Goal: Transaction & Acquisition: Purchase product/service

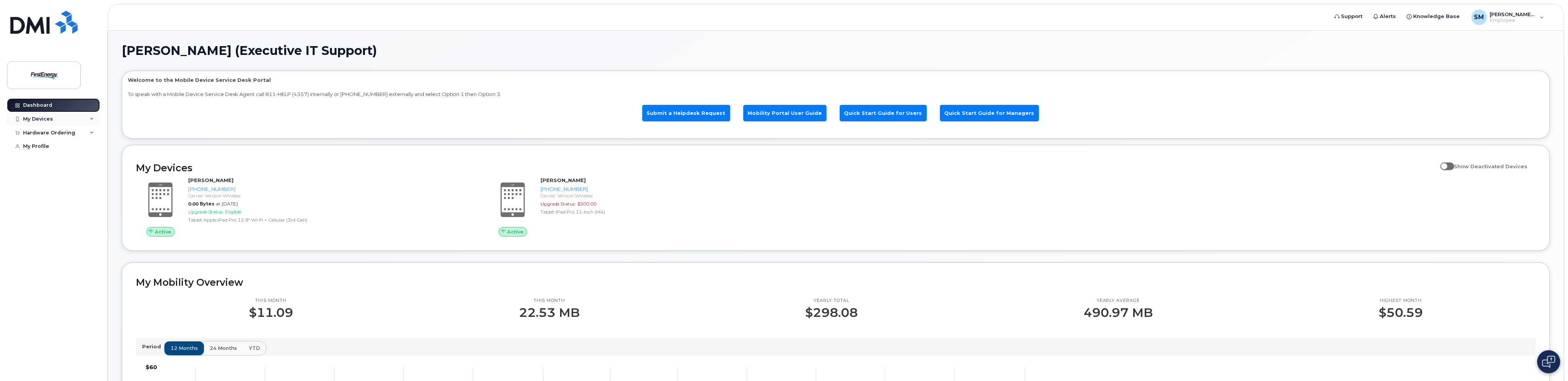
drag, startPoint x: 52, startPoint y: 101, endPoint x: 51, endPoint y: 117, distance: 16.0
click at [52, 100] on link "Dashboard" at bounding box center [53, 105] width 93 height 14
click at [60, 130] on div "Hardware Ordering" at bounding box center [49, 133] width 52 height 6
click at [46, 158] on div "New Order" at bounding box center [41, 161] width 29 height 7
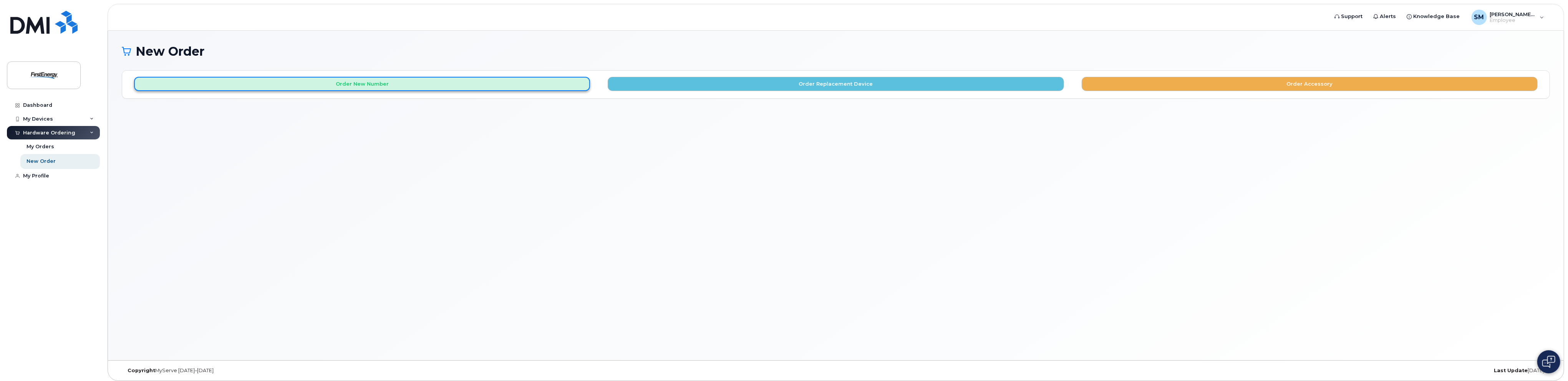
click at [364, 80] on button "Order New Number" at bounding box center [362, 84] width 456 height 14
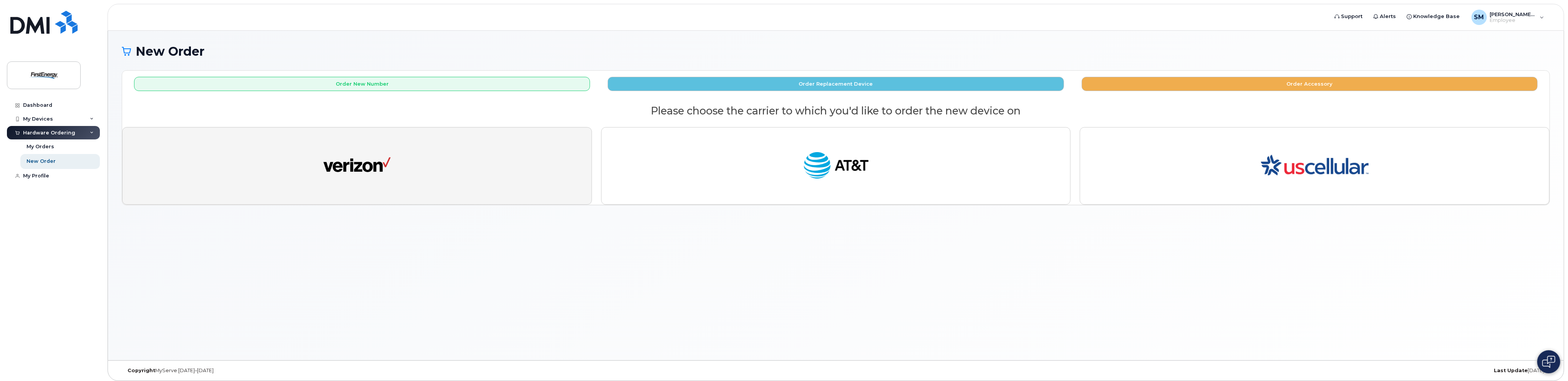
click at [377, 160] on img "button" at bounding box center [357, 166] width 67 height 35
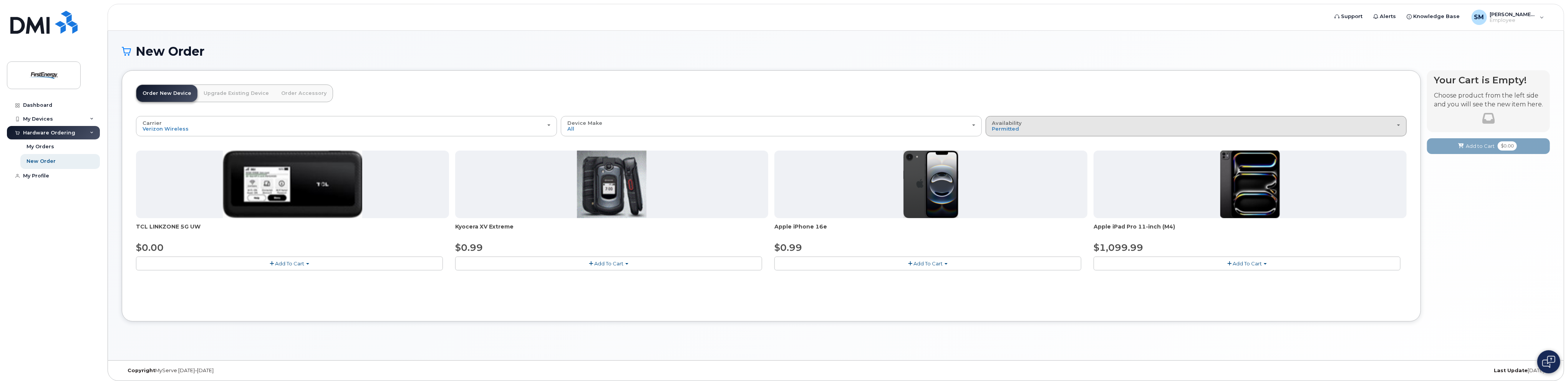
click at [1050, 123] on div "Availability Permitted All" at bounding box center [1196, 126] width 408 height 12
click at [996, 158] on label "All" at bounding box center [996, 157] width 16 height 9
click at [0, 0] on input "All" at bounding box center [0, 0] width 0 height 0
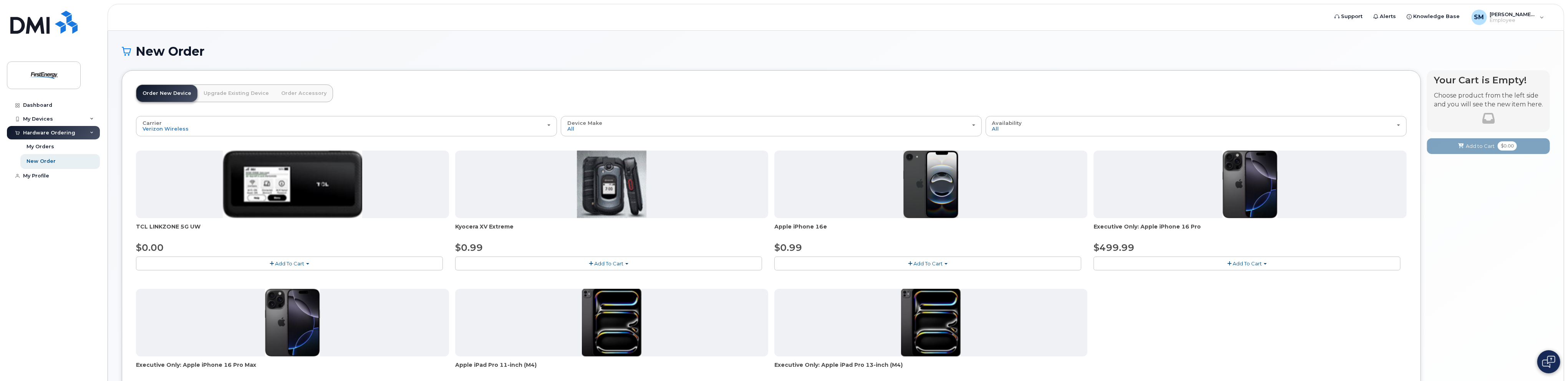
click at [1174, 67] on div "New Order" at bounding box center [836, 57] width 1428 height 26
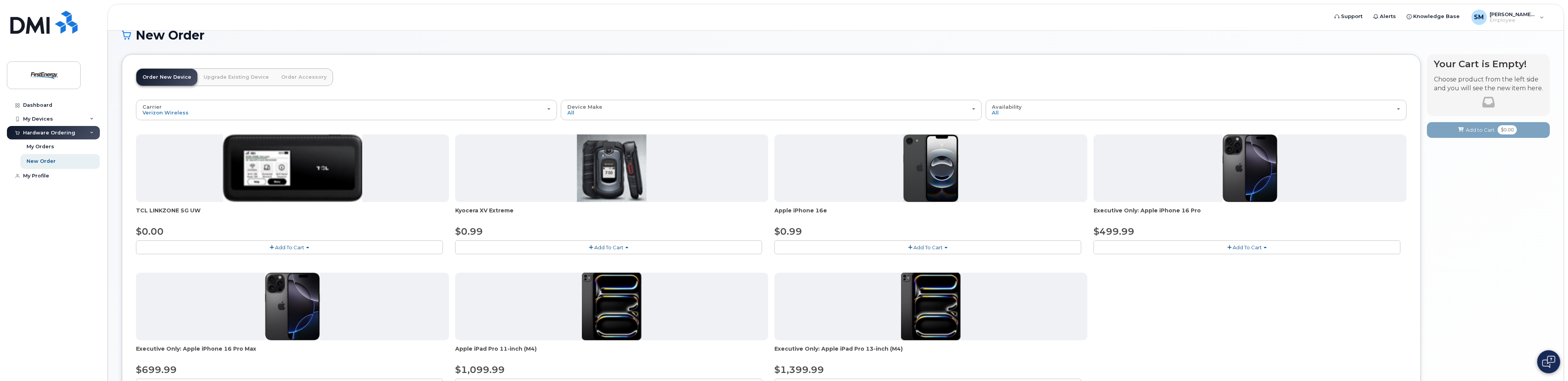
scroll to position [77, 0]
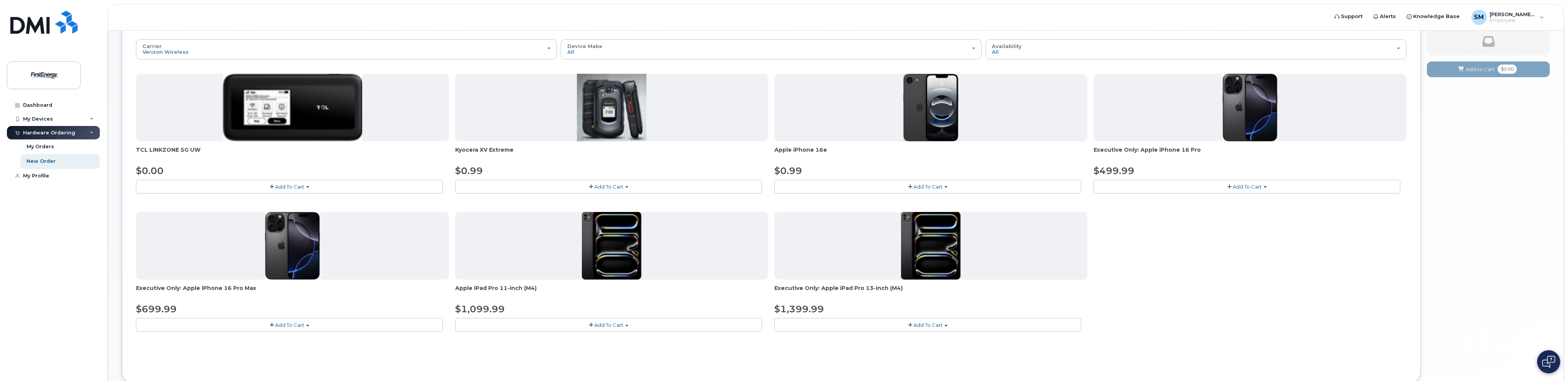
click at [1256, 183] on span "Add To Cart" at bounding box center [1247, 187] width 29 height 6
click at [1152, 199] on link "$499.99 - 2 Year Activation" at bounding box center [1137, 201] width 84 height 10
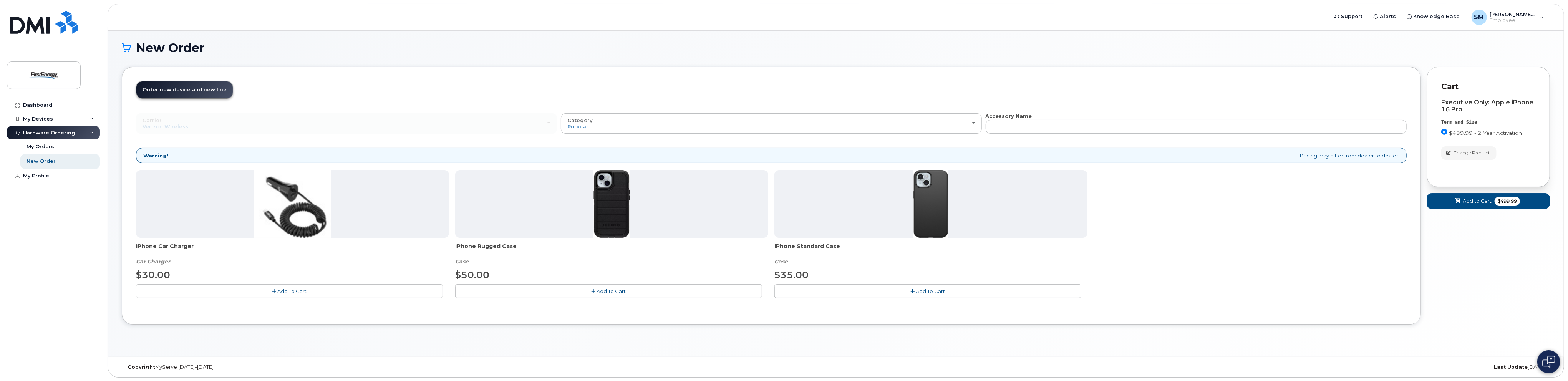
click at [823, 285] on button "Add To Cart" at bounding box center [927, 291] width 307 height 13
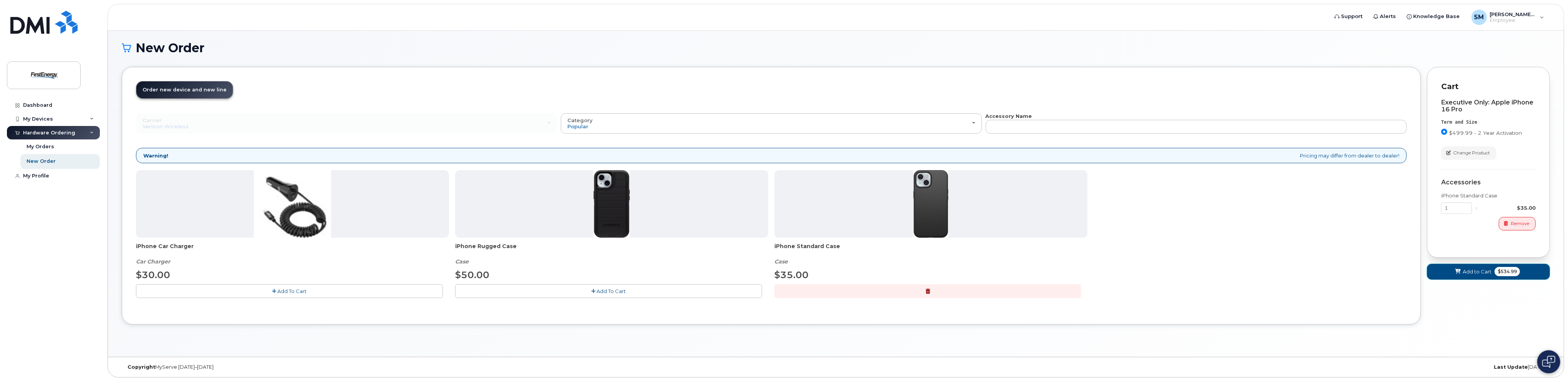
click at [1491, 268] on span "Add to Cart" at bounding box center [1477, 272] width 29 height 7
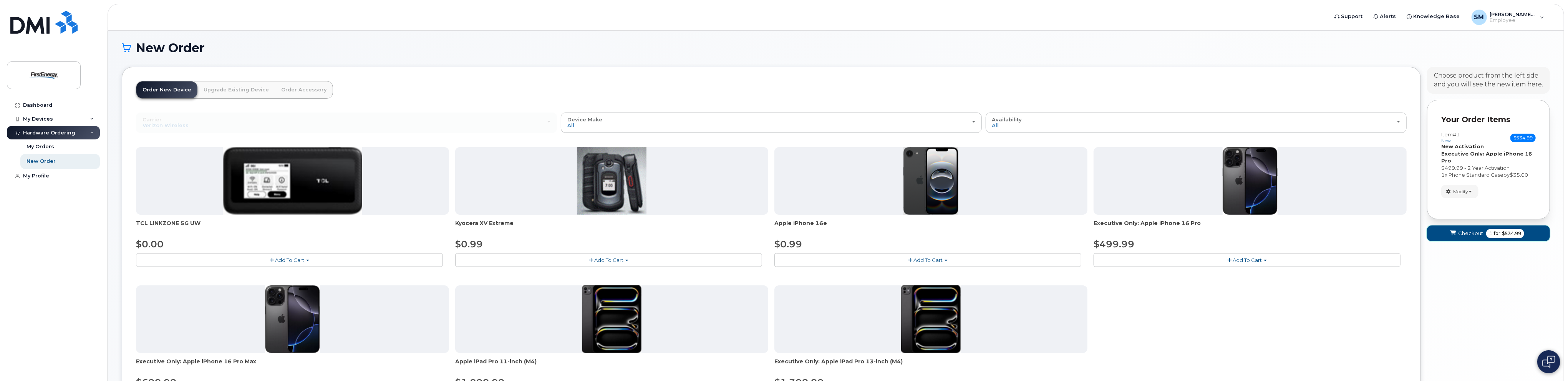
drag, startPoint x: 1471, startPoint y: 233, endPoint x: 1467, endPoint y: 238, distance: 6.4
click at [1469, 235] on span "Checkout" at bounding box center [1470, 233] width 25 height 7
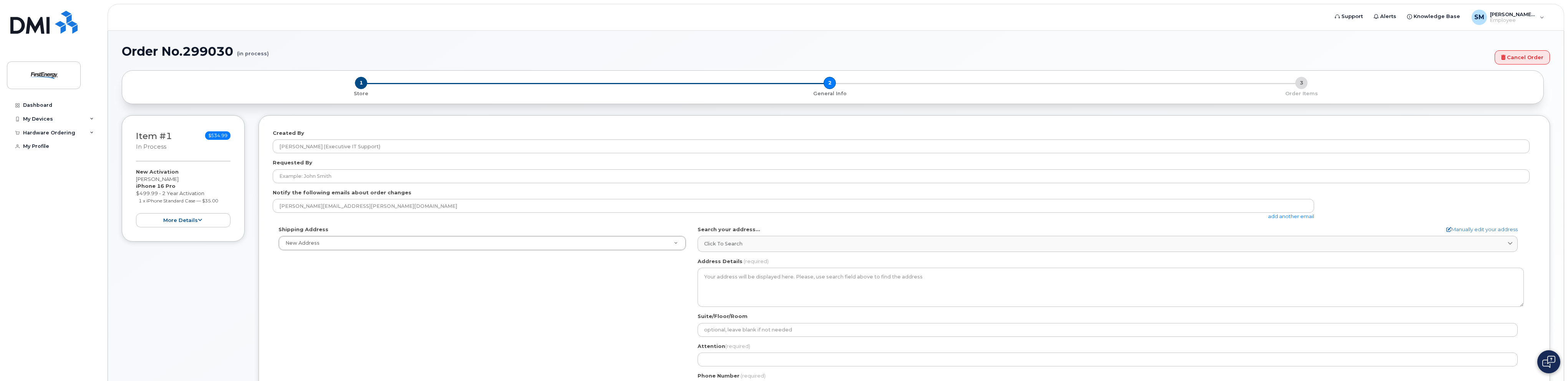
select select
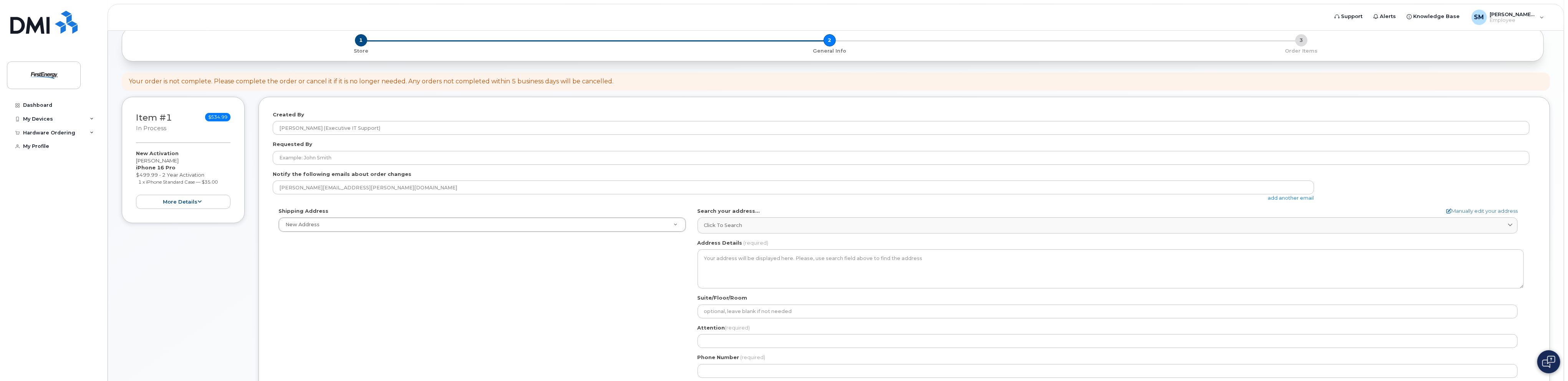
scroll to position [77, 0]
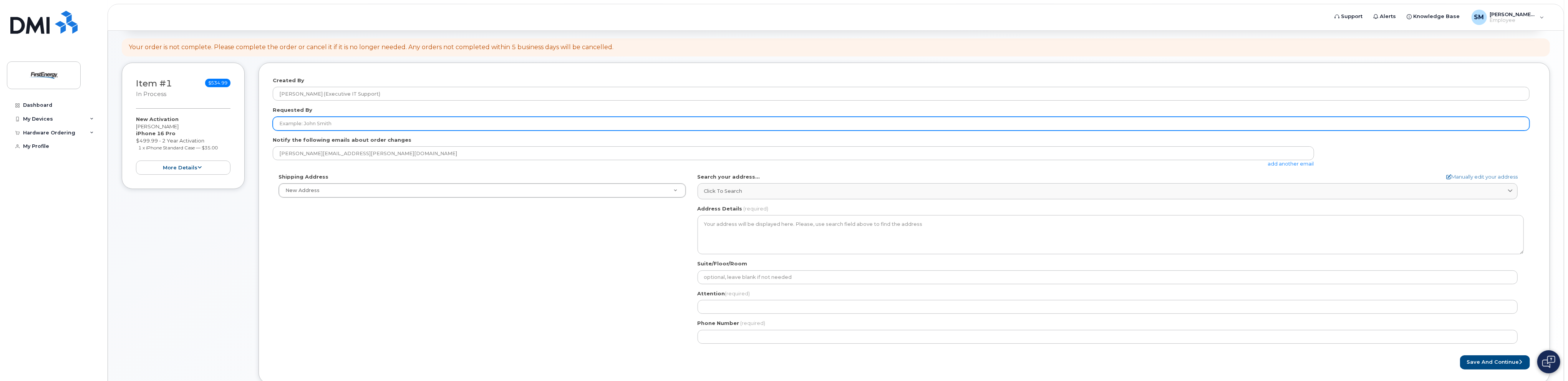
click at [351, 122] on input "Requested By" at bounding box center [901, 124] width 1257 height 14
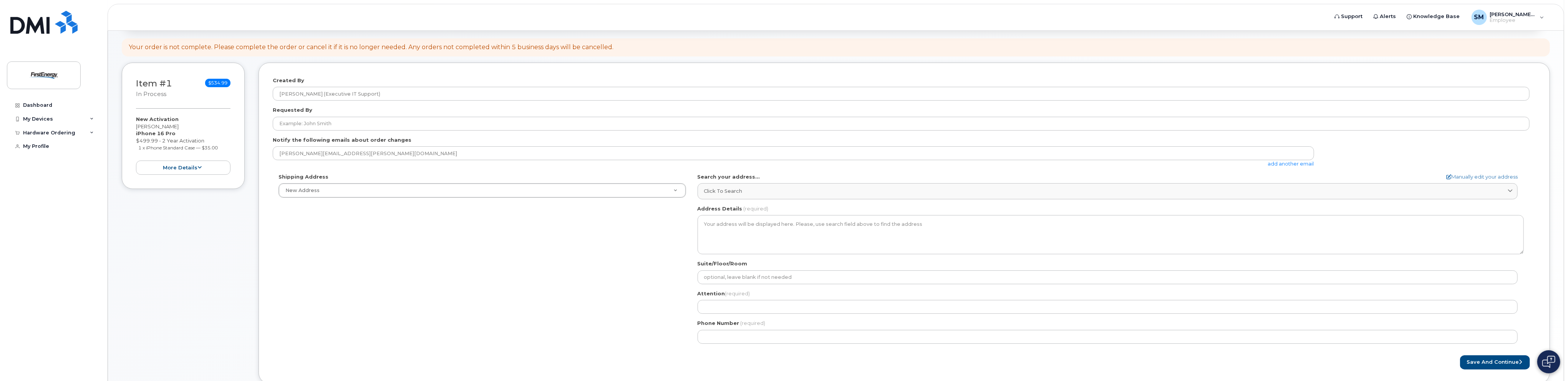
click at [1125, 173] on div "Search your address... Manually edit your address Click to search No available …" at bounding box center [1110, 186] width 826 height 26
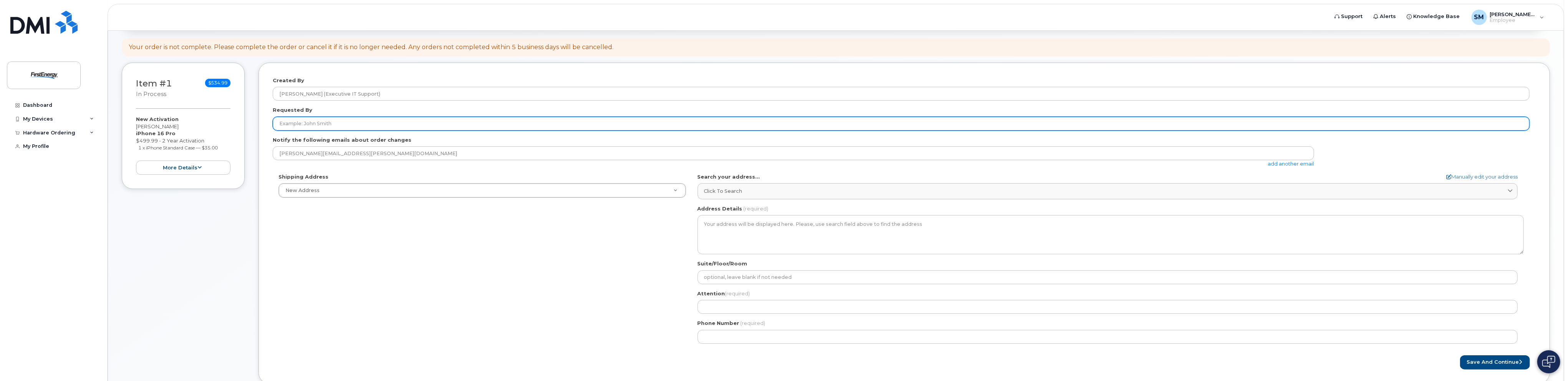
click at [384, 121] on input "Requested By" at bounding box center [901, 124] width 1257 height 14
paste input "Brooke Trammell"
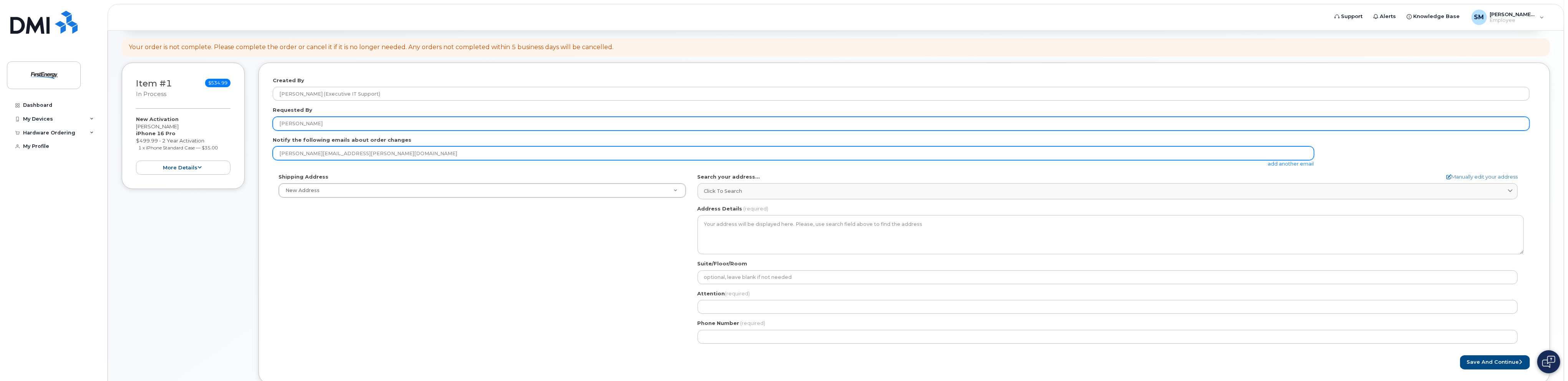
type input "Brooke Trammell"
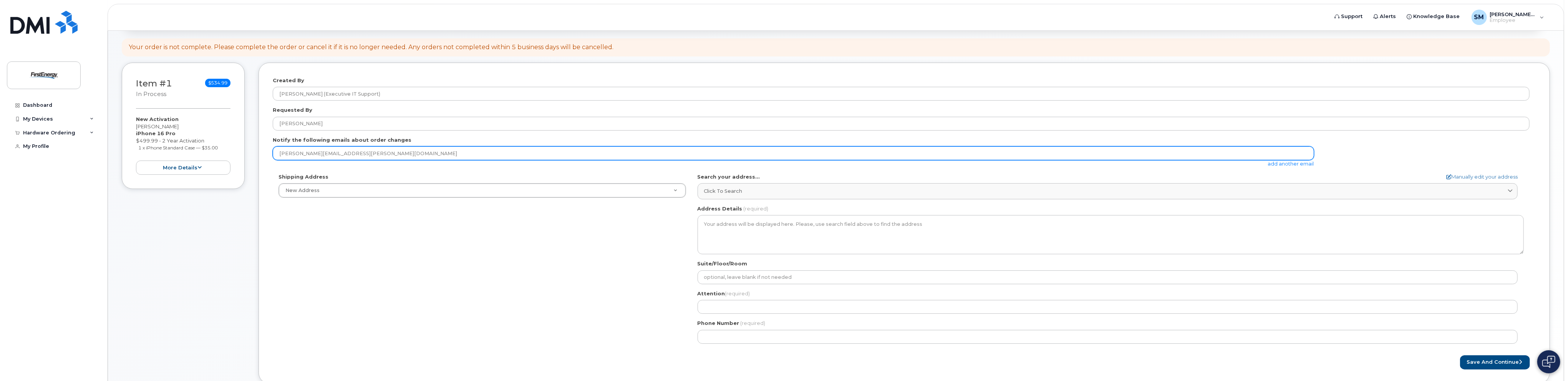
click at [472, 154] on input "mack.stephens@firstenergycorp.com" at bounding box center [793, 153] width 1041 height 14
type input "mack.stephens@firstenergycorp.com"
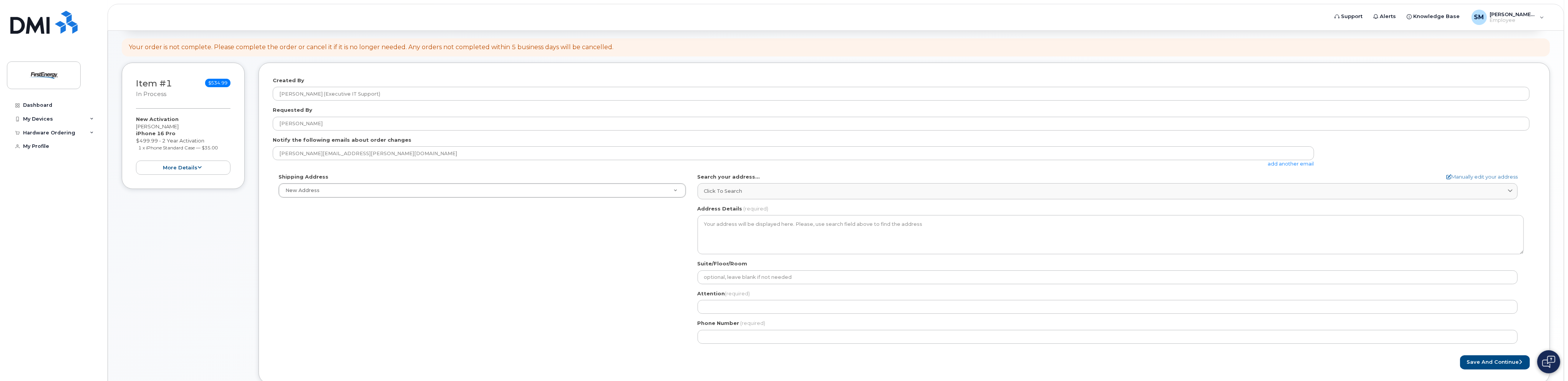
click at [1299, 163] on link "add another email" at bounding box center [1291, 163] width 46 height 6
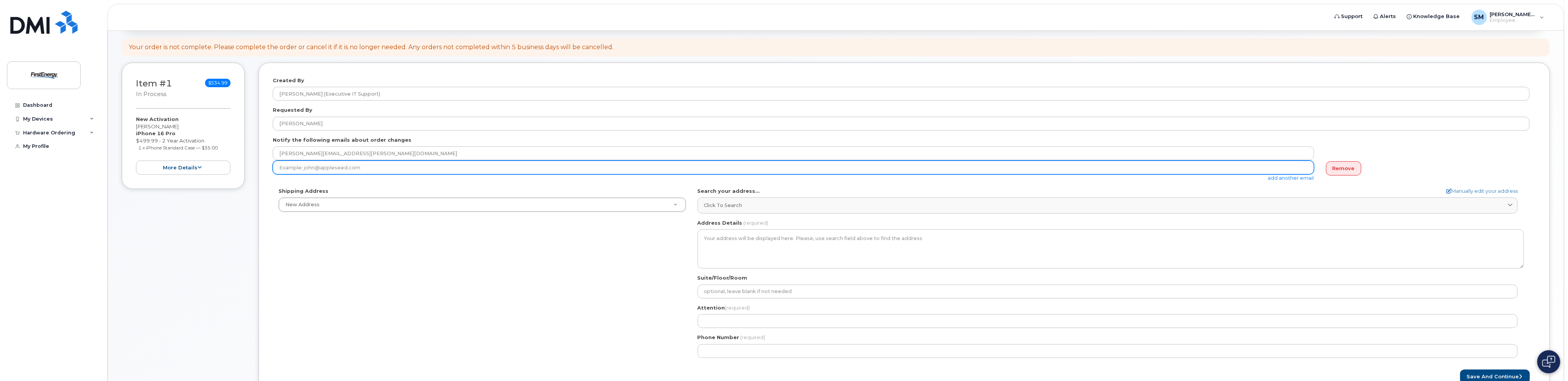
click at [370, 163] on input "email" at bounding box center [793, 167] width 1041 height 14
paste input "csmoore@firstenergycorp.com"
type input "csmoore@firstenergycorp.com"
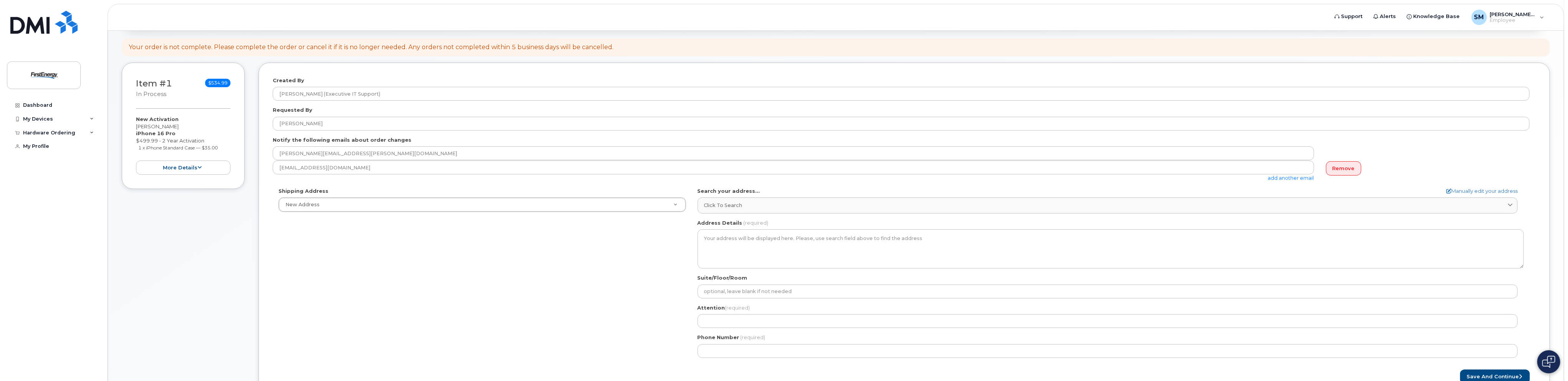
click at [1300, 176] on link "add another email" at bounding box center [1291, 178] width 46 height 6
drag, startPoint x: 526, startPoint y: 322, endPoint x: 500, endPoint y: 319, distance: 26.2
click at [521, 321] on div "Shipping Address New Address New Address 4480 Canterbury Drive 1737 Iron Mill D…" at bounding box center [901, 291] width 1257 height 176
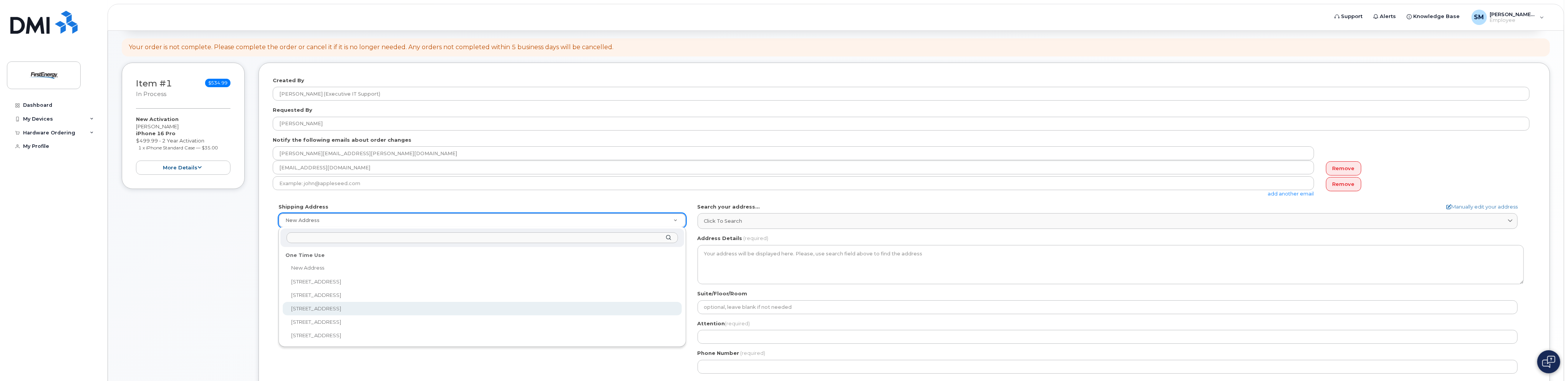
select select "1941 Parkgate Ave"
type textarea "1941 Parkgate Ave AKRON OH 44320-1107 UNITED STATES"
type input "Eric"
type input "3303842537"
drag, startPoint x: 389, startPoint y: 305, endPoint x: 352, endPoint y: 219, distance: 93.6
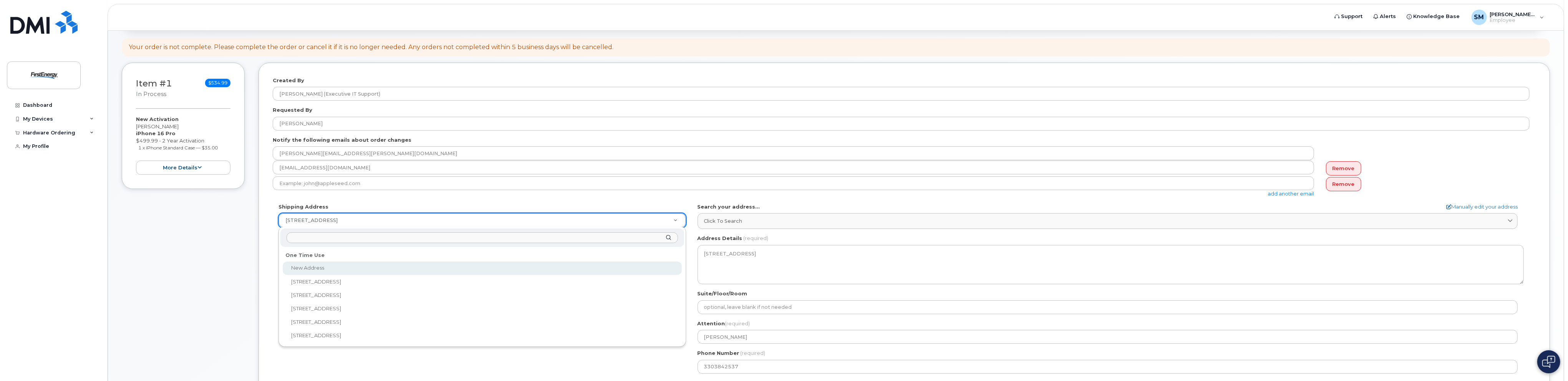
select select
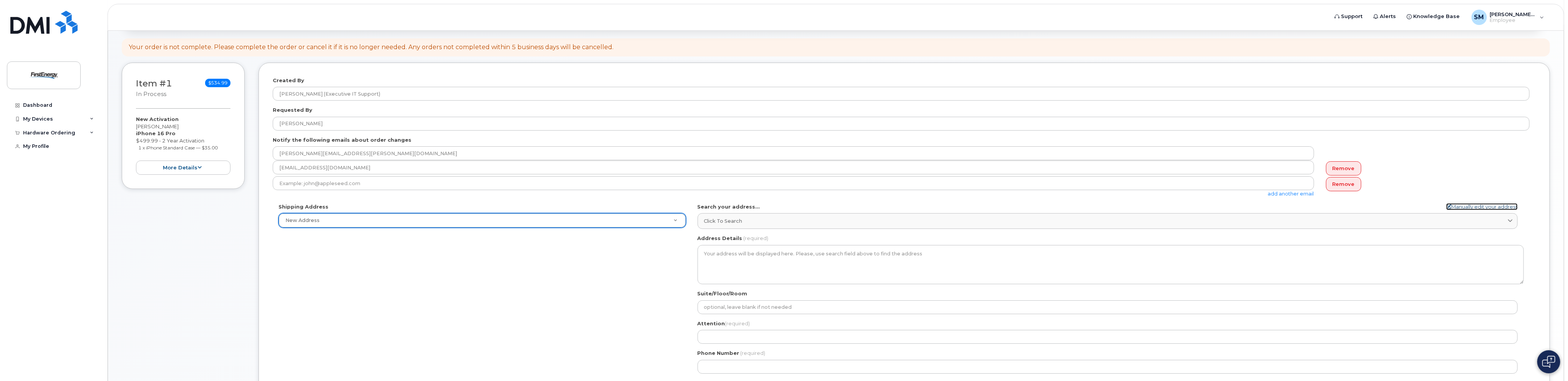
click at [1473, 205] on link "Manually edit your address" at bounding box center [1481, 207] width 71 height 7
select select
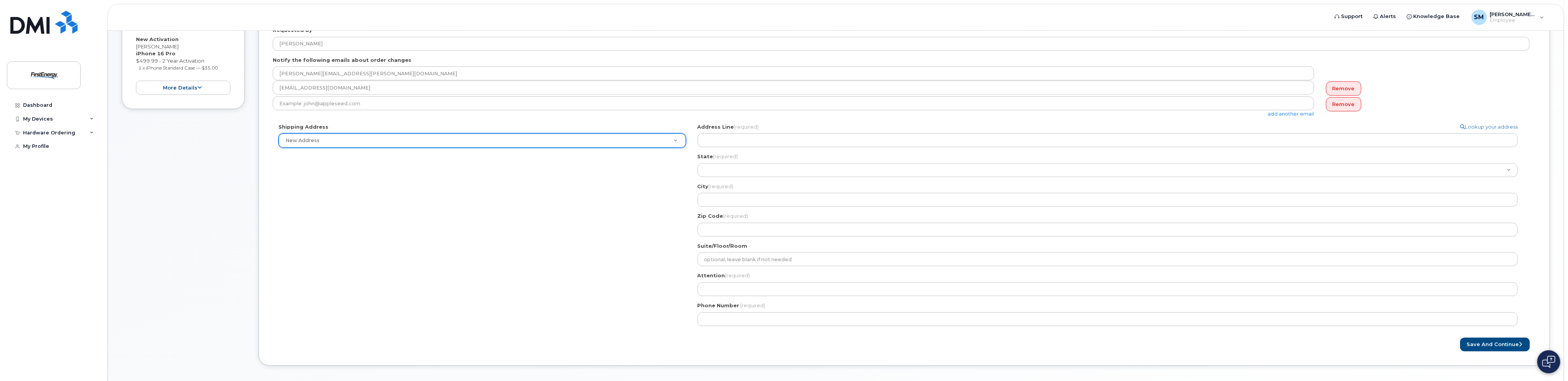
scroll to position [152, 0]
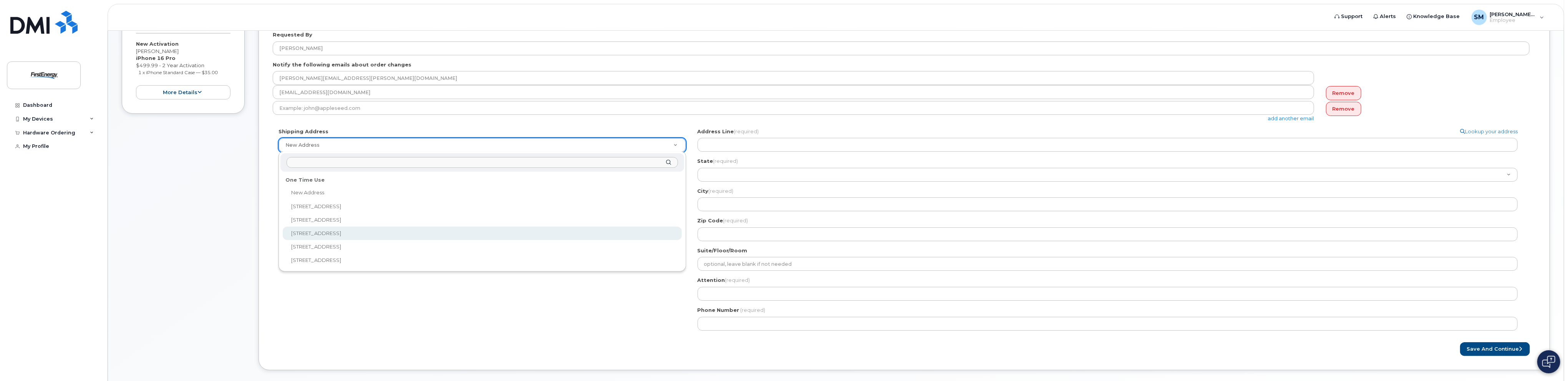
select select "[STREET_ADDRESS]"
type textarea "[STREET_ADDRESS]"
type input "[PERSON_NAME]"
type input "3303842537"
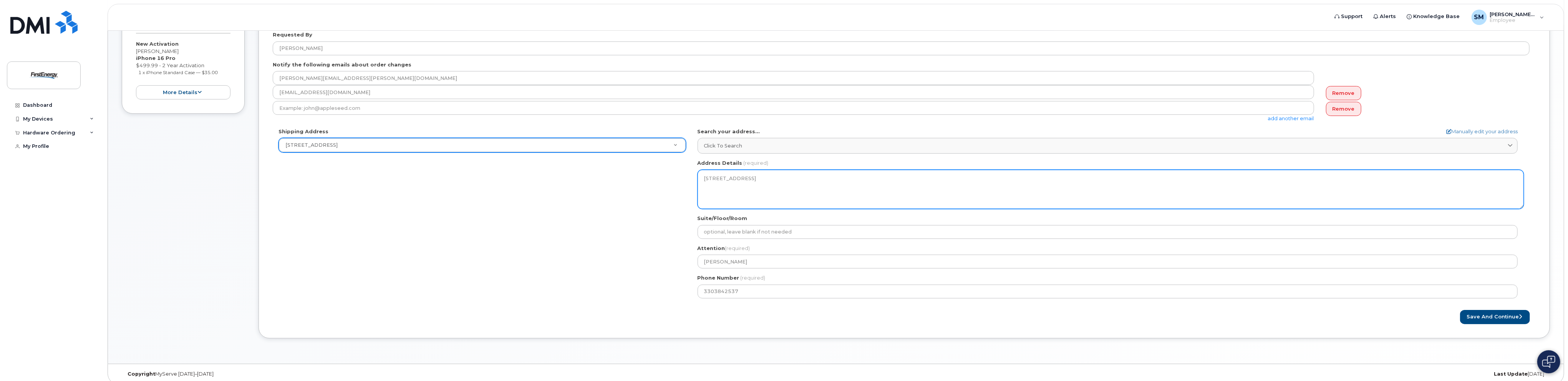
click at [1334, 198] on textarea "[STREET_ADDRESS]" at bounding box center [1110, 190] width 826 height 39
drag, startPoint x: 754, startPoint y: 177, endPoint x: 647, endPoint y: 184, distance: 107.2
click at [643, 184] on div "Shipping Address 1941 Parkgate Ave New Address 4480 Canterbury Drive 1737 Iron …" at bounding box center [901, 216] width 1257 height 176
click at [727, 177] on textarea "[STREET_ADDRESS]" at bounding box center [1110, 190] width 826 height 39
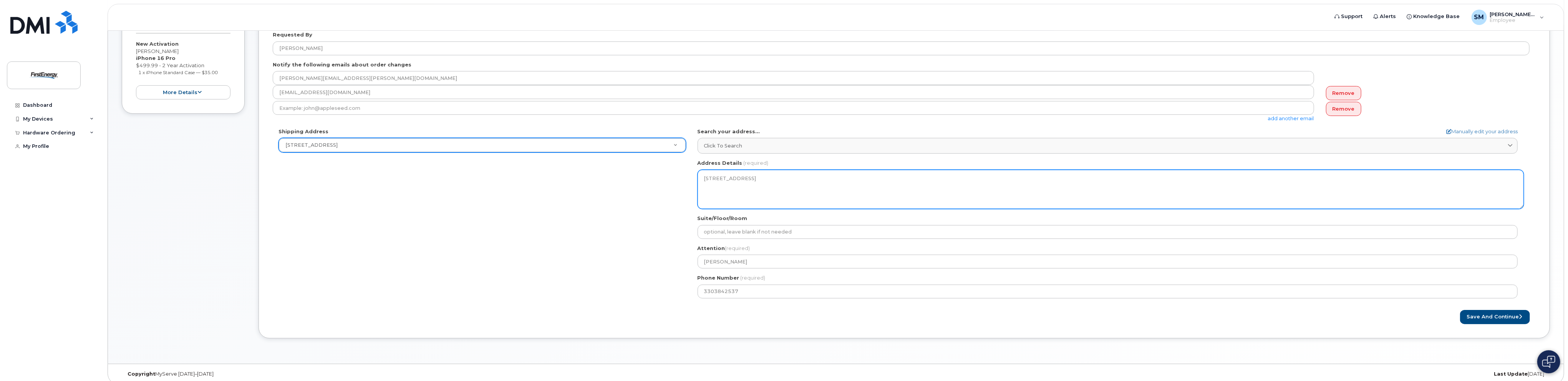
click at [727, 177] on textarea "[STREET_ADDRESS]" at bounding box center [1110, 190] width 826 height 39
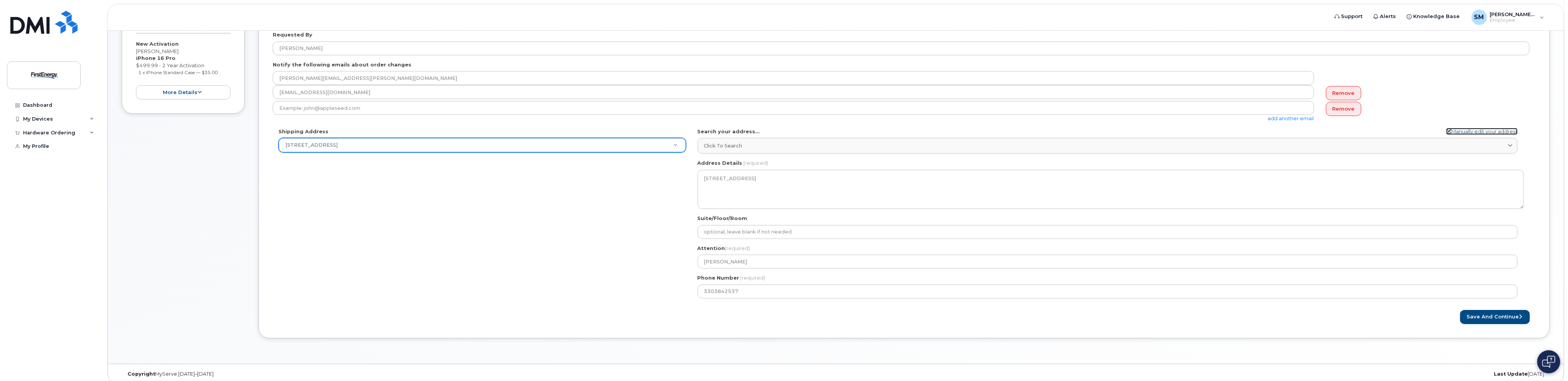
click at [1481, 128] on link "Manually edit your address" at bounding box center [1481, 132] width 71 height 7
select select "New Address"
select select
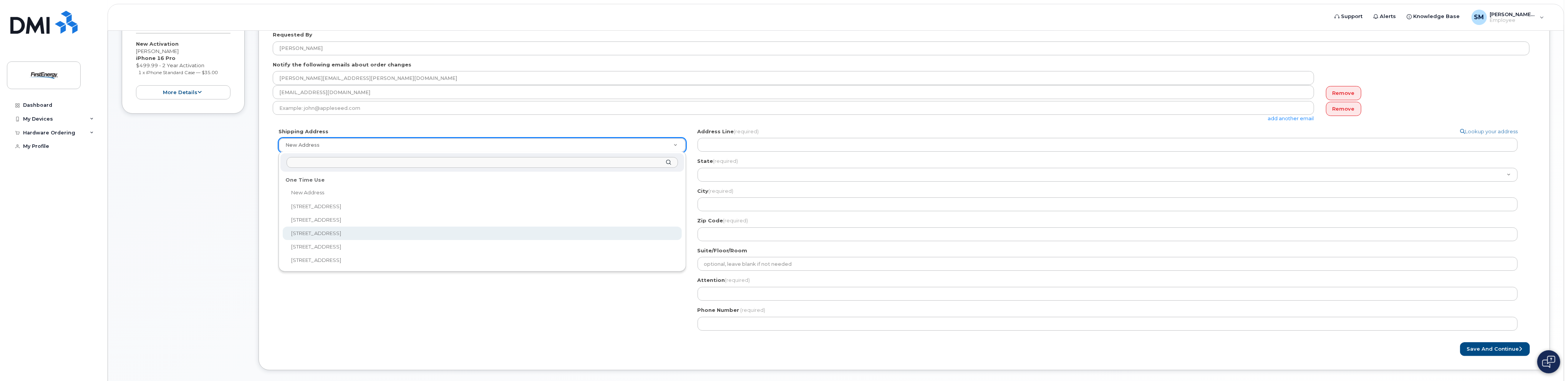
select select "1941 Parkgate Ave"
type textarea "1941 Parkgate Ave AKRON OH 44320-1107 UNITED STATES"
type input "Eric"
type input "3303842537"
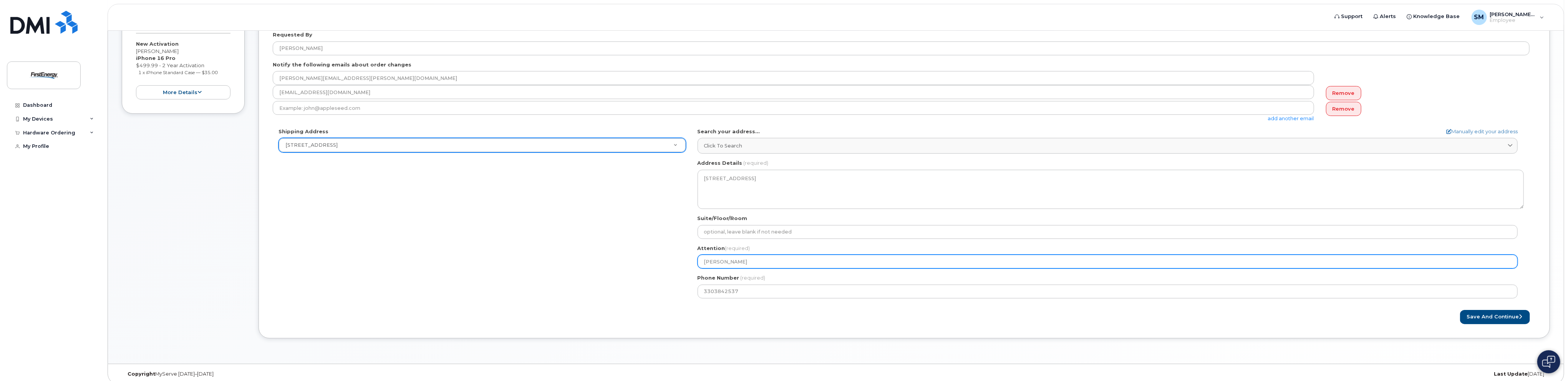
click at [793, 262] on input "Eric" at bounding box center [1107, 262] width 820 height 14
select select
type input "Eri"
select select
type input "Er"
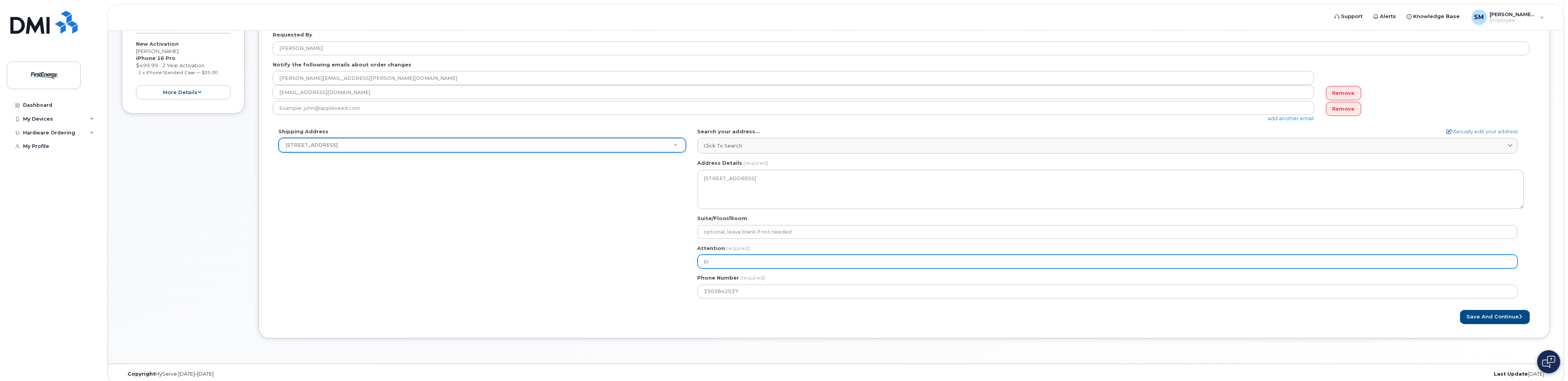
select select
type input "E"
select select
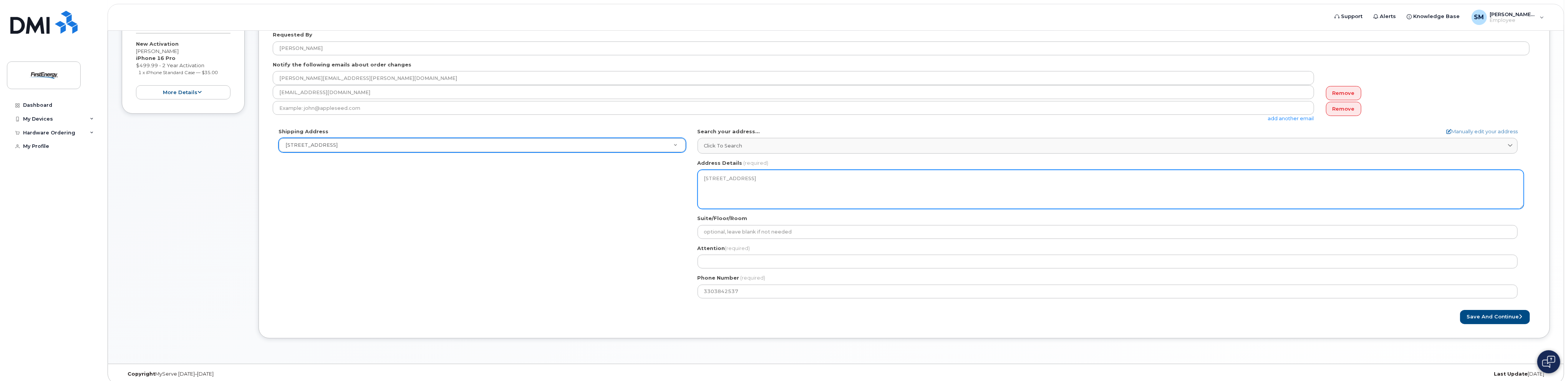
click at [710, 178] on textarea "1941 Parkgate Ave AKRON OH 44320-1107 UNITED STATES" at bounding box center [1110, 190] width 826 height 39
click at [710, 178] on textarea "1941 Parkgate Ave AKRON OH 44320-1107 UNITED STATES" at bounding box center [1110, 190] width 826 height 39
drag, startPoint x: 705, startPoint y: 174, endPoint x: 785, endPoint y: 176, distance: 80.0
click at [785, 176] on textarea "1941 Parkgate Ave AKRON OH 44320-1107 UNITED STATES" at bounding box center [1110, 190] width 826 height 39
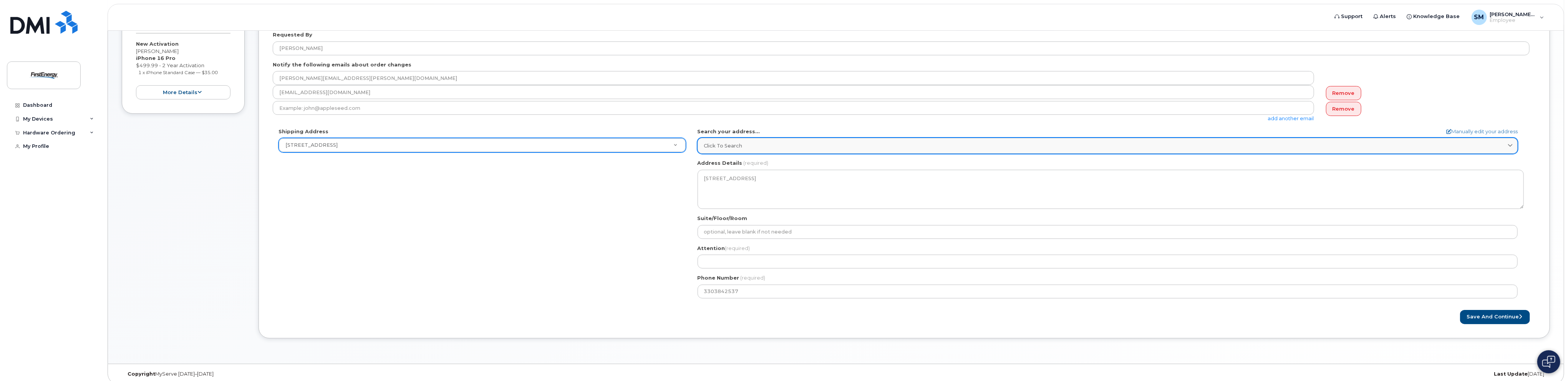
click at [1472, 143] on div "Click to search" at bounding box center [1108, 146] width 807 height 7
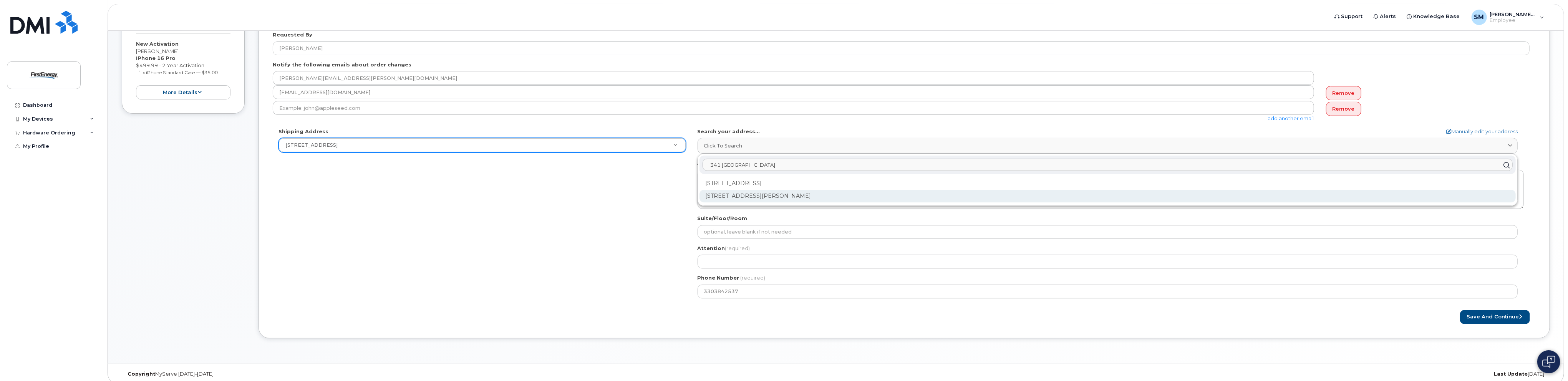
type input "341 White Pond"
click at [779, 192] on div "341 White Pond Dr Akron OH 44320-1119" at bounding box center [1107, 196] width 816 height 13
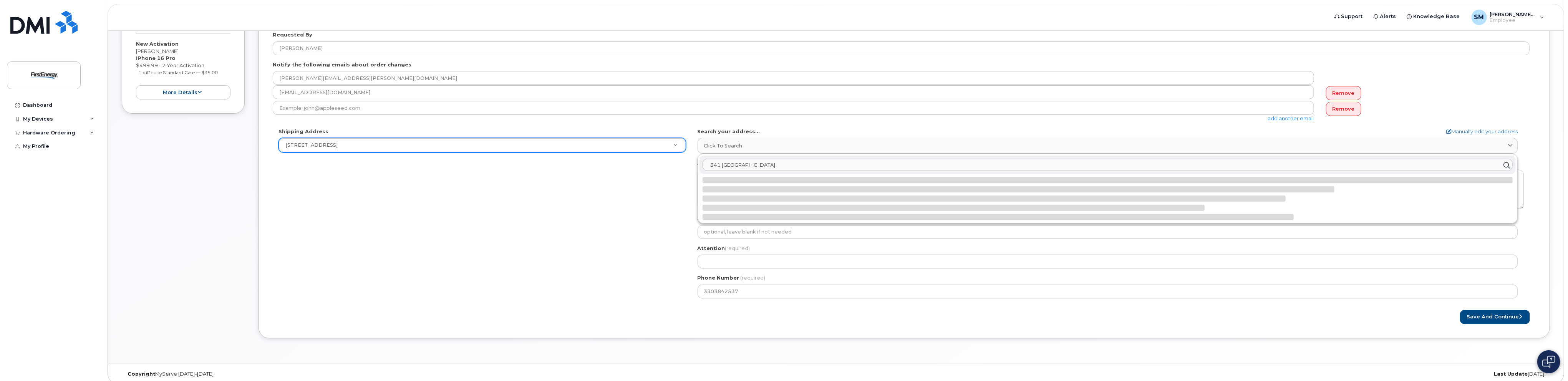
select select
type textarea "341 White Pond Dr AKRON OH 44320-1119 UNITED STATES"
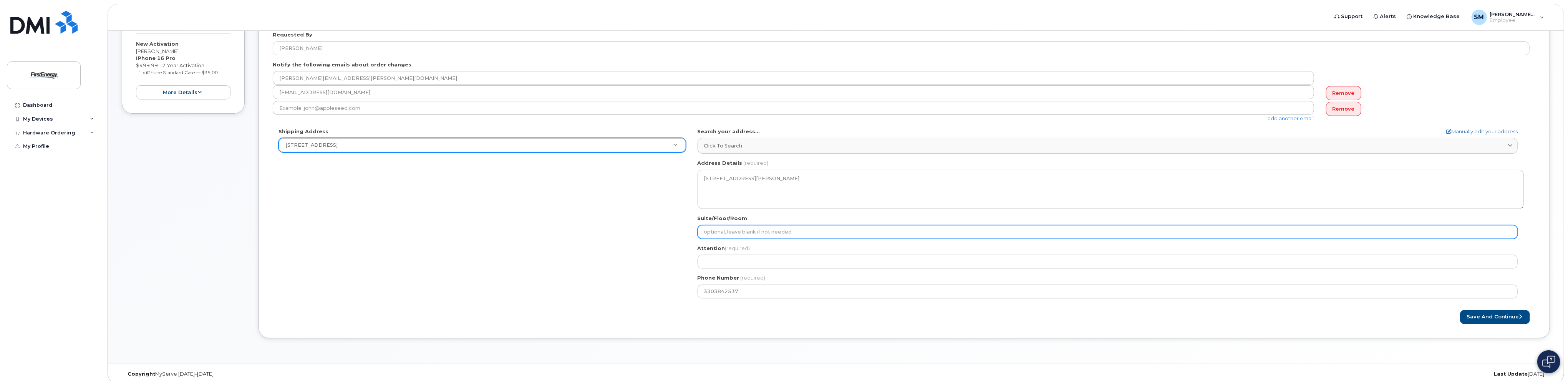
click at [826, 231] on input "Suite/Floor/Room" at bounding box center [1107, 232] width 820 height 14
select select
type input "A"
select select
type input "A-"
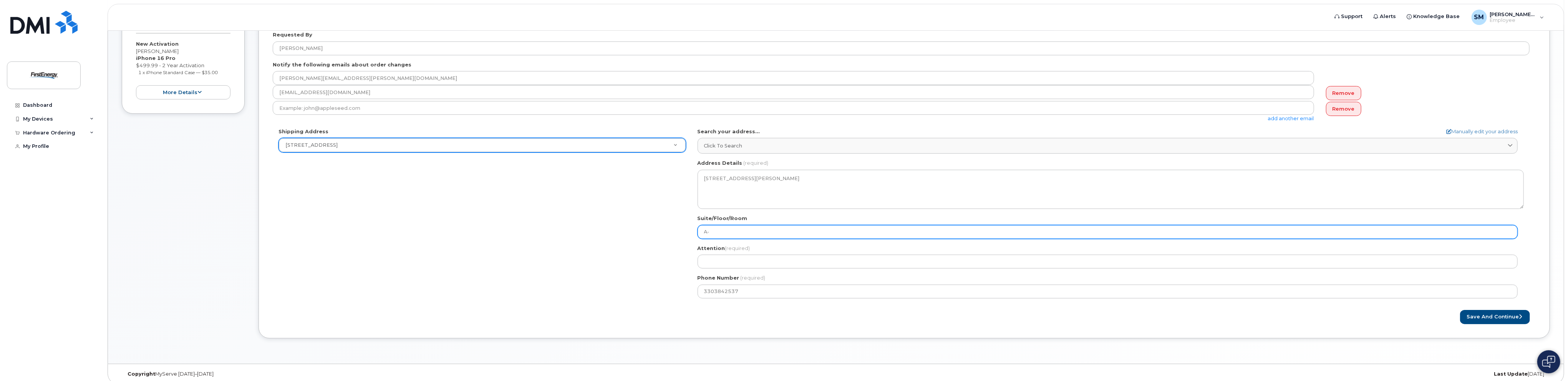
select select
type input "A-F"
select select
type input "A-FE"
select select
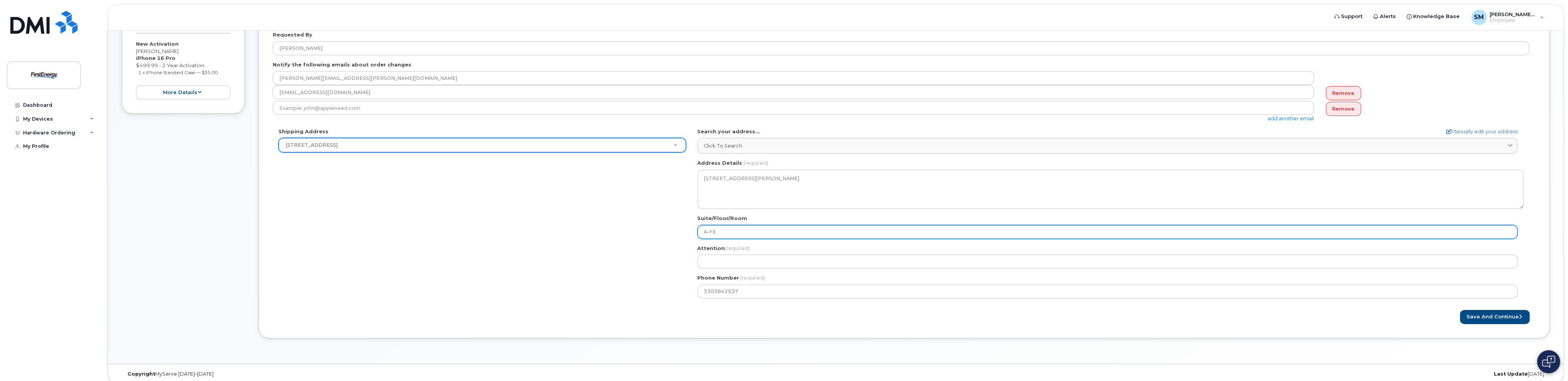
type input "A-FEH"
select select
type input "A-FEHQ"
select select
type input "A-FEHQ-"
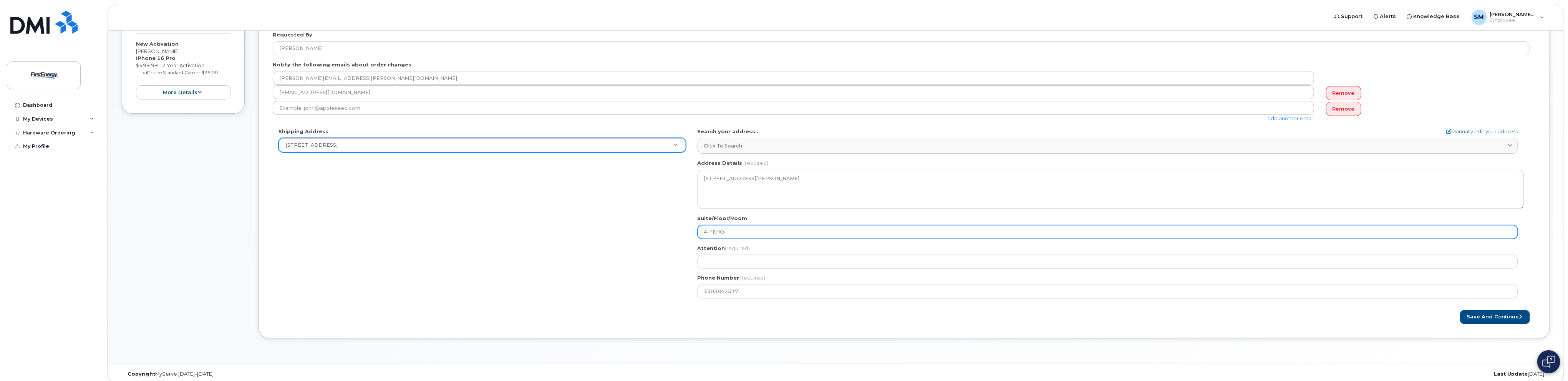
drag, startPoint x: 732, startPoint y: 235, endPoint x: 369, endPoint y: 241, distance: 363.0
click at [361, 240] on div "Shipping Address 1941 Parkgate Ave New Address 4480 Canterbury Drive 1737 Iron …" at bounding box center [901, 216] width 1257 height 176
paste input "A2-WS-OFC #202"
select select
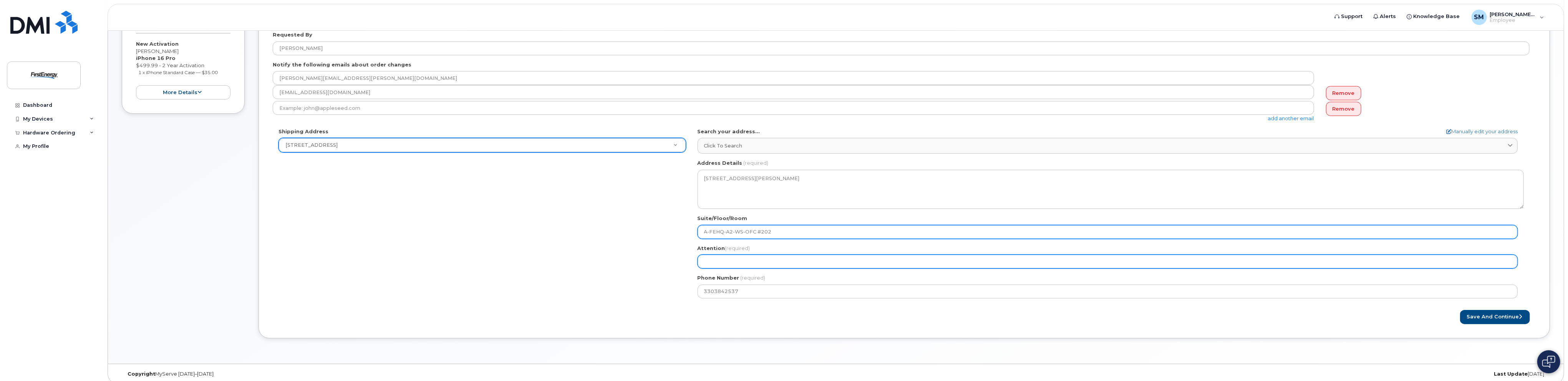
type input "A-FEHQ-A2-WS-OFC #202"
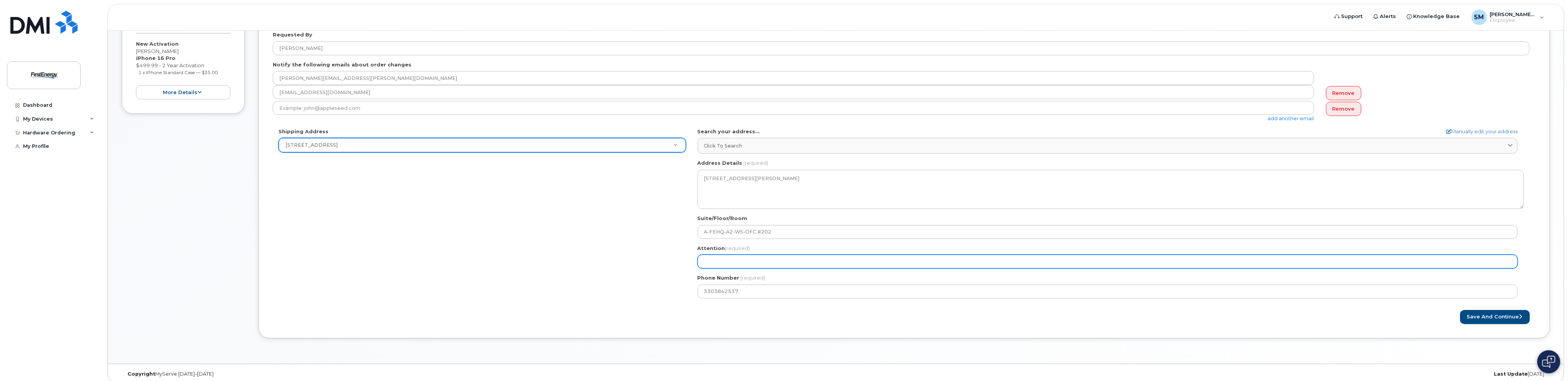
click at [776, 262] on input "Attention (required)" at bounding box center [1107, 262] width 820 height 14
select select
type input "M"
select select
type input "MA"
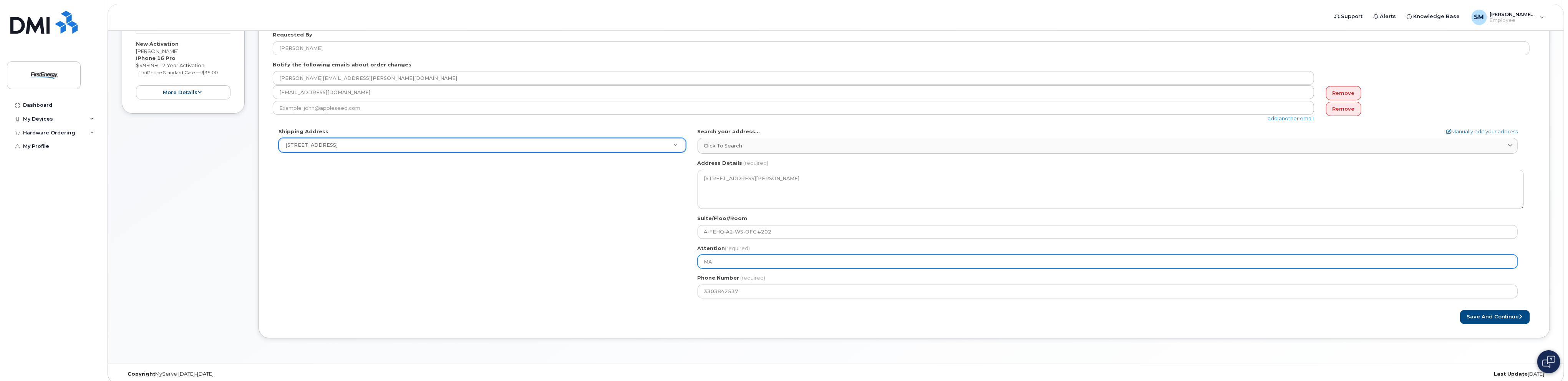
select select
type input "MAC"
select select
type input "MACK"
select select
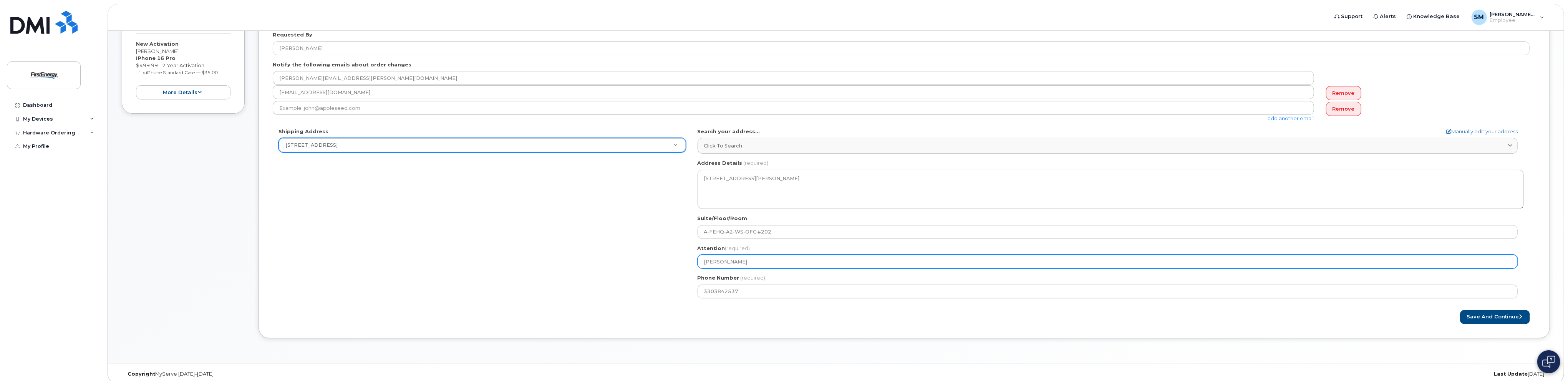
type input "MACK S"
select select
type input "MACK ST"
select select
type input "MACK STE"
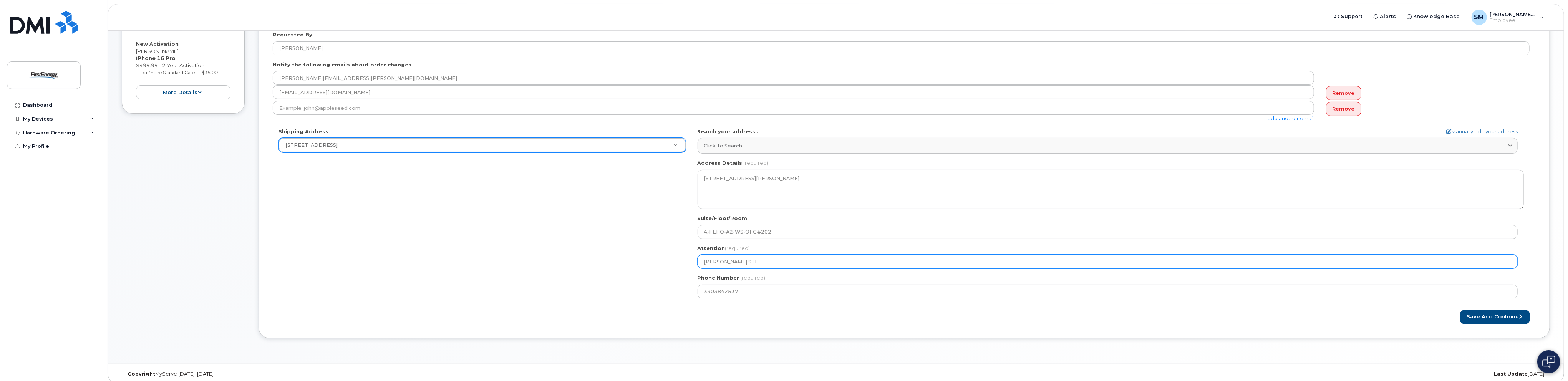
select select
type input "MACK STEP"
select select
type input "MACK STEPH"
select select
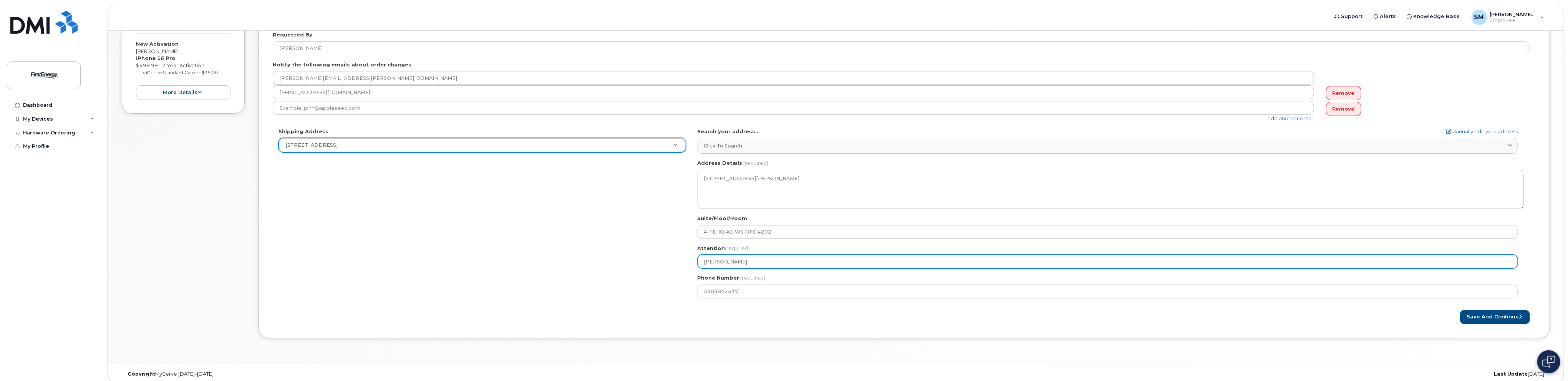
type input "MACK STEPHE"
select select
type input "MACK STEPHEN"
select select
type input "[PERSON_NAME]"
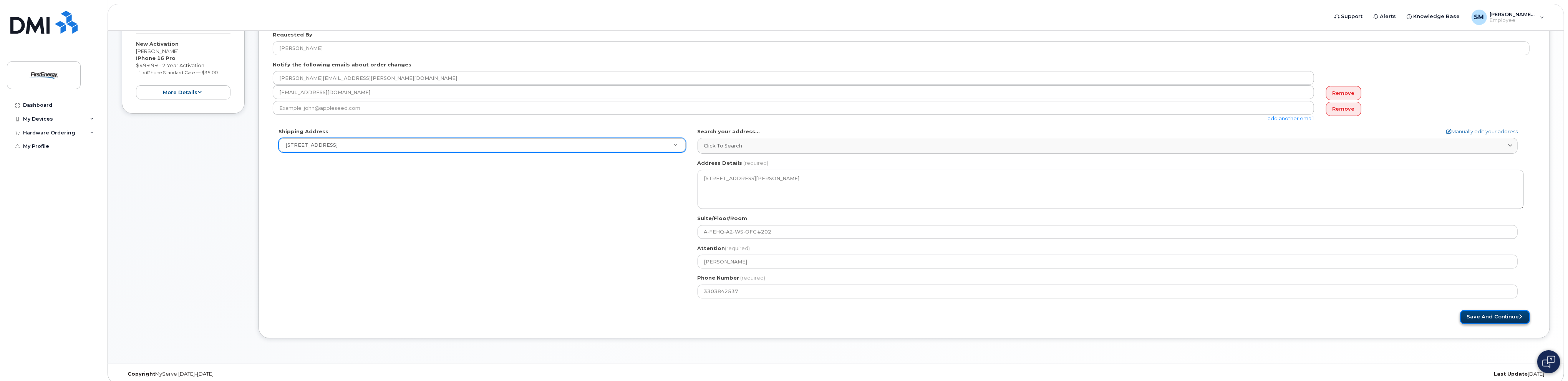
click at [1489, 311] on button "Save and Continue" at bounding box center [1495, 317] width 70 height 14
click at [1338, 107] on link "Remove" at bounding box center [1344, 109] width 35 height 14
click at [1491, 307] on button "Save and Continue" at bounding box center [1495, 310] width 70 height 14
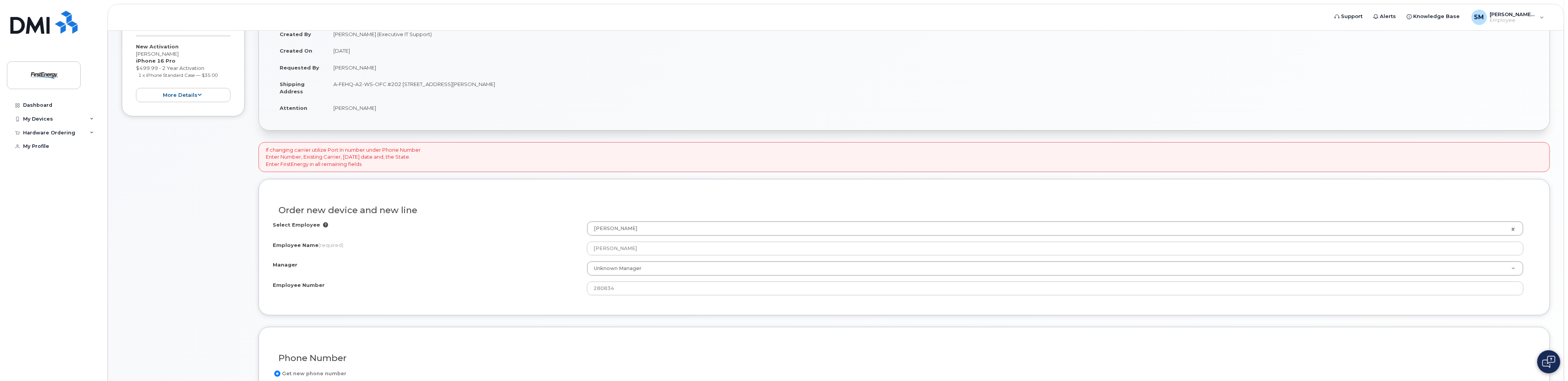
scroll to position [154, 0]
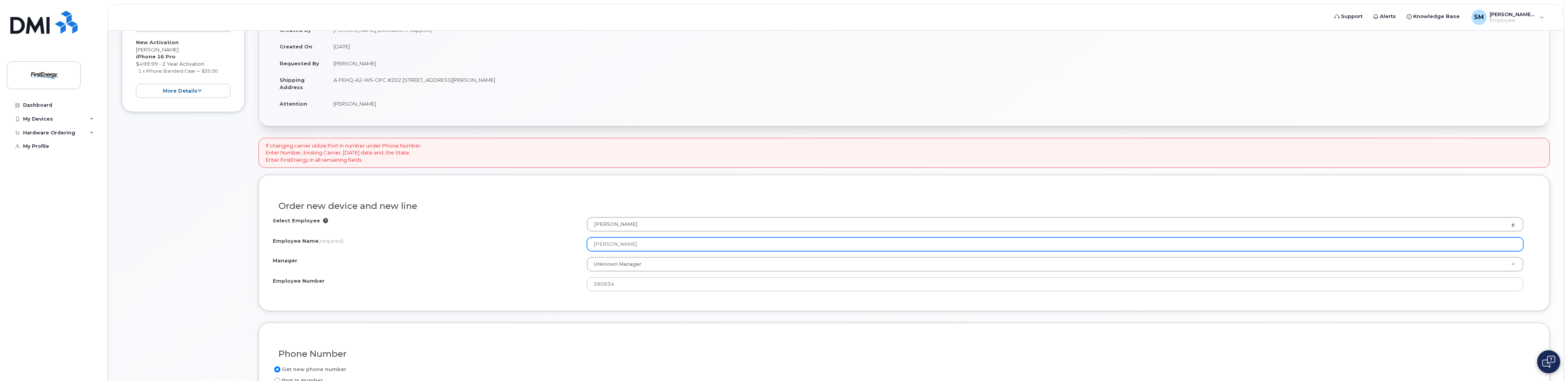
click at [673, 246] on input "[PERSON_NAME]" at bounding box center [1055, 244] width 936 height 14
drag, startPoint x: 608, startPoint y: 247, endPoint x: 380, endPoint y: 255, distance: 228.1
click at [381, 255] on div "Select Employee Mack Stephens 2073464 Employee Name (required) Mack Stephens Ma…" at bounding box center [904, 254] width 1263 height 74
paste input "1022087"
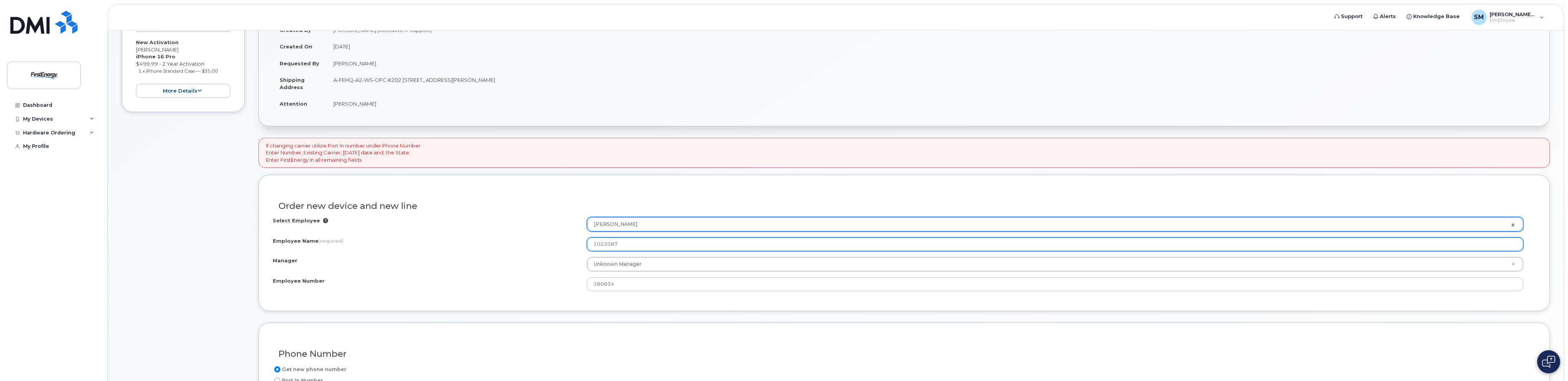
type input "1022087"
drag, startPoint x: 660, startPoint y: 219, endPoint x: 448, endPoint y: 224, distance: 212.1
drag, startPoint x: 626, startPoint y: 243, endPoint x: 419, endPoint y: 243, distance: 207.0
click at [416, 243] on div "Employee Name (required) 1022087" at bounding box center [904, 244] width 1263 height 14
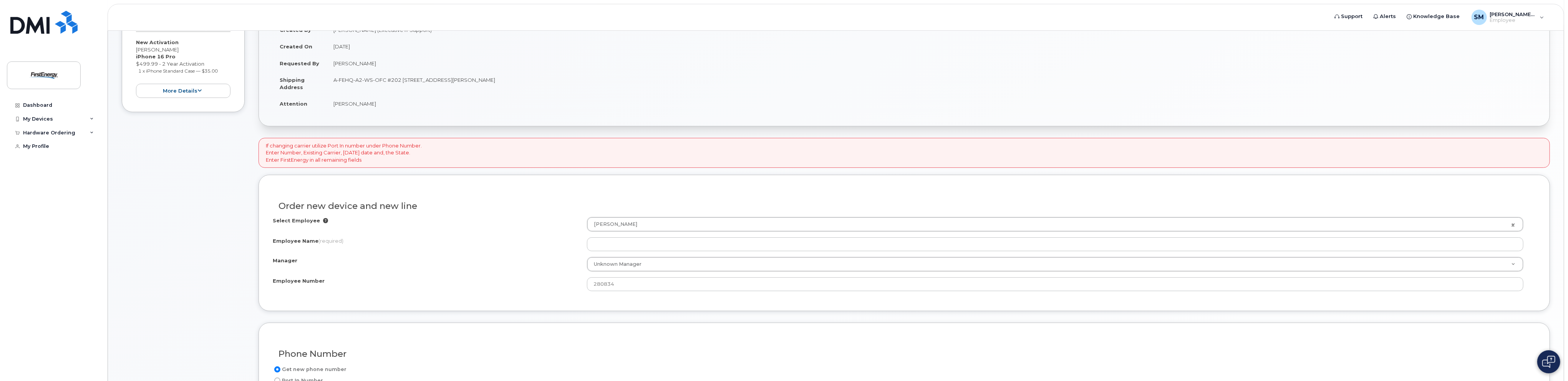
click at [647, 215] on div "Order new device and new line" at bounding box center [904, 203] width 1263 height 28
click at [647, 216] on div "Order new device and new line" at bounding box center [904, 203] width 1263 height 28
drag, startPoint x: 616, startPoint y: 246, endPoint x: 621, endPoint y: 243, distance: 5.8
click at [618, 244] on input "text" at bounding box center [1055, 241] width 921 height 11
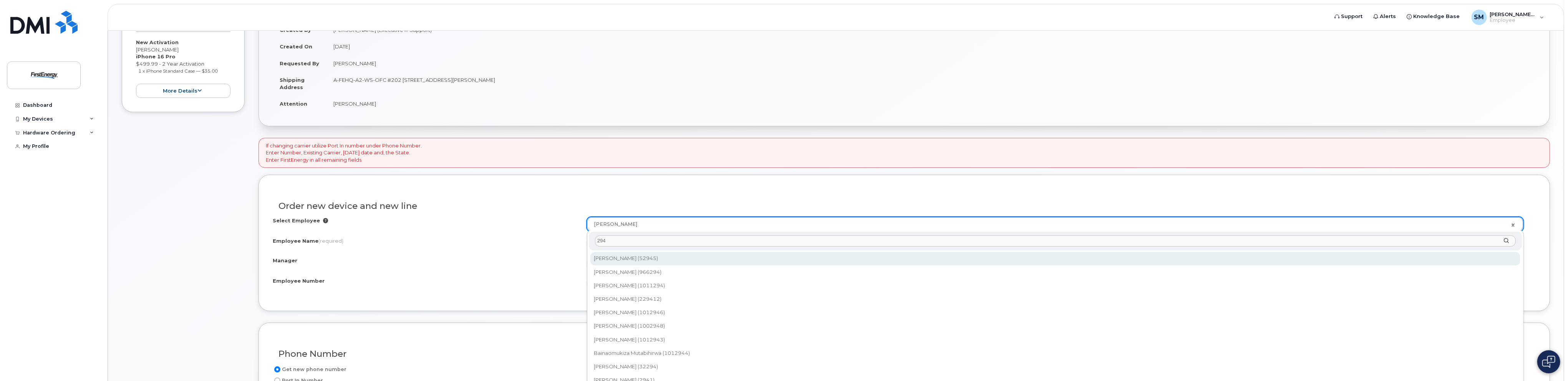
type input "294"
type input "2066691"
type input "Adam J Brockway"
type input "52945"
type input "SITE DOES NOT ACCEPT PACKAGES"
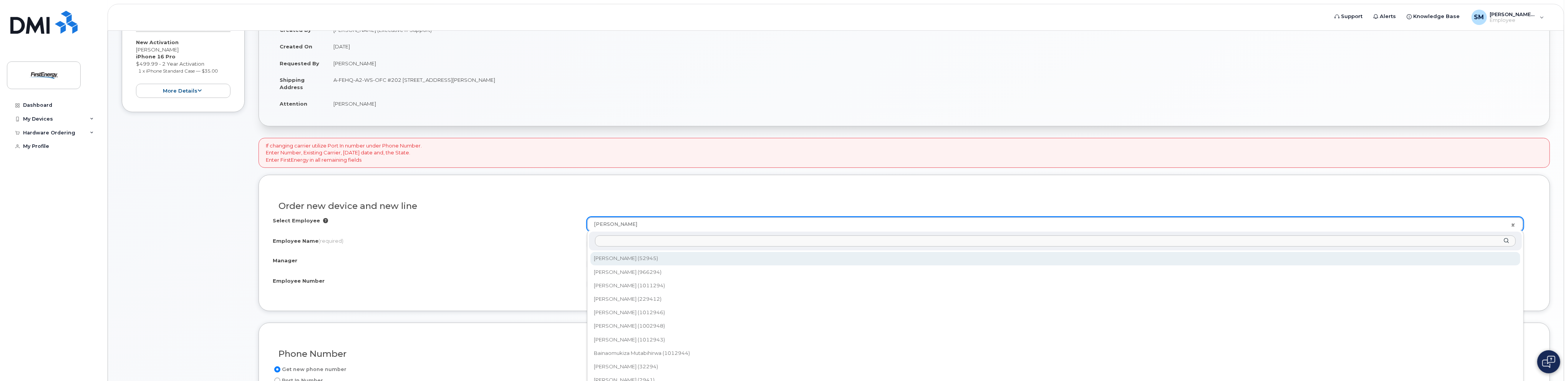
select select "2082192"
click at [650, 240] on input "Adam J Brockway" at bounding box center [1055, 244] width 936 height 14
drag, startPoint x: 650, startPoint y: 241, endPoint x: 537, endPoint y: 243, distance: 113.0
click at [538, 243] on div "Employee Name (required) Adam J Brockway" at bounding box center [904, 244] width 1263 height 14
paste input "1022087"
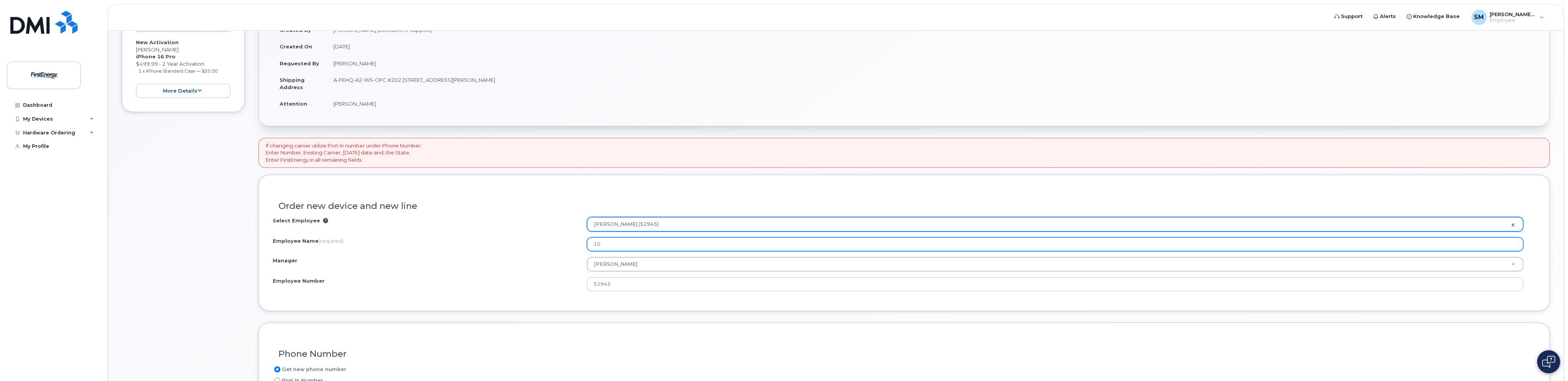
type input "1"
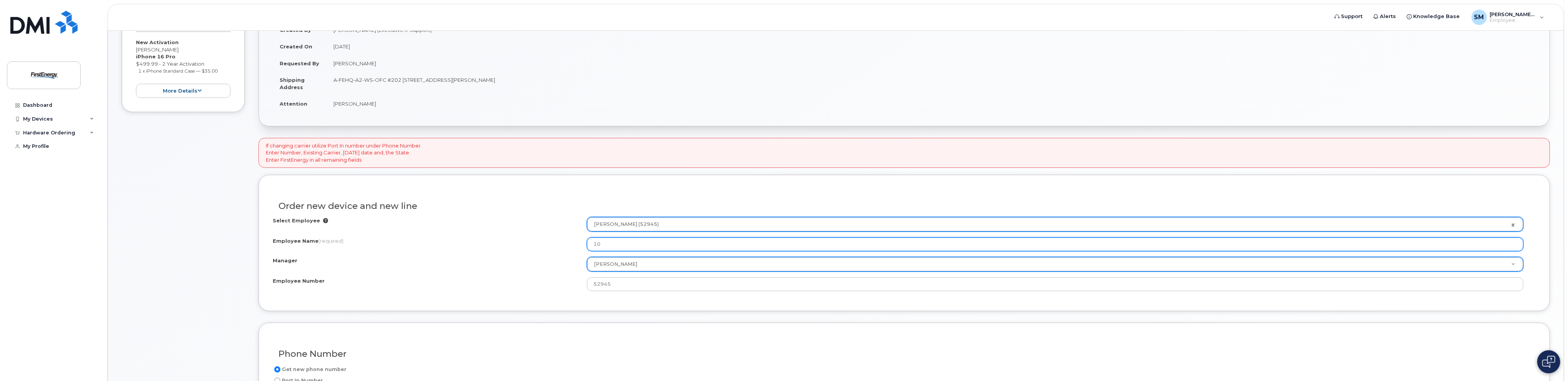
type input "1"
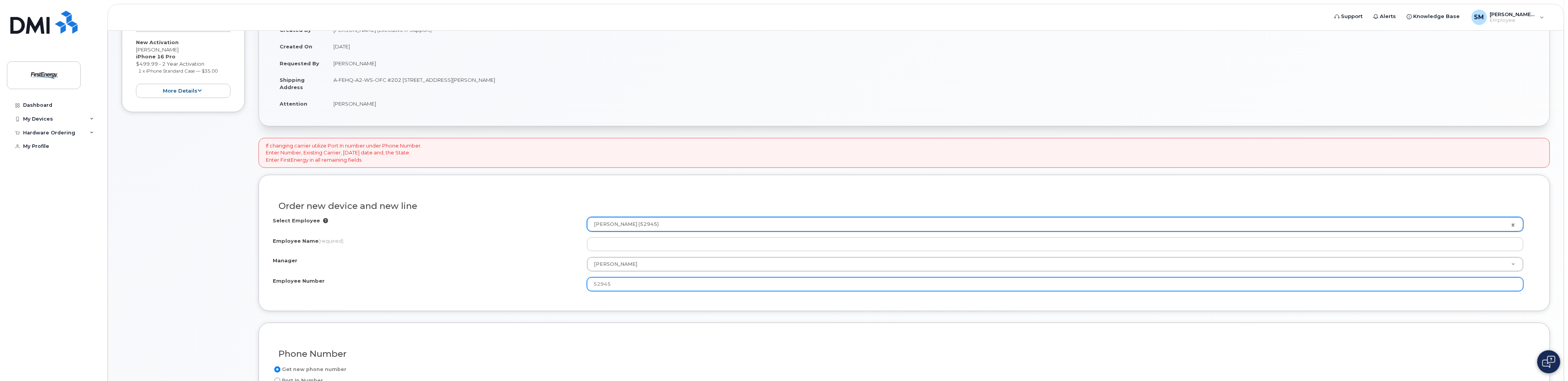
click at [632, 282] on input "52945" at bounding box center [1055, 284] width 936 height 14
drag, startPoint x: 634, startPoint y: 285, endPoint x: 496, endPoint y: 287, distance: 138.0
click at [496, 286] on div "Employee Number 52945" at bounding box center [904, 284] width 1263 height 14
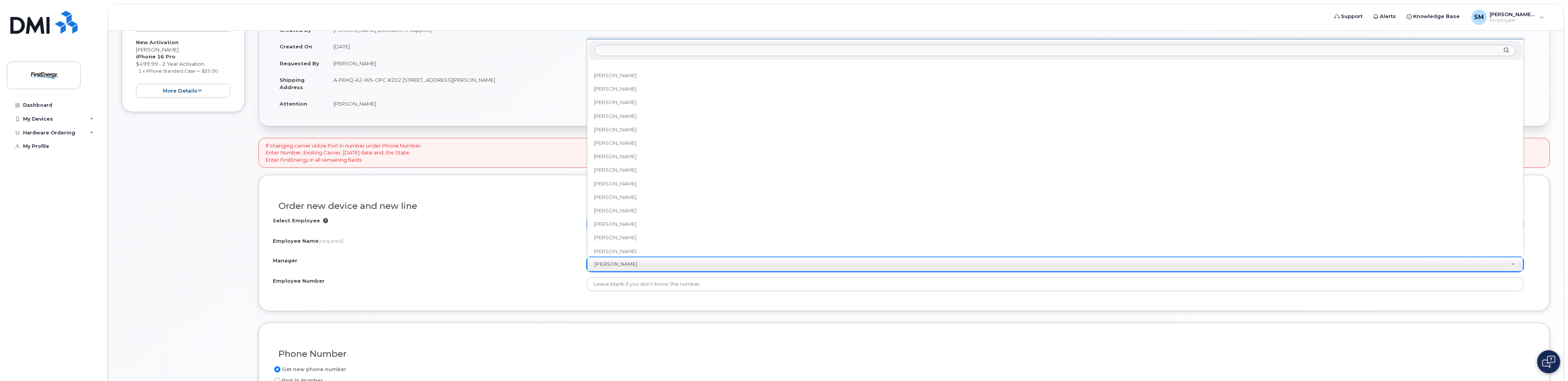
scroll to position [15232, 0]
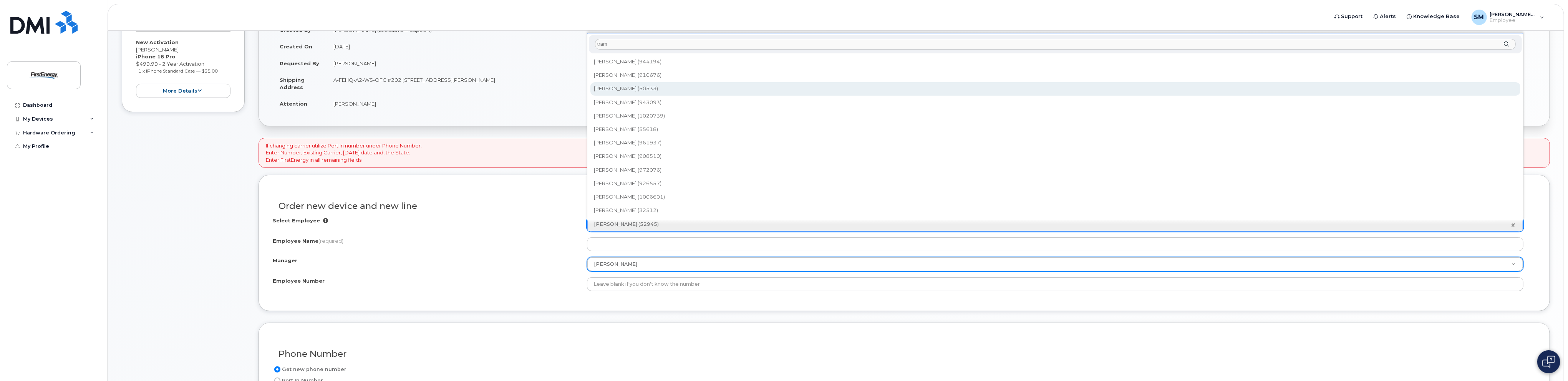
type input "tram"
type input "2082949"
type input "Brittany Trammel"
select select "? number:2065419 ?"
type input "50533"
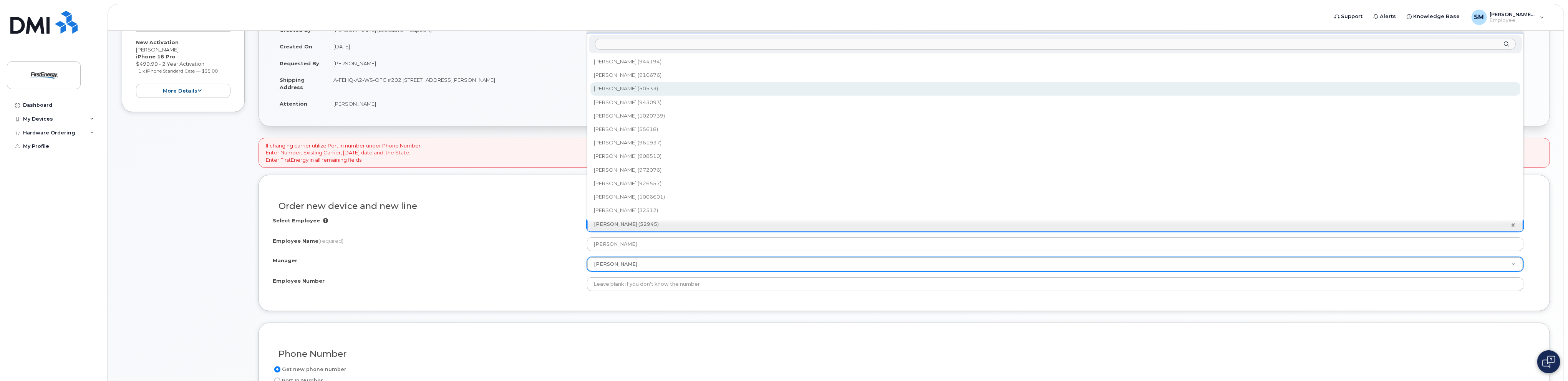
type input "341 White Pond Drive"
select select "2065419"
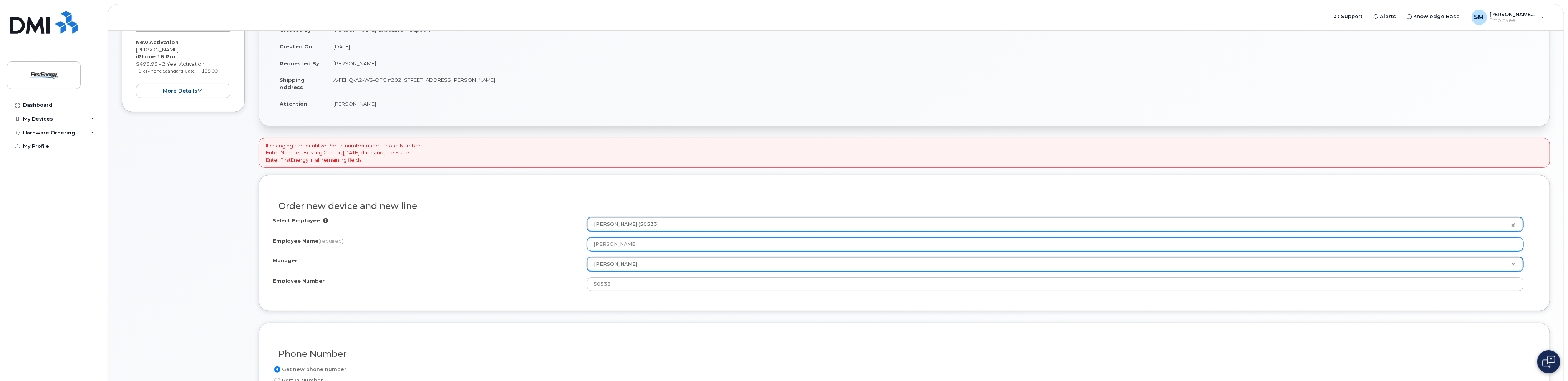
click at [677, 246] on input "Brittany Trammel" at bounding box center [1055, 244] width 936 height 14
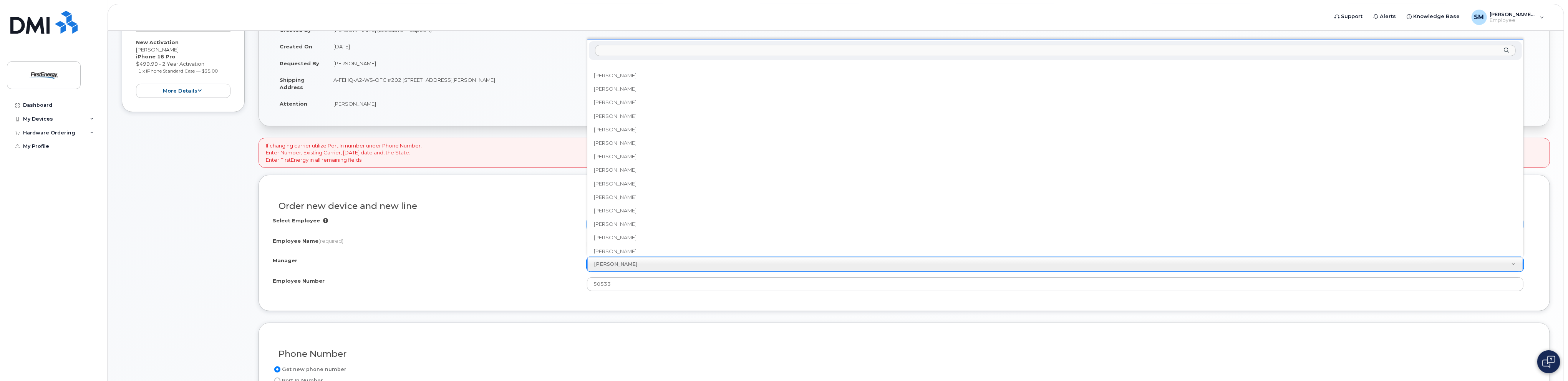
scroll to position [13158, 0]
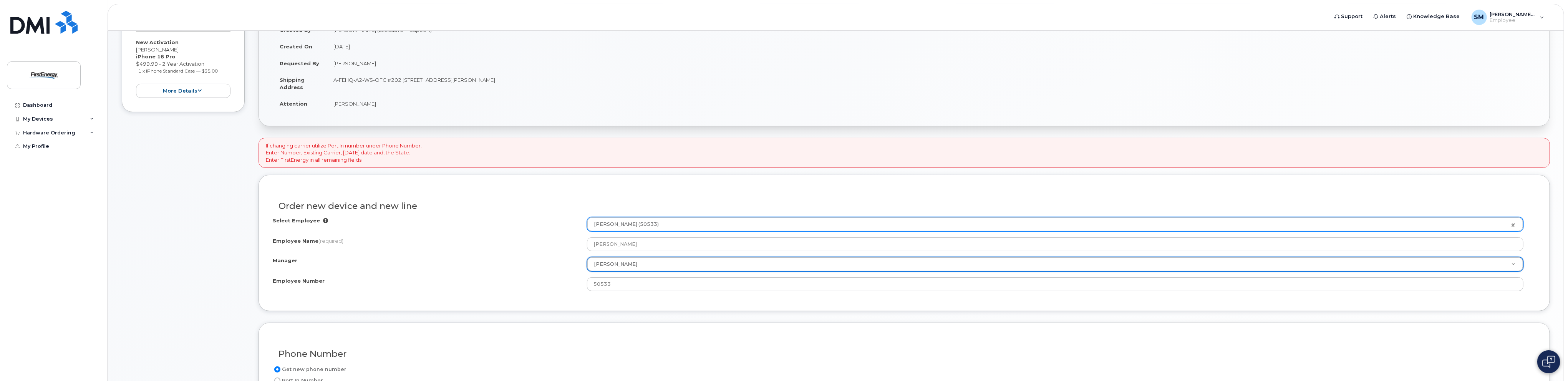
drag, startPoint x: 315, startPoint y: 232, endPoint x: 318, endPoint y: 237, distance: 5.8
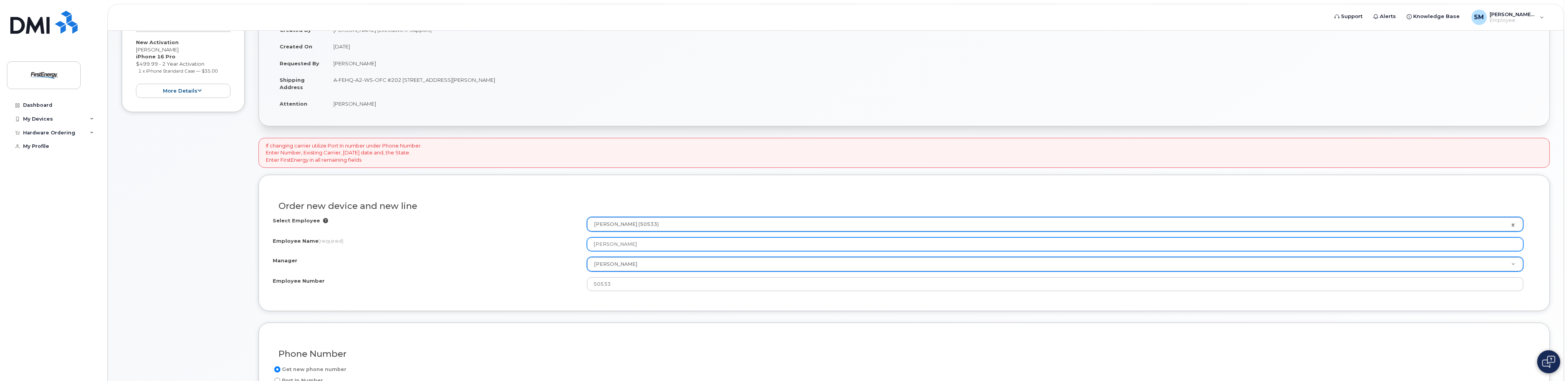
click at [682, 241] on input "Brooke Trammel" at bounding box center [1055, 244] width 936 height 14
type input "B"
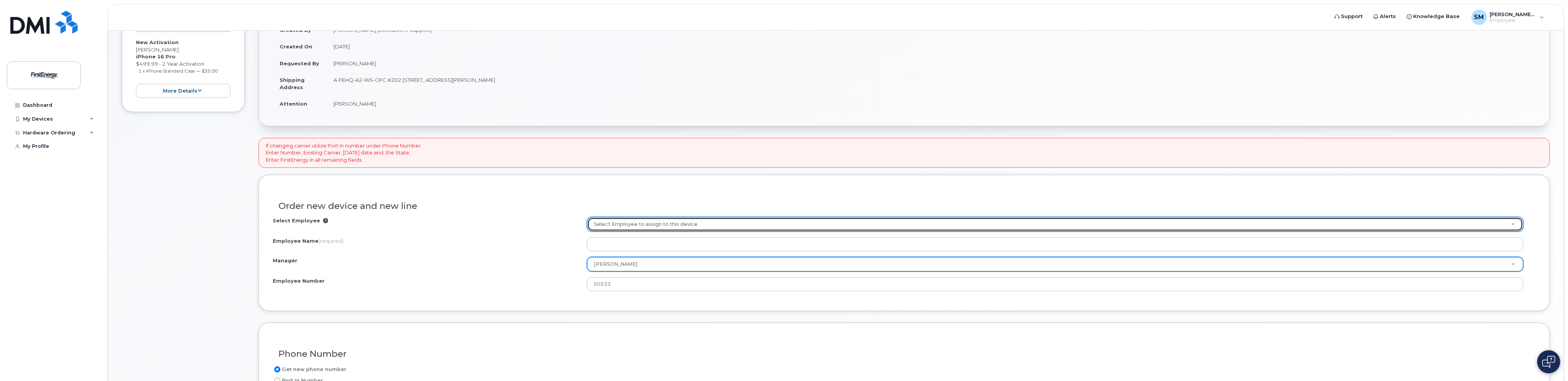
select select "1662235"
click at [1513, 223] on link "Select Employee to assign to this device" at bounding box center [1055, 224] width 936 height 14
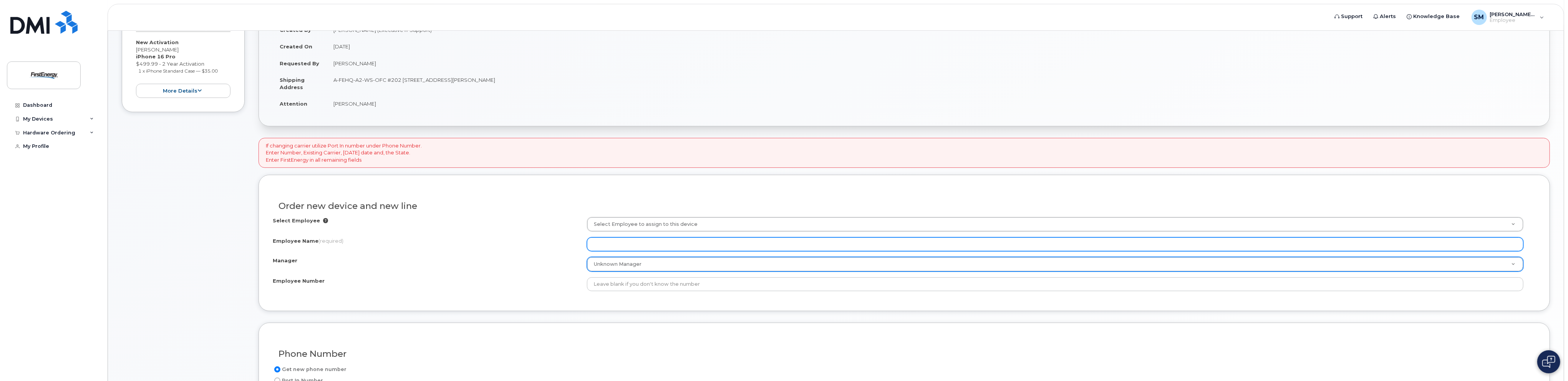
click at [668, 243] on input "Employee Name (required)" at bounding box center [1055, 244] width 936 height 14
type input "Brooke Trammel"
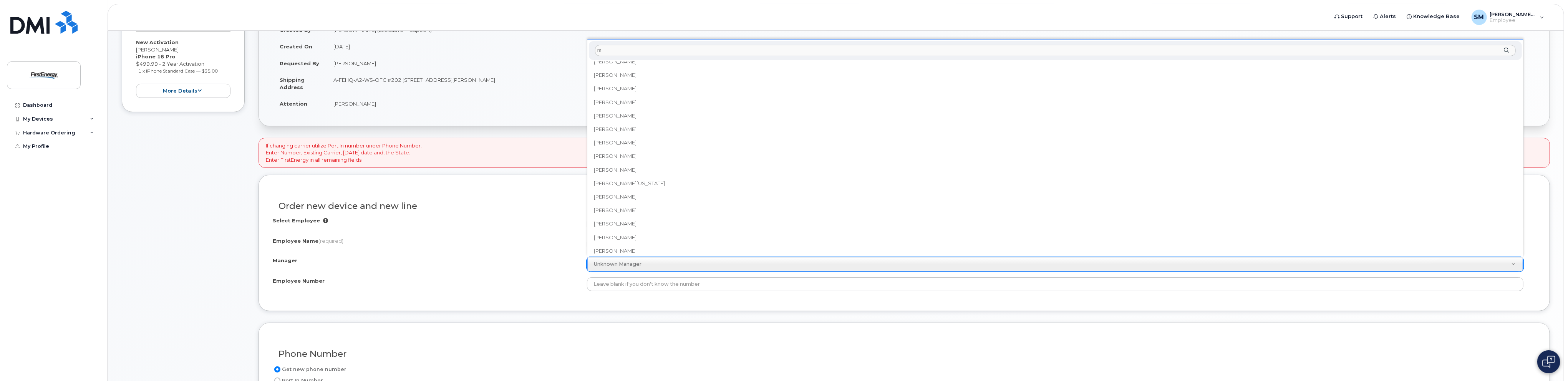
scroll to position [0, 0]
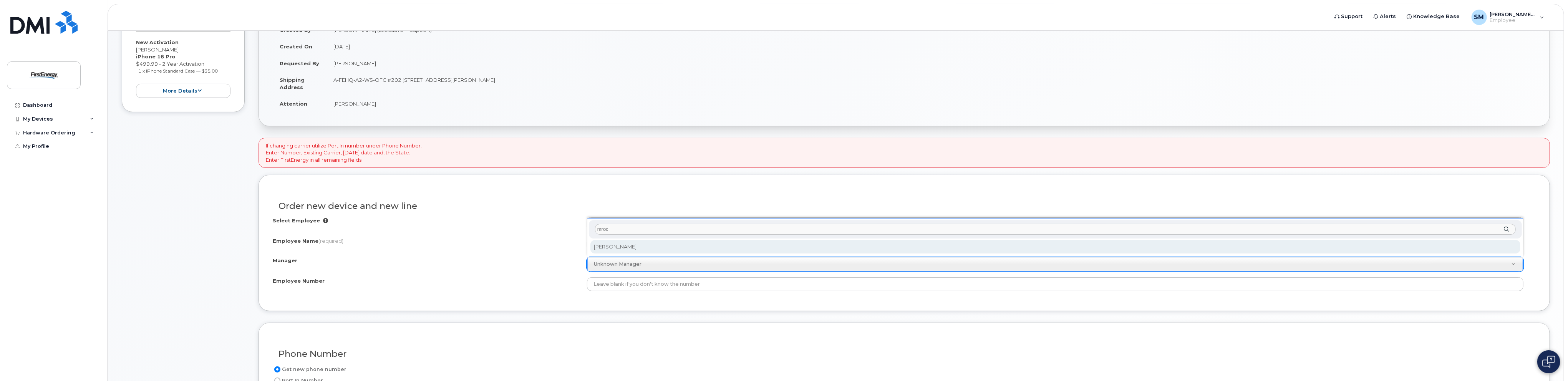
type input "mroc"
select select "2070442"
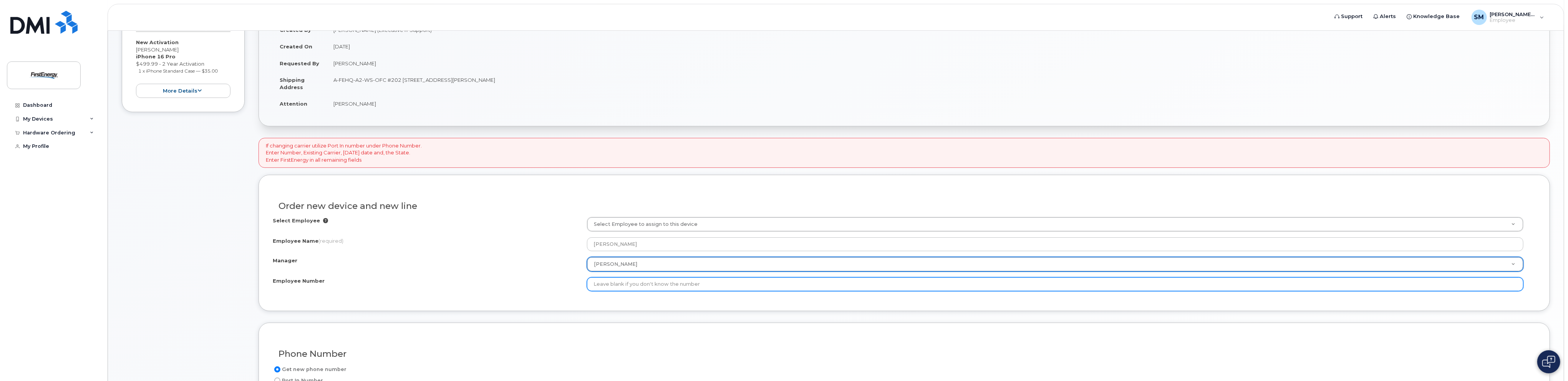
click at [663, 285] on input "Employee Number" at bounding box center [1055, 284] width 936 height 14
paste input "1022087"
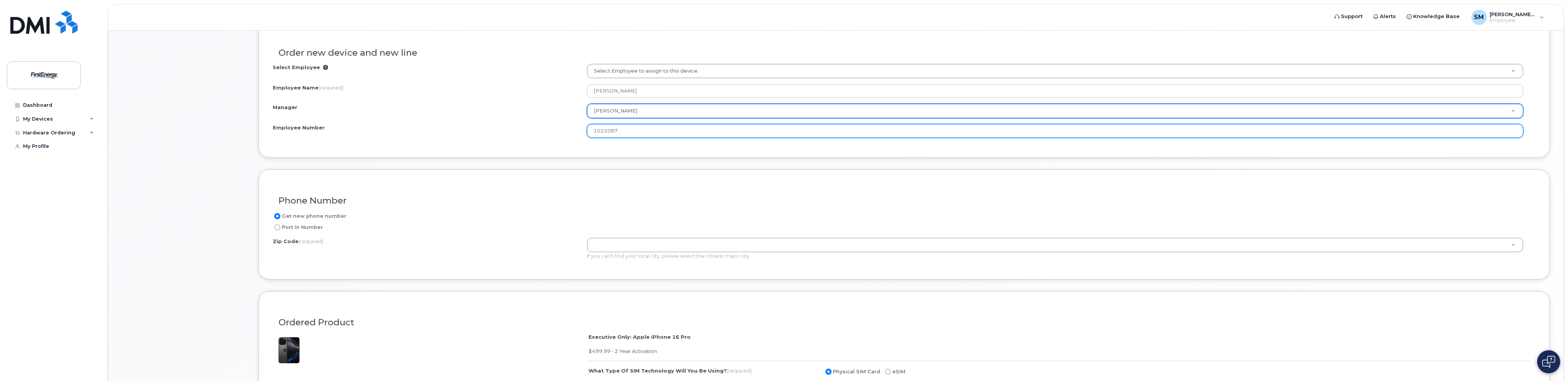
scroll to position [307, 0]
type input "1022087"
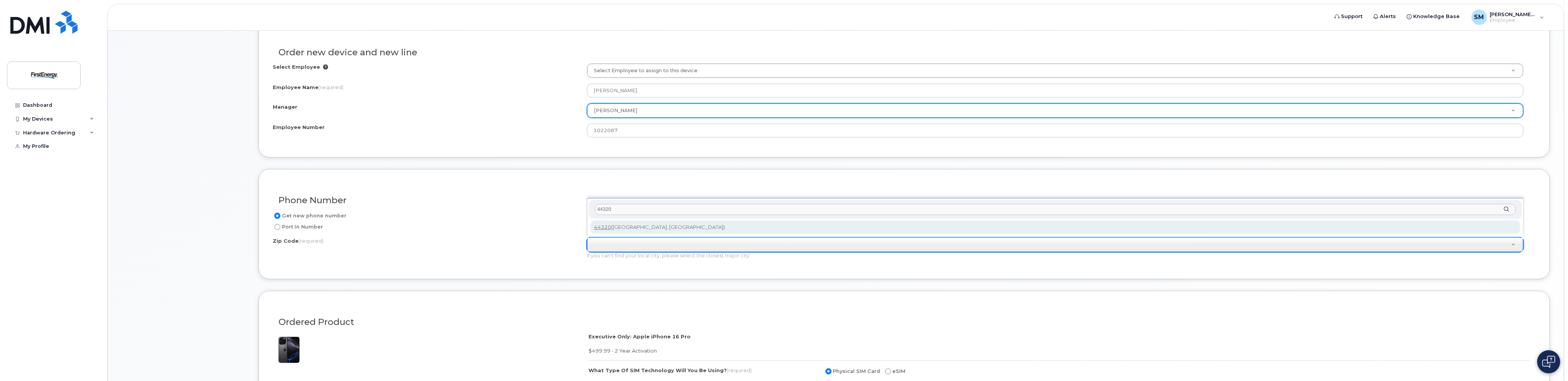
type input "44320"
type input "44320 (Akron, OH)"
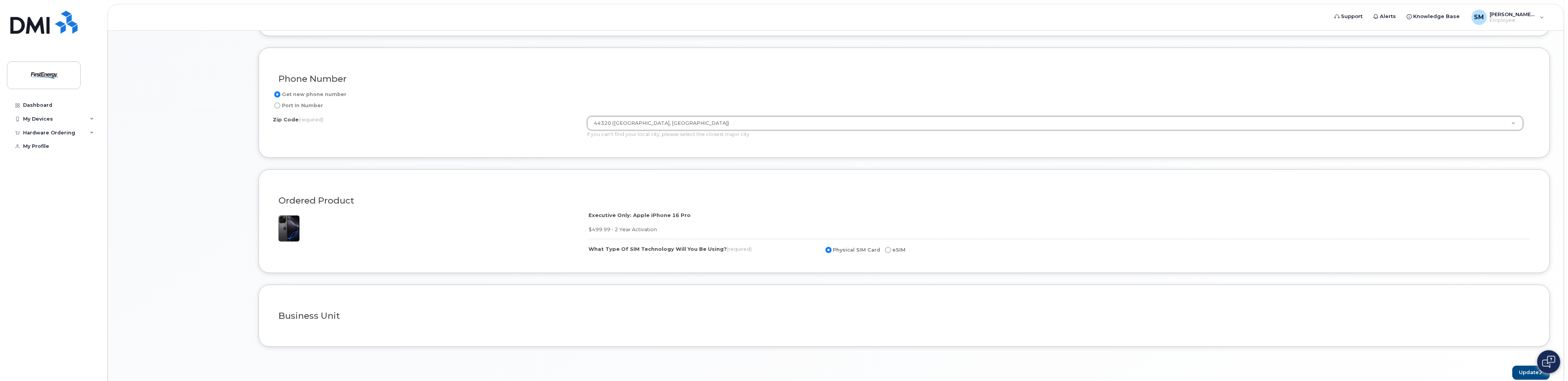
scroll to position [461, 0]
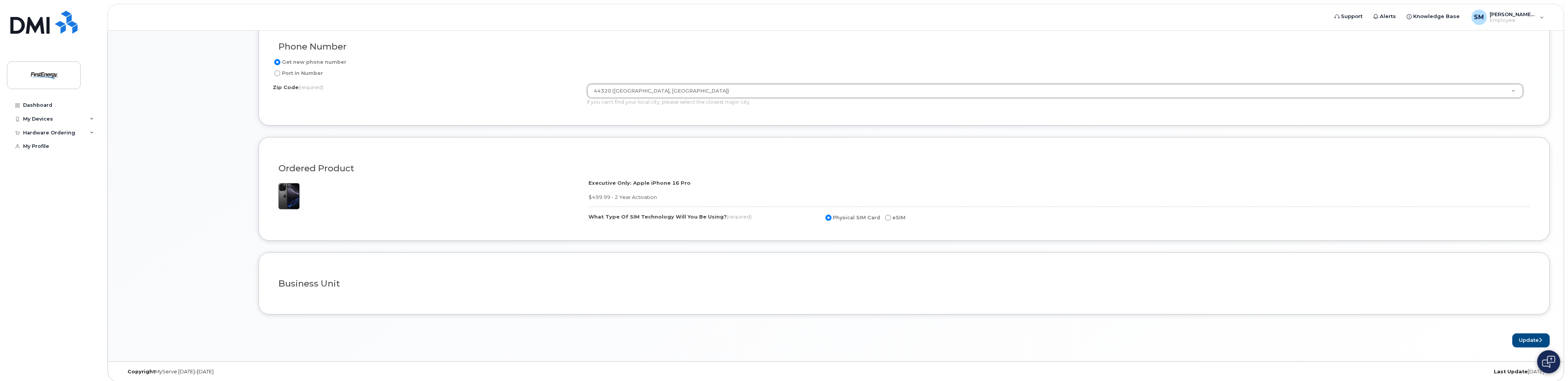
click at [889, 218] on label "eSIM" at bounding box center [894, 218] width 23 height 9
click at [889, 218] on input "eSIM" at bounding box center [888, 218] width 6 height 6
radio input "true"
click at [430, 293] on div at bounding box center [904, 295] width 1263 height 5
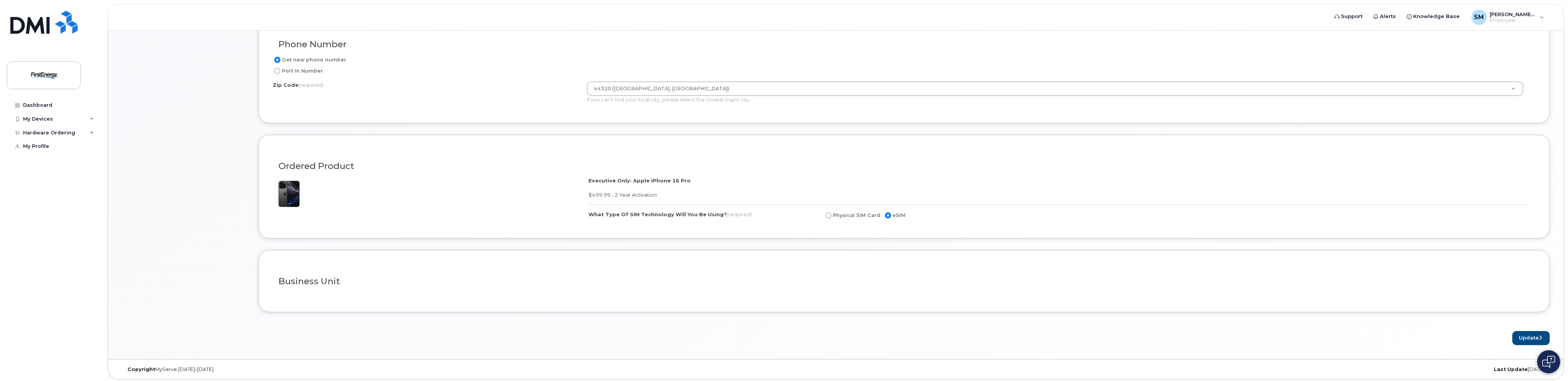
drag, startPoint x: 627, startPoint y: 260, endPoint x: 633, endPoint y: 260, distance: 6.0
click at [632, 260] on div "Business Unit" at bounding box center [904, 281] width 1292 height 62
drag, startPoint x: 945, startPoint y: 282, endPoint x: 1119, endPoint y: 266, distance: 174.7
click at [1092, 272] on div "Business Unit" at bounding box center [904, 279] width 1263 height 28
click at [1527, 335] on button "Update" at bounding box center [1531, 338] width 38 height 14
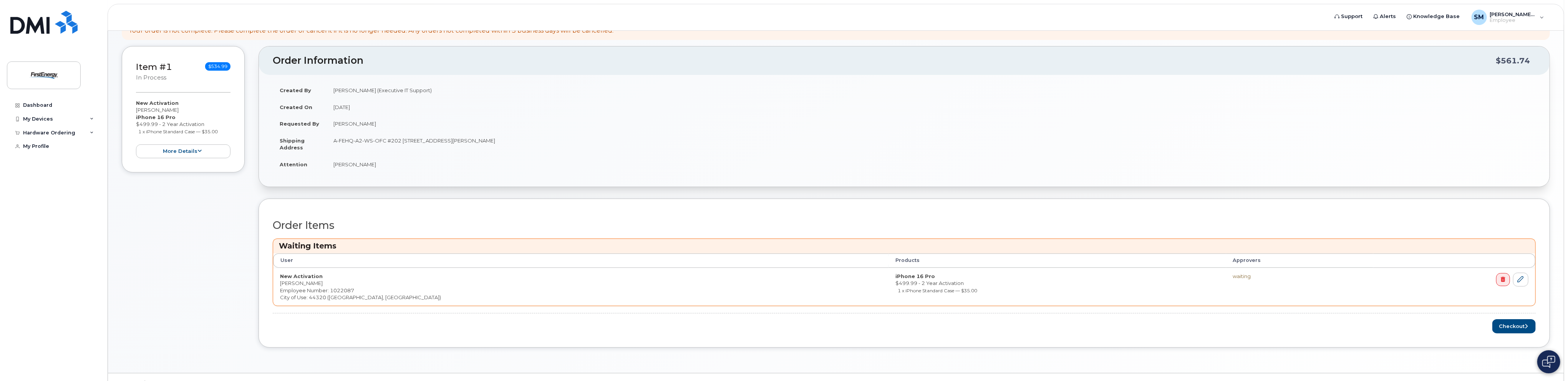
scroll to position [141, 0]
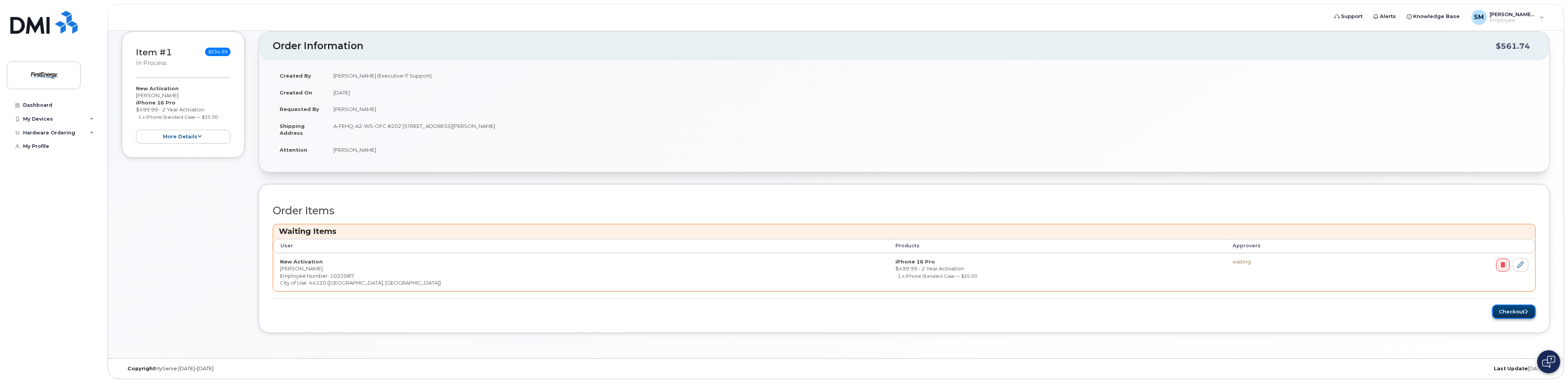
click at [1516, 309] on button "Checkout" at bounding box center [1514, 312] width 43 height 14
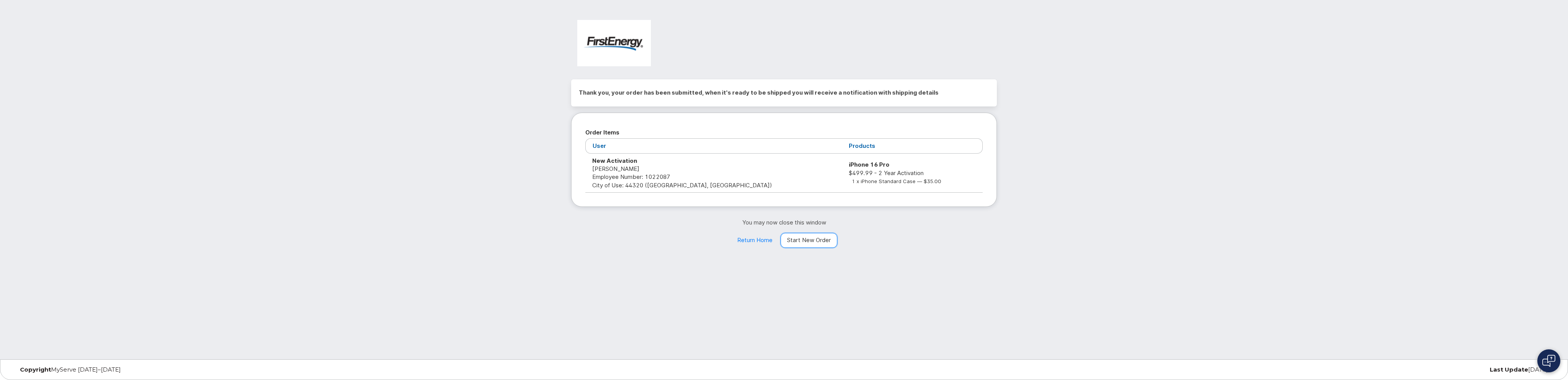
click at [813, 240] on link "Start New Order" at bounding box center [808, 240] width 57 height 15
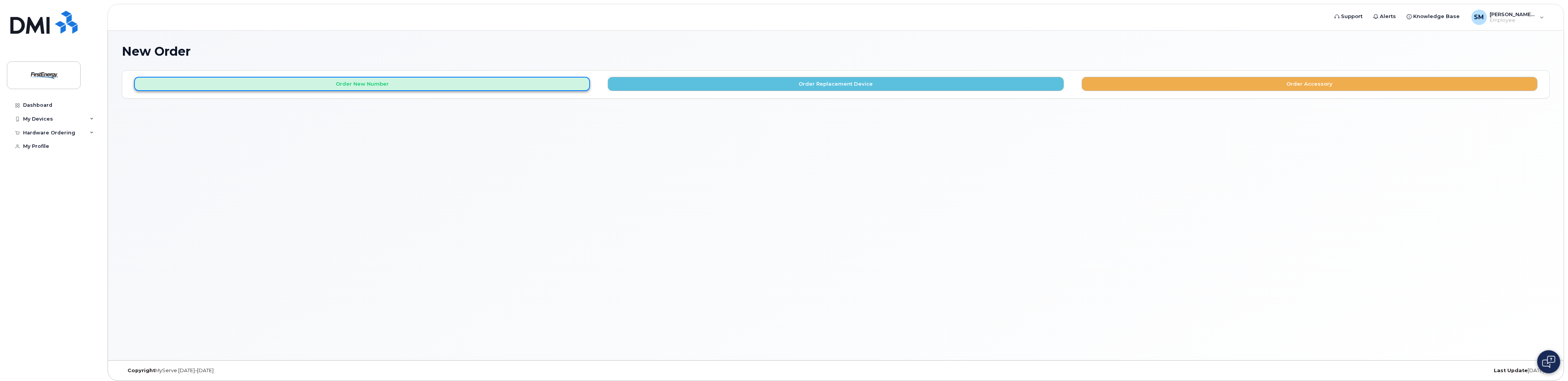
click at [451, 79] on button "Order New Number" at bounding box center [362, 84] width 456 height 14
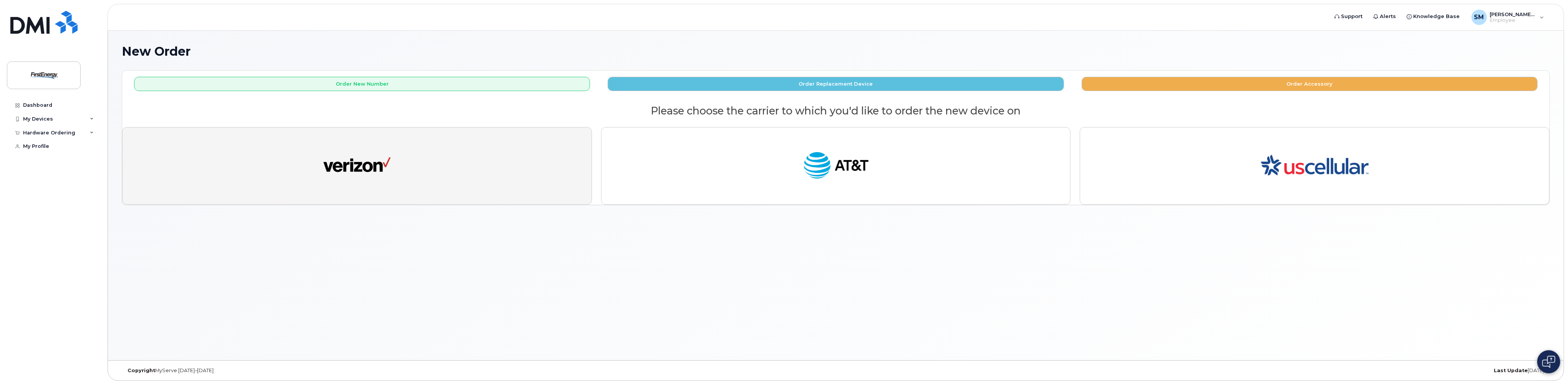
click at [413, 176] on button "button" at bounding box center [357, 166] width 470 height 77
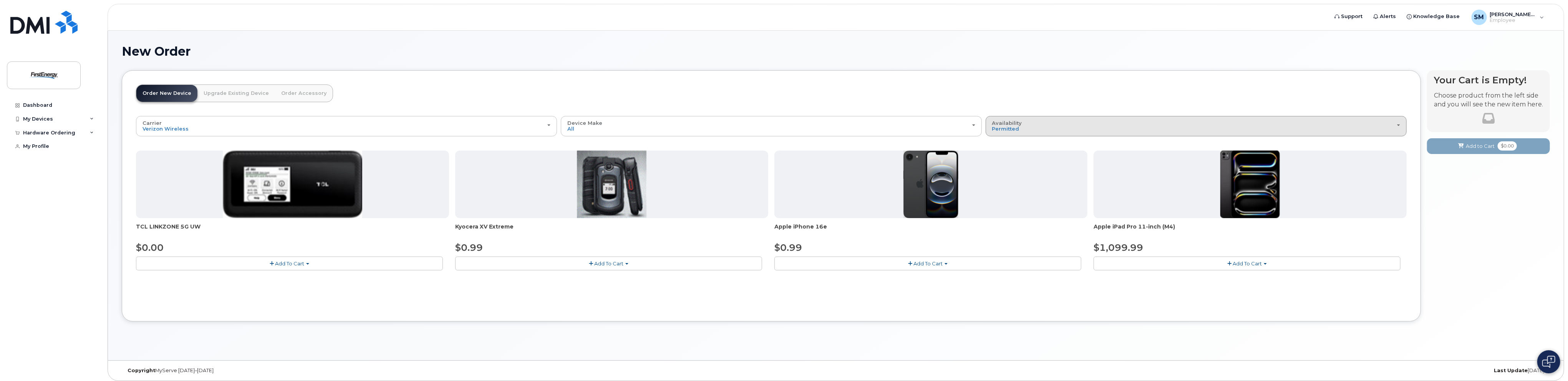
click at [1012, 124] on span "Availability" at bounding box center [1007, 123] width 30 height 6
click at [1016, 157] on div "All" at bounding box center [1196, 157] width 417 height 9
click at [1038, 126] on div "Availability Permitted All" at bounding box center [1196, 126] width 408 height 12
click at [999, 155] on label "All" at bounding box center [996, 157] width 16 height 9
click at [0, 0] on input "All" at bounding box center [0, 0] width 0 height 0
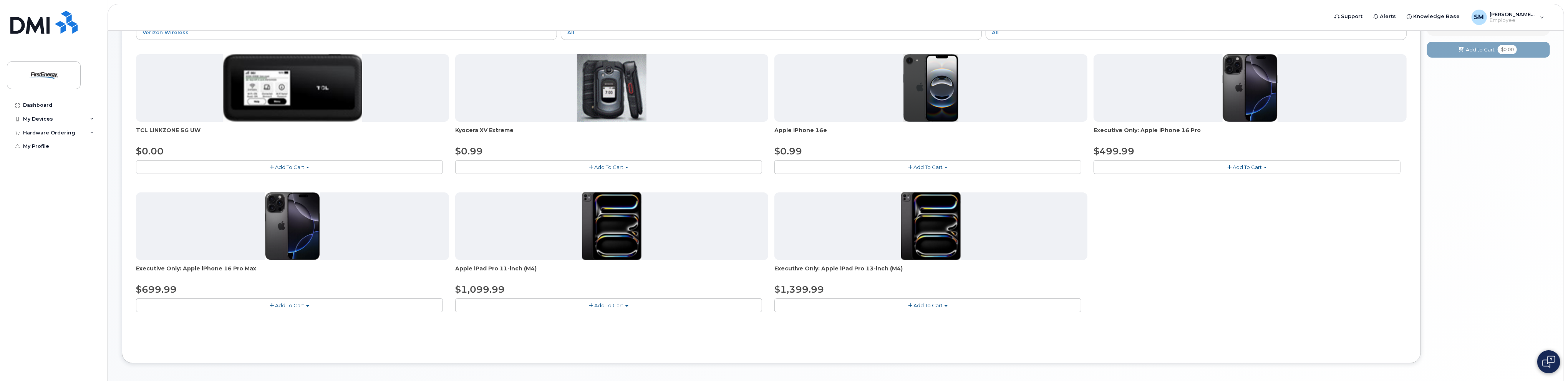
scroll to position [127, 0]
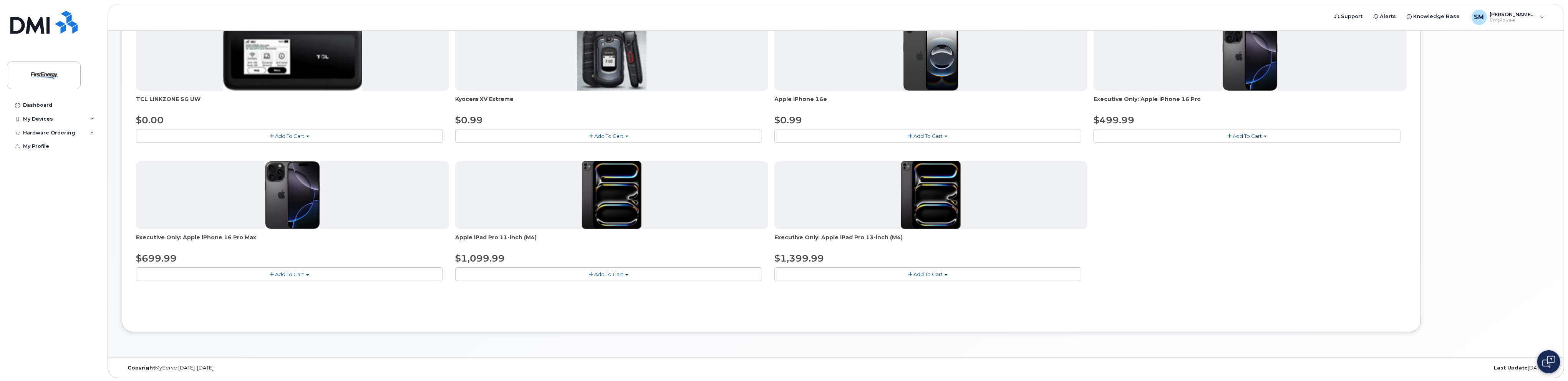
click at [608, 272] on span "Add To Cart" at bounding box center [609, 274] width 29 height 6
drag, startPoint x: 510, startPoint y: 286, endPoint x: 517, endPoint y: 287, distance: 7.1
click at [511, 287] on link "$1099.99 - 2 Year Activation" at bounding box center [501, 289] width 87 height 10
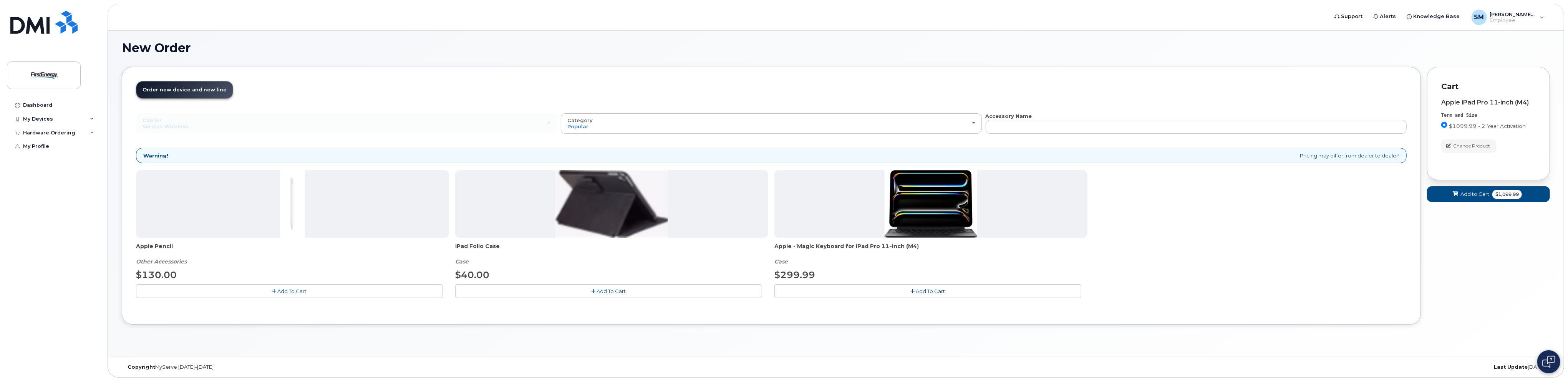
click at [921, 288] on span "Add To Cart" at bounding box center [931, 291] width 29 height 6
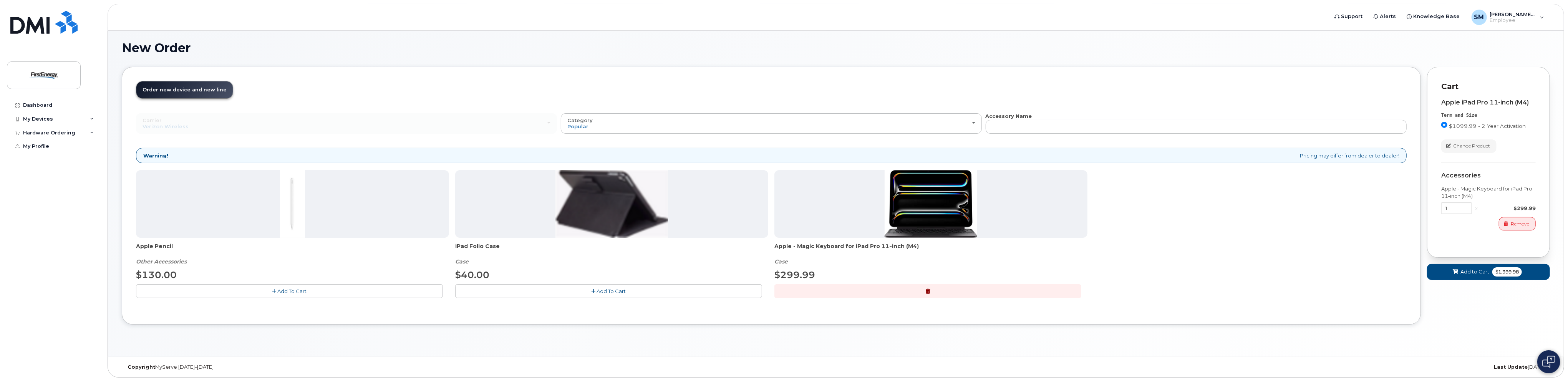
click at [210, 288] on button "Add To Cart" at bounding box center [289, 291] width 307 height 13
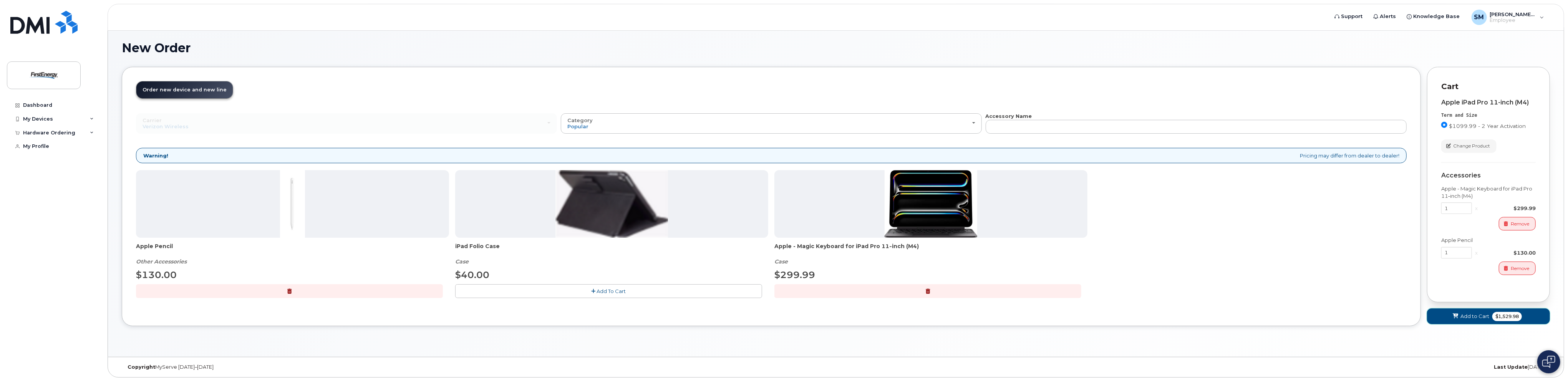
click at [1464, 313] on span "Add to Cart" at bounding box center [1475, 316] width 29 height 7
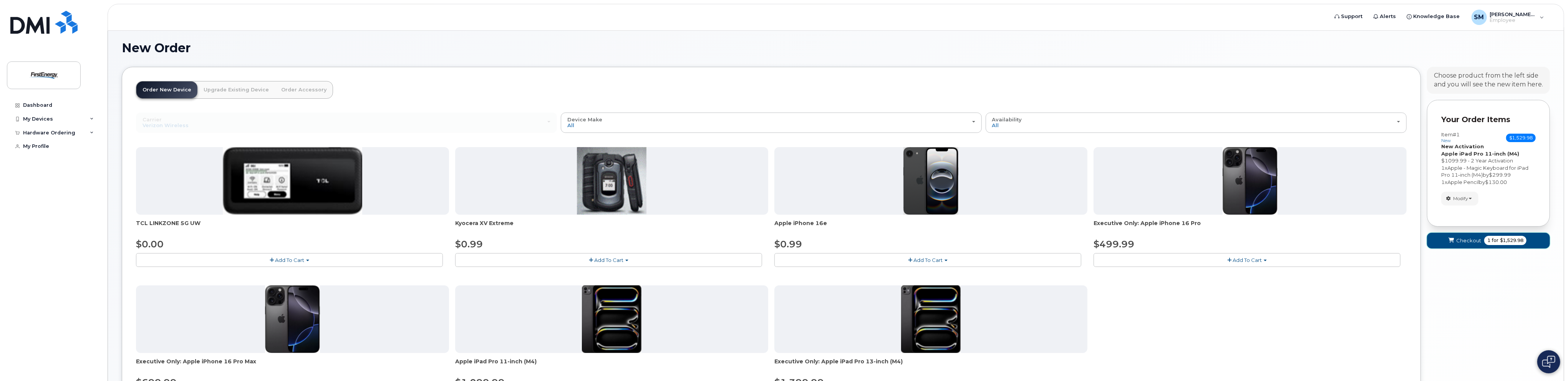
click at [1455, 237] on button "Checkout 1 for $1,529.98" at bounding box center [1489, 241] width 123 height 16
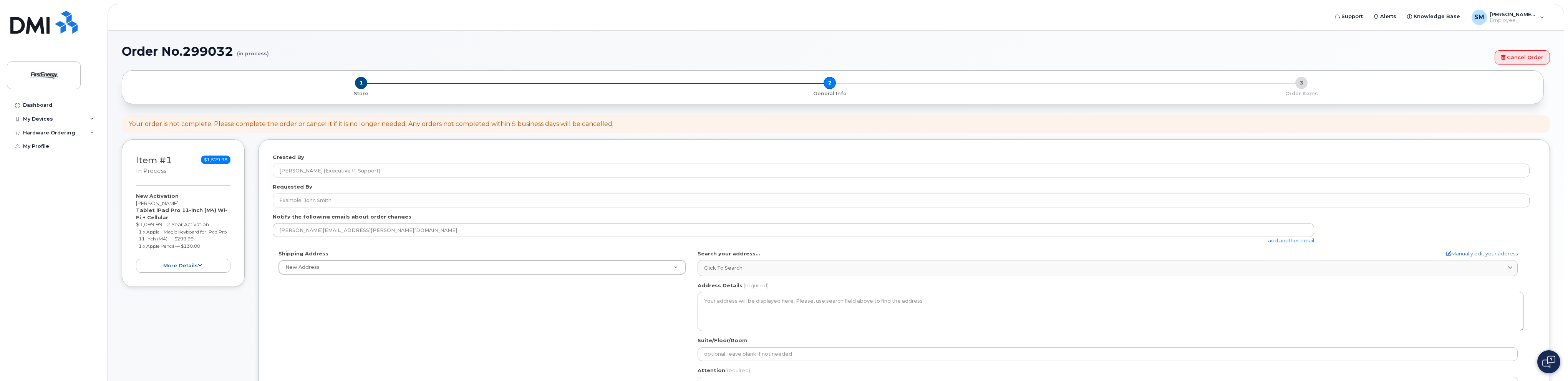
select select
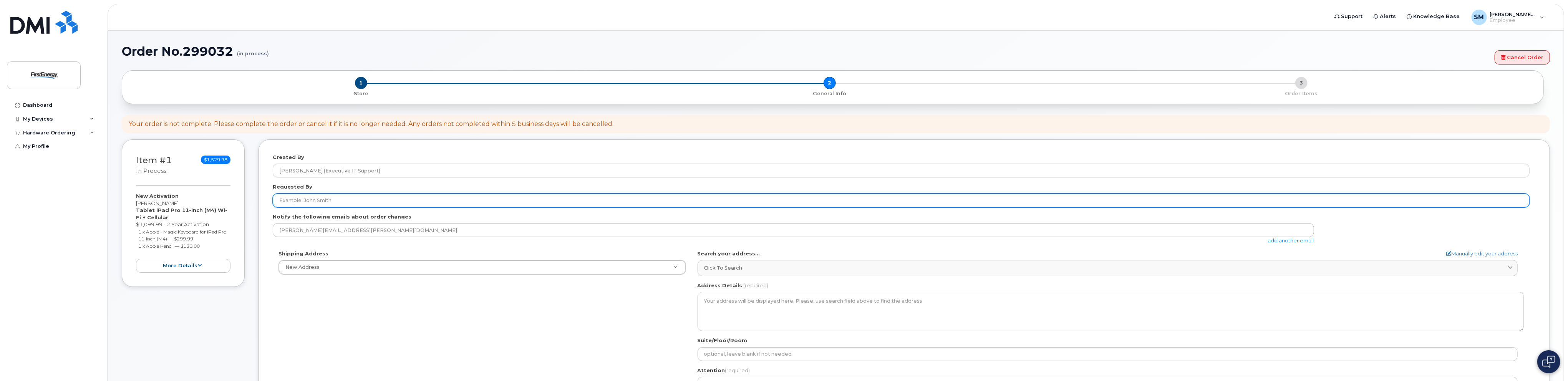
click at [349, 199] on input "Requested By" at bounding box center [901, 201] width 1257 height 14
type input "[PERSON_NAME]"
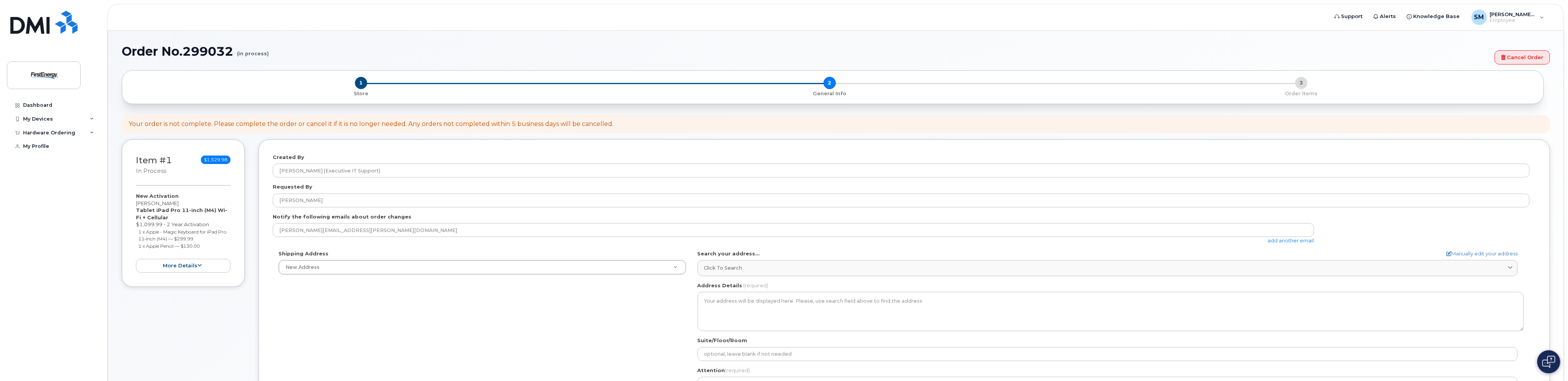
click at [1300, 238] on link "add another email" at bounding box center [1291, 240] width 46 height 6
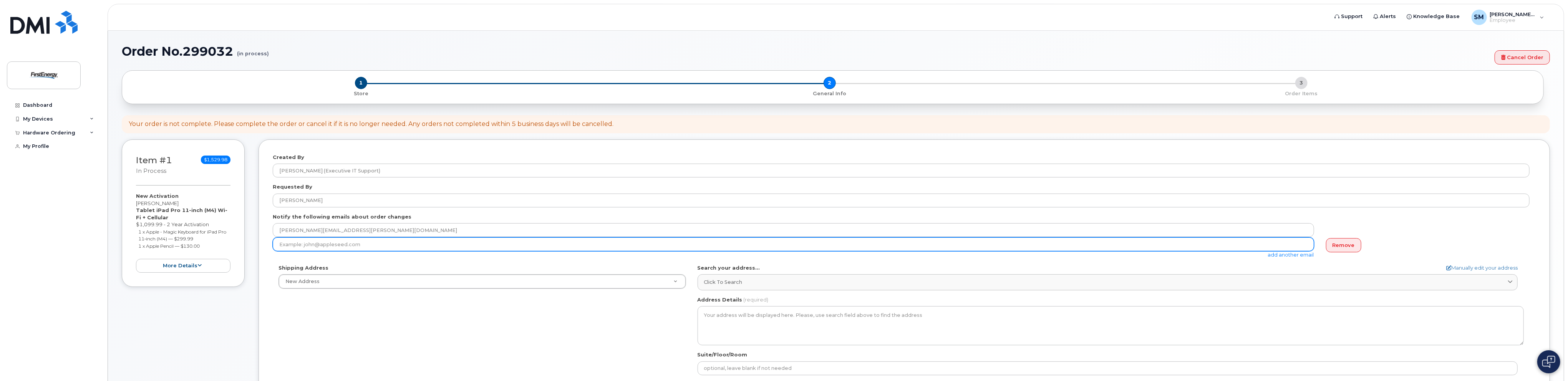
click at [378, 244] on input "email" at bounding box center [793, 244] width 1041 height 14
paste input "[EMAIL_ADDRESS][DOMAIN_NAME]"
type input "[EMAIL_ADDRESS][DOMAIN_NAME]"
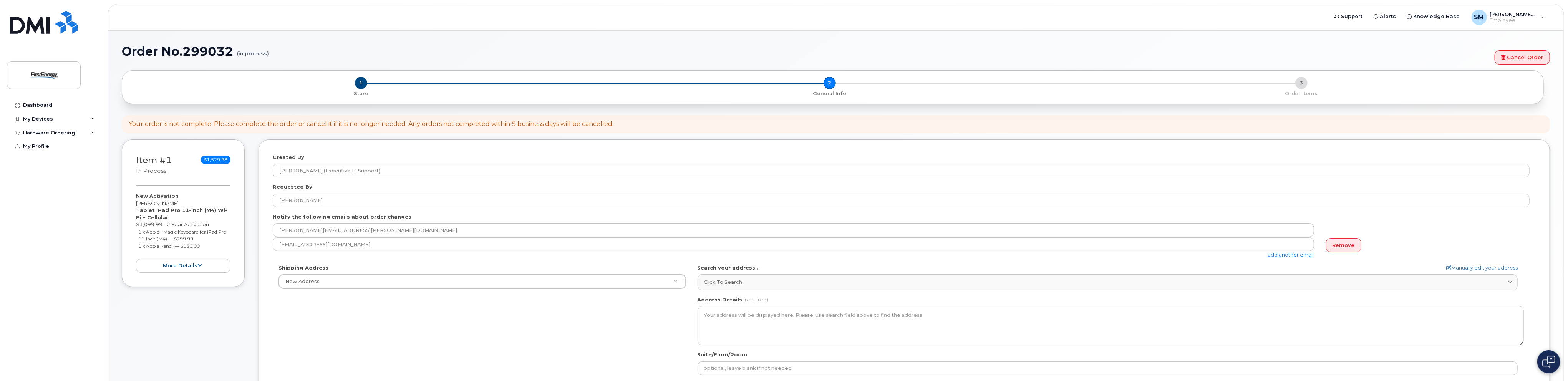
click at [388, 311] on div "Shipping Address New Address New Address [STREET_ADDRESS] [STREET_ADDRESS][GEOG…" at bounding box center [901, 352] width 1257 height 176
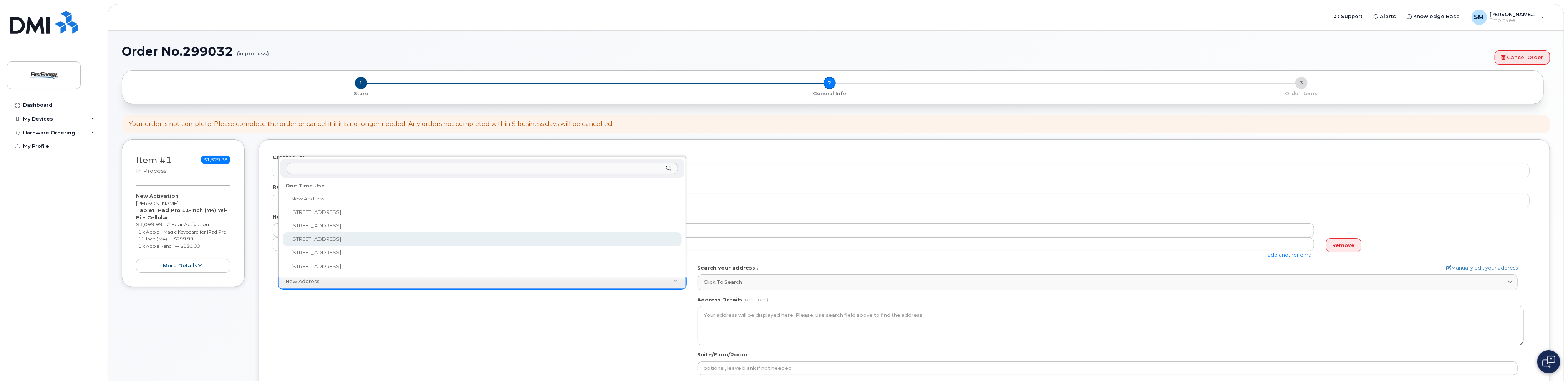
select select "[STREET_ADDRESS]"
type textarea "[STREET_ADDRESS]"
type input "[PERSON_NAME]"
type input "3303842537"
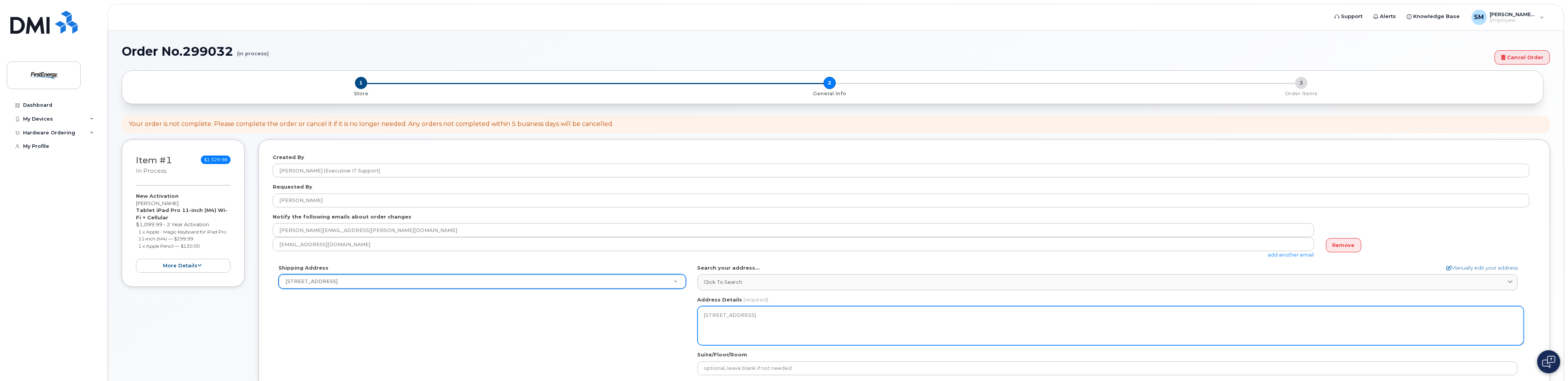
drag, startPoint x: 767, startPoint y: 332, endPoint x: 696, endPoint y: 316, distance: 72.8
click at [695, 316] on div "OH Akron Search your address... Manually edit your address Click to search No a…" at bounding box center [1111, 352] width 838 height 176
drag, startPoint x: 696, startPoint y: 316, endPoint x: 738, endPoint y: 312, distance: 42.2
click at [737, 312] on textarea "1941 Parkgate Ave AKRON OH 44320-1107 UNITED STATES" at bounding box center [1110, 326] width 826 height 39
drag, startPoint x: 752, startPoint y: 332, endPoint x: 755, endPoint y: 329, distance: 4.2
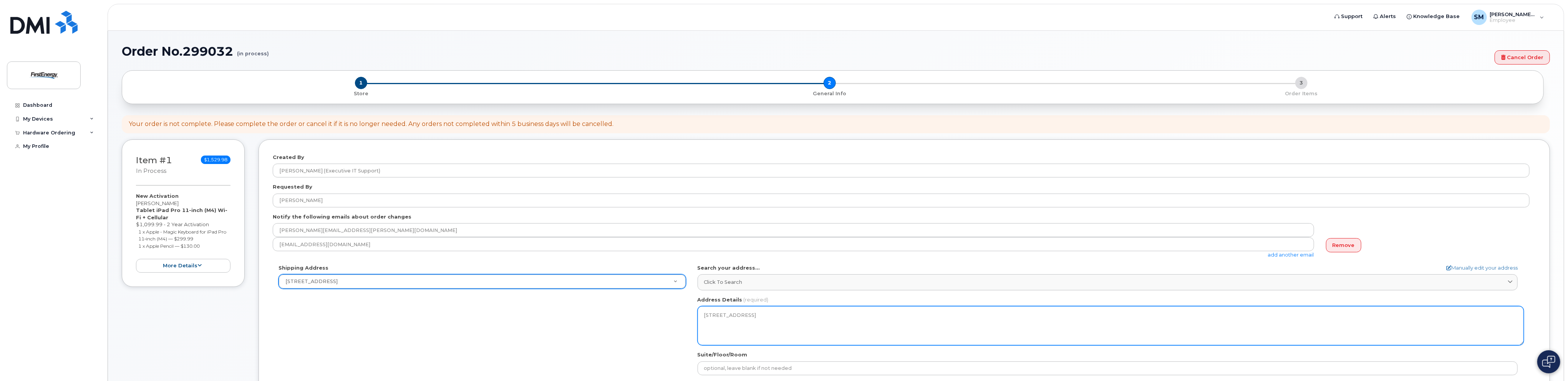
click at [753, 330] on textarea "1941 Parkgate Ave AKRON OH 44320-1107 UNITED STATES" at bounding box center [1110, 326] width 826 height 39
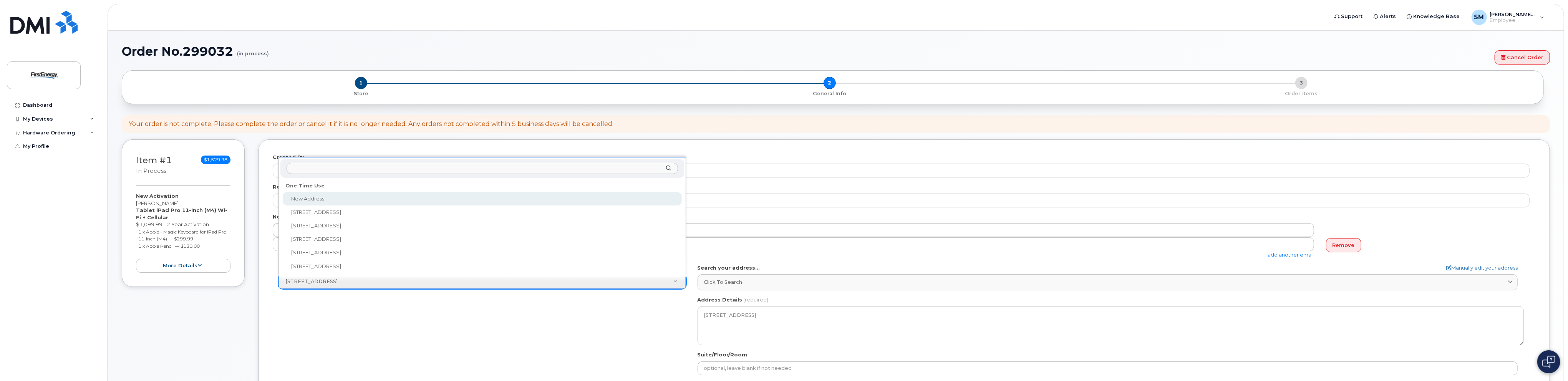
select select
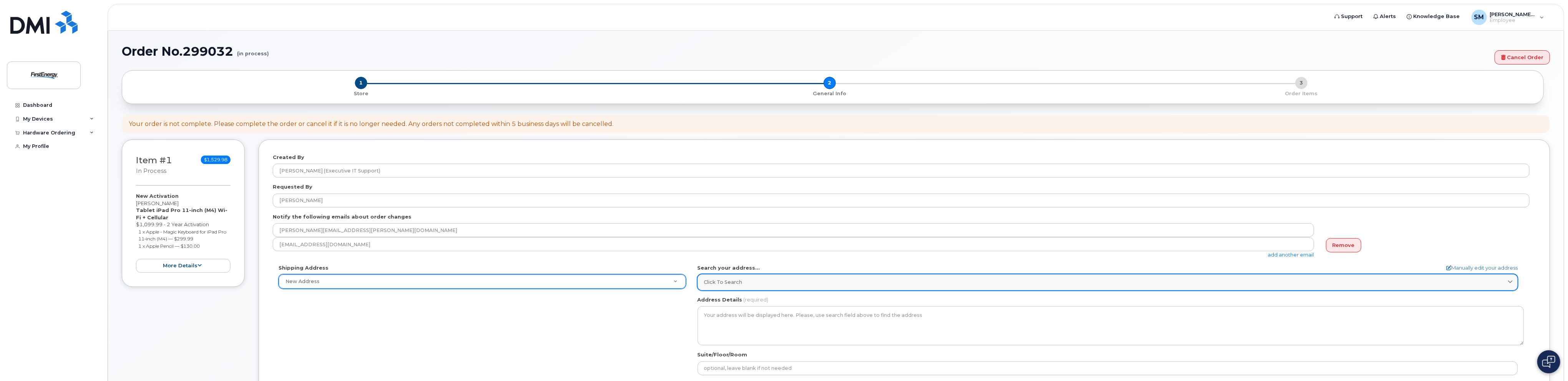
click at [772, 283] on div "Click to search" at bounding box center [1108, 282] width 807 height 7
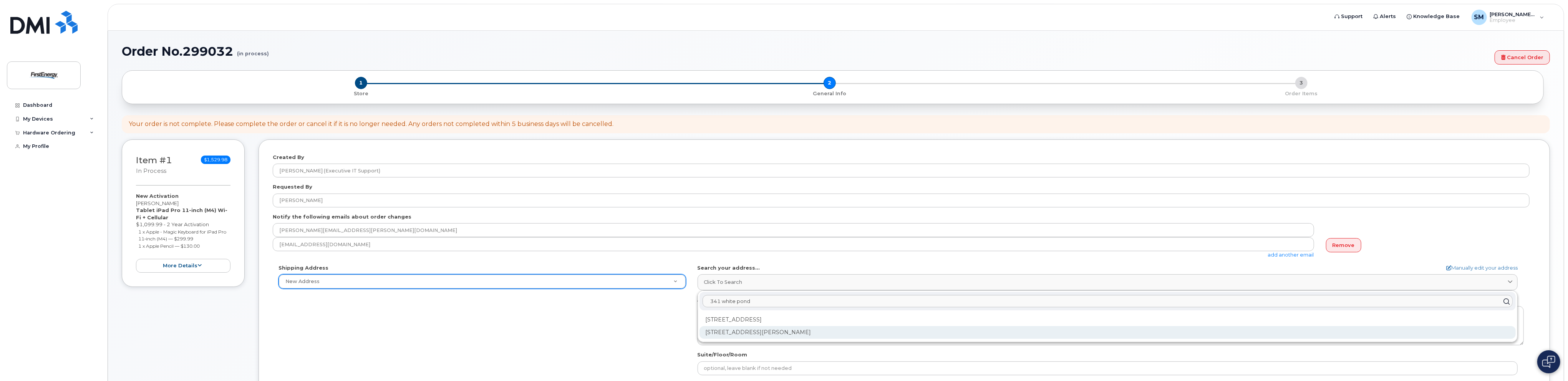
type input "341 white pond"
click at [805, 331] on div "341 White Pond Dr Akron OH 44320-1119" at bounding box center [1107, 332] width 816 height 13
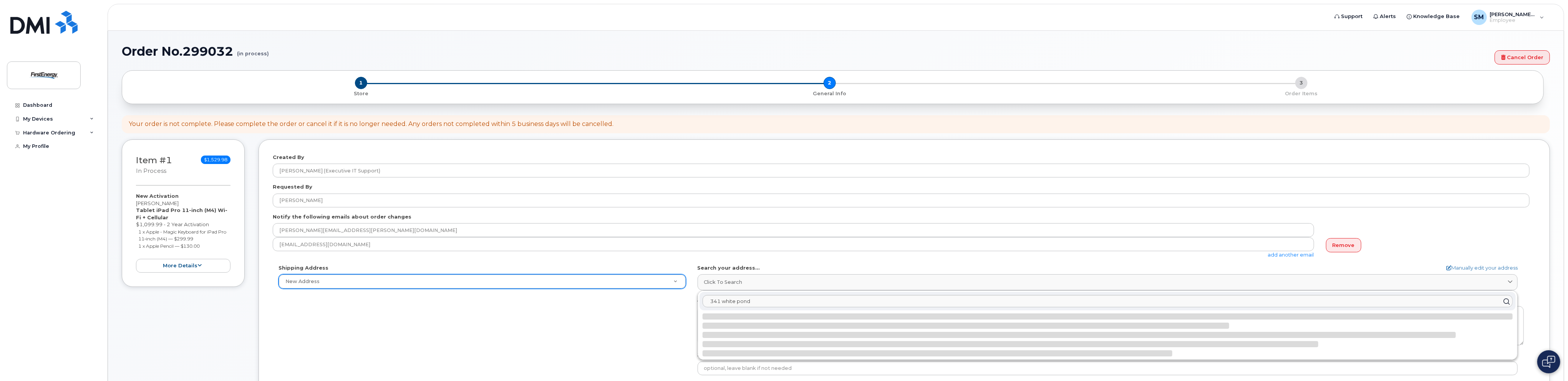
select select
type textarea "341 White Pond Dr AKRON OH 44320-1119 UNITED STATES"
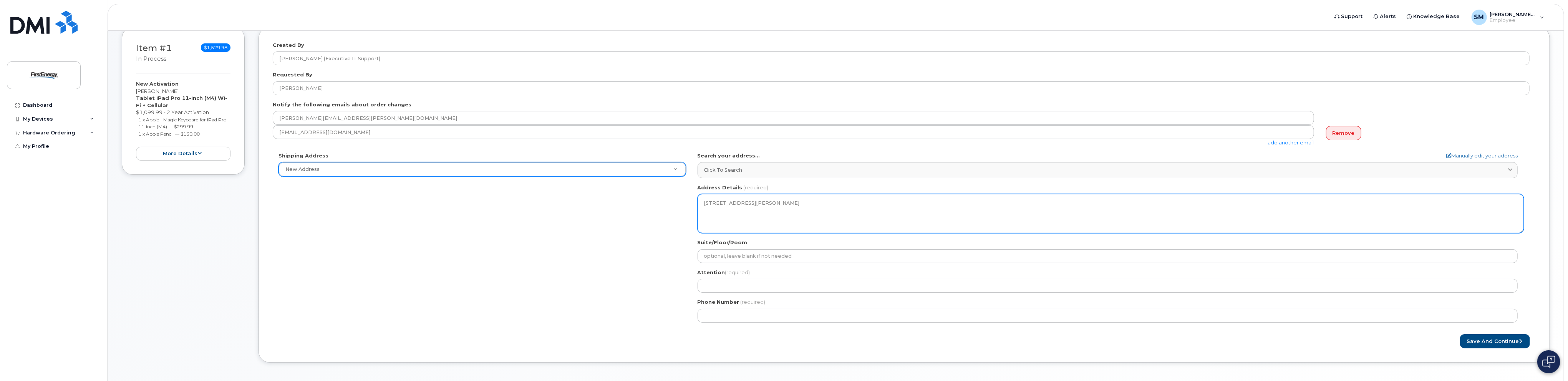
scroll to position [115, 0]
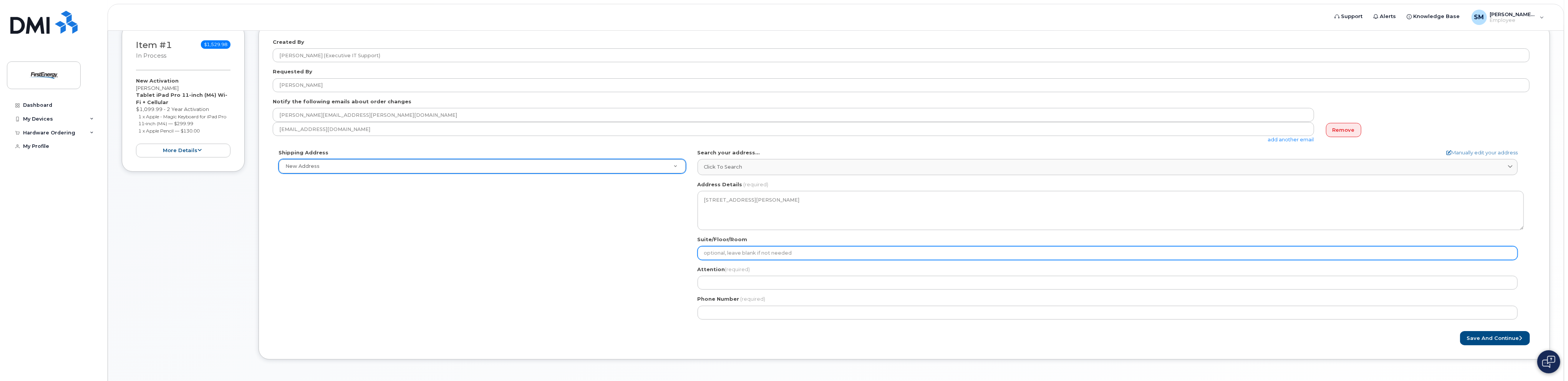
click at [805, 254] on input "Suite/Floor/Room" at bounding box center [1107, 253] width 820 height 14
paste input "A-FEHQ-A2-WS-OFC #202"
select select
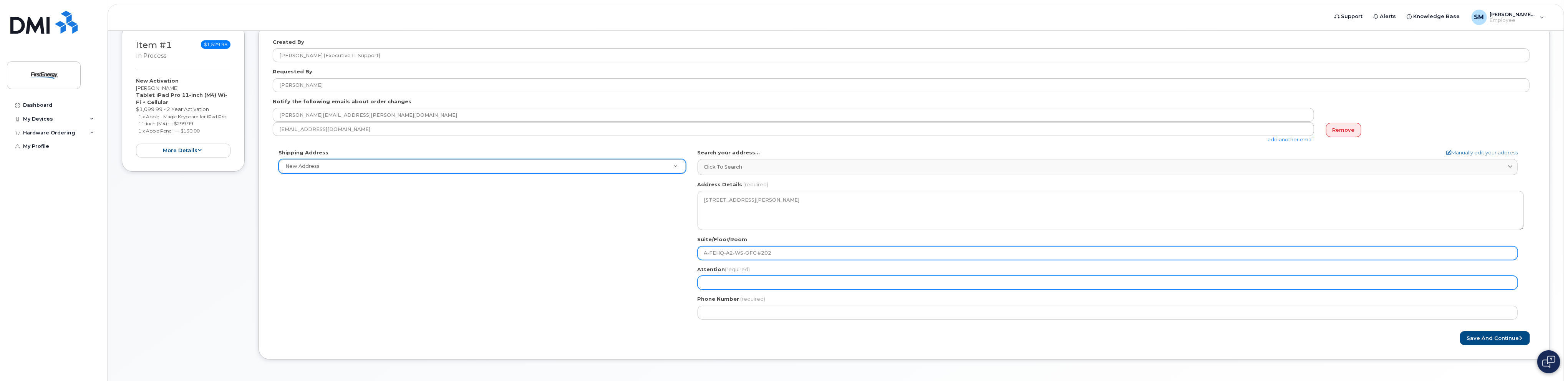
type input "A-FEHQ-A2-WS-OFC #202"
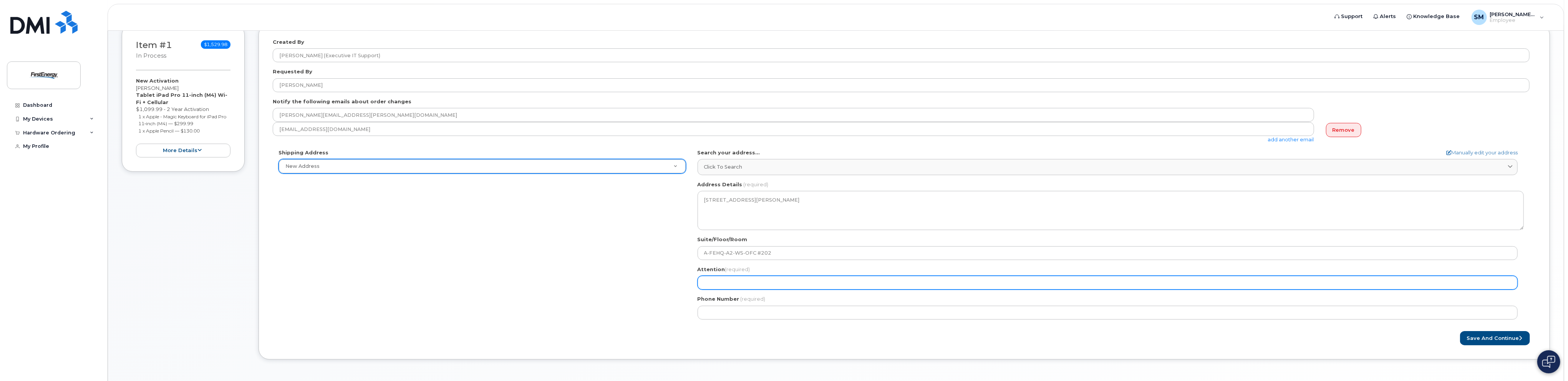
click at [760, 278] on input "Attention (required)" at bounding box center [1107, 282] width 820 height 14
select select
type input "M"
select select
type input "MA"
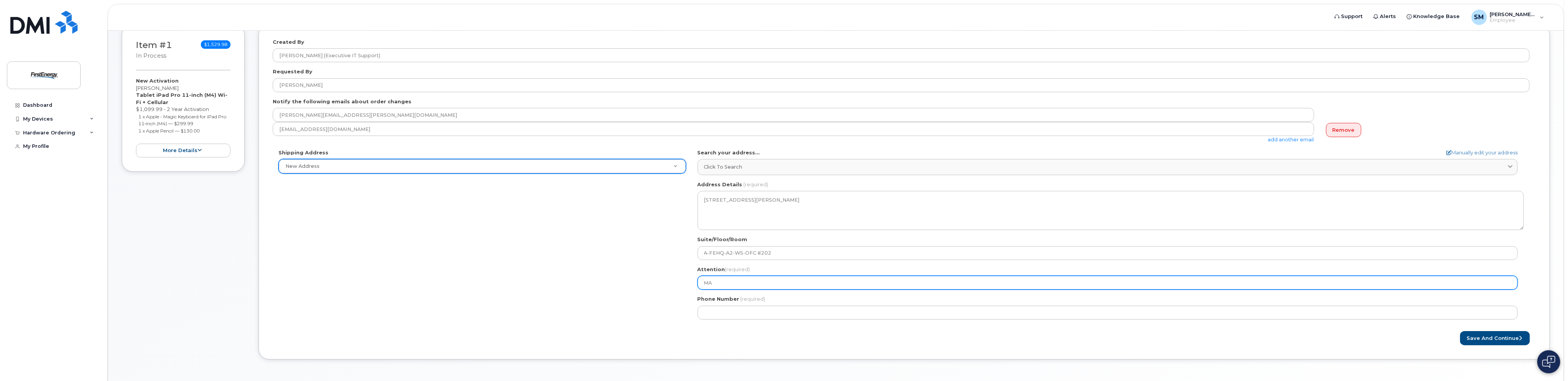
select select
type input "MAC"
select select
type input "MACK"
select select
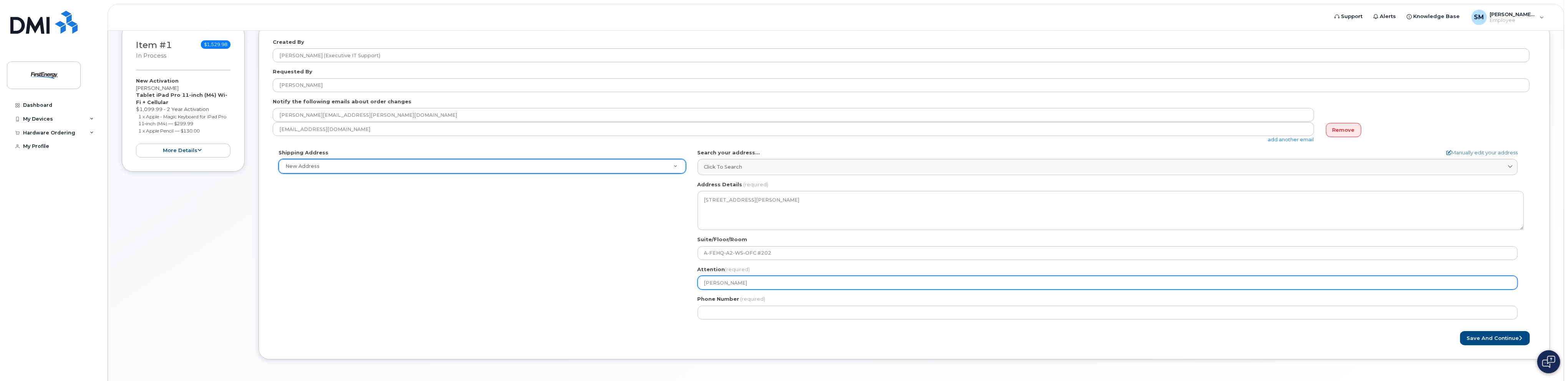
type input "MACK S"
select select
type input "MACK ST"
select select
type input "MACK STE"
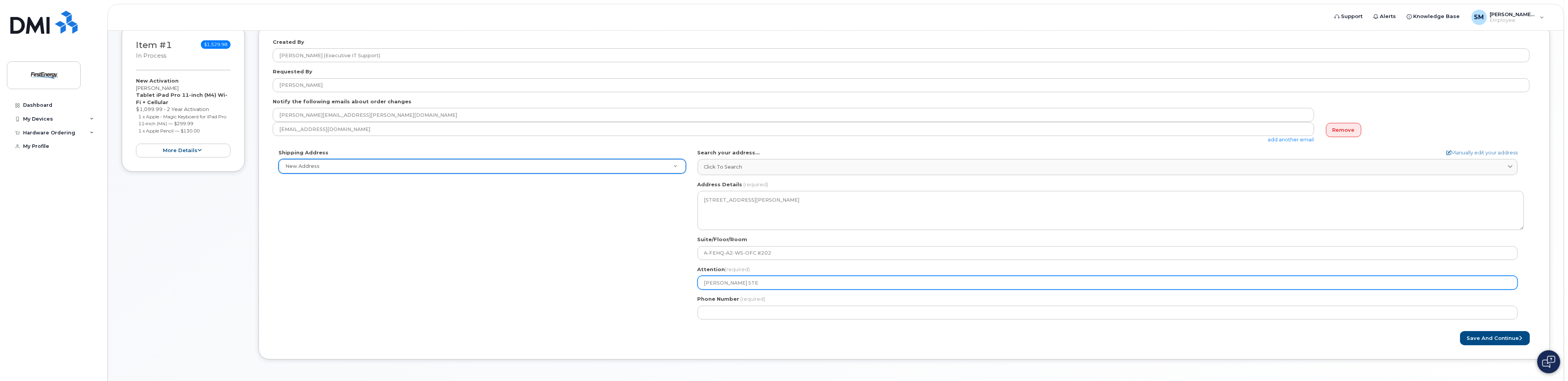
select select
type input "MACK STEP"
select select
type input "MACK STEPH"
select select
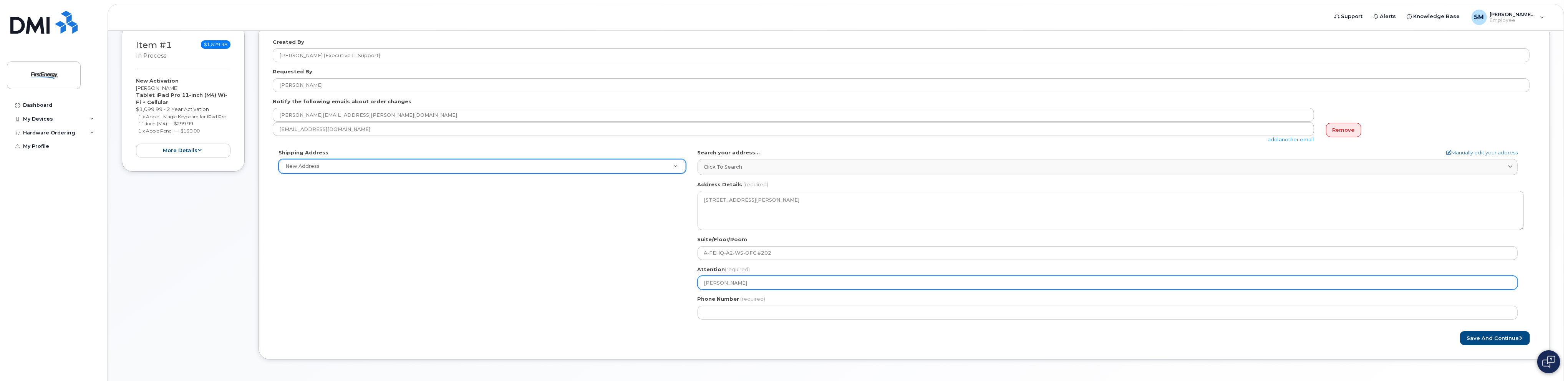
type input "MACK STEPHE"
select select
type input "MACK STEPHEN"
select select
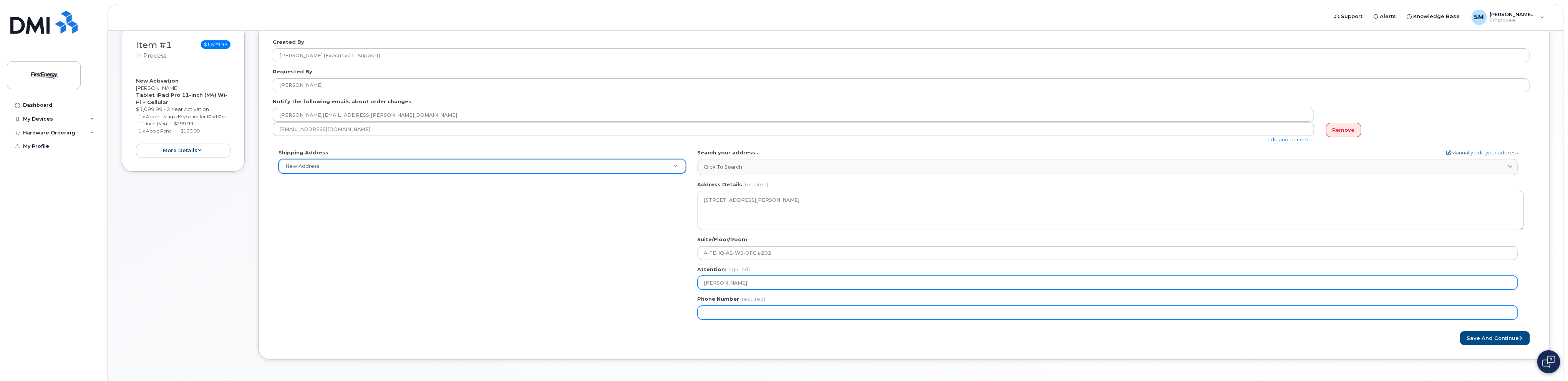
type input "MACK STEPHENS"
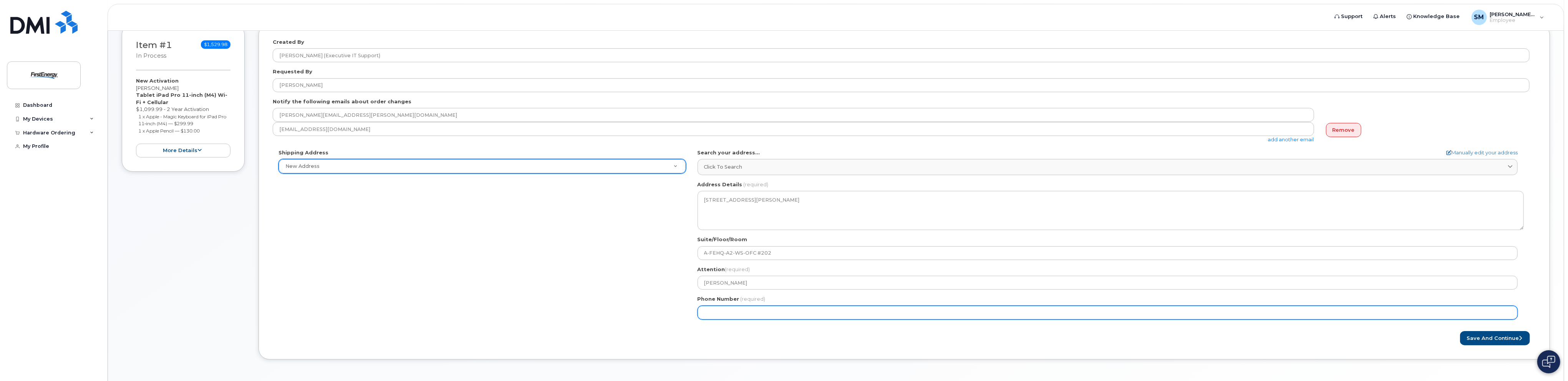
click at [761, 310] on input "Phone Number" at bounding box center [1107, 313] width 820 height 14
type input "330384253"
select select
type input "3303842537"
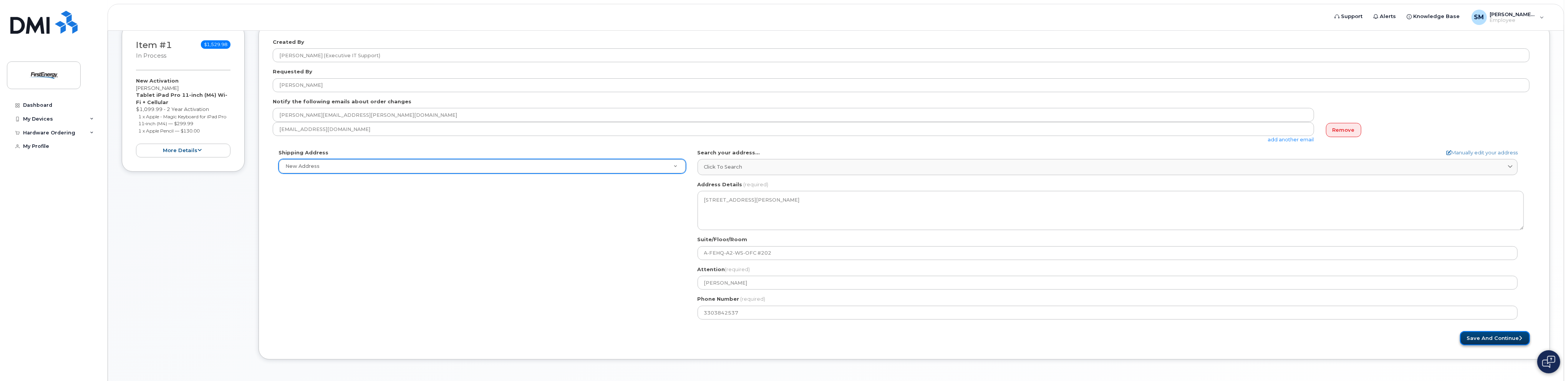
click at [1486, 334] on button "Save and Continue" at bounding box center [1495, 338] width 70 height 14
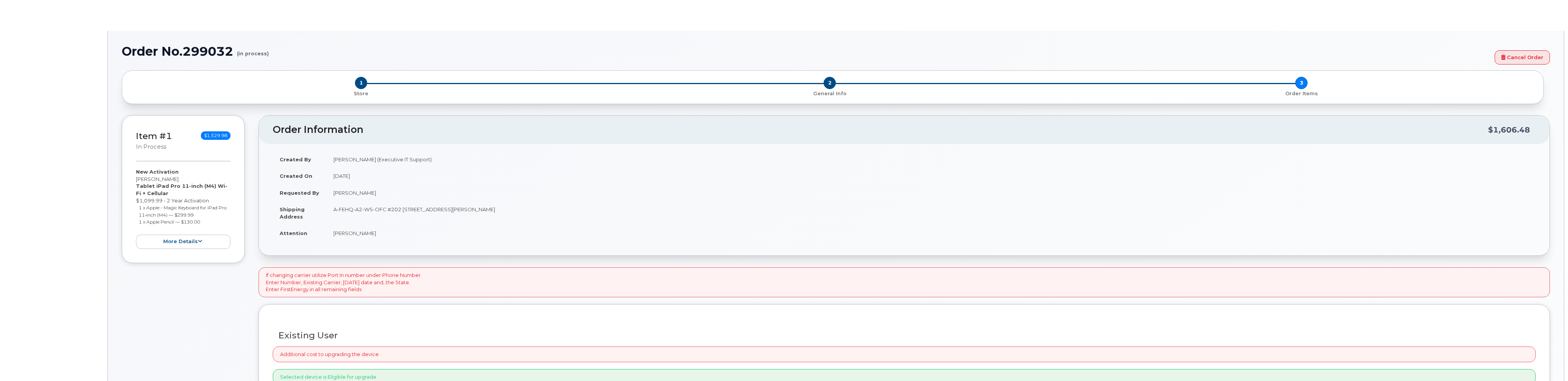
select select "1662235"
radio input "true"
type input "2073464"
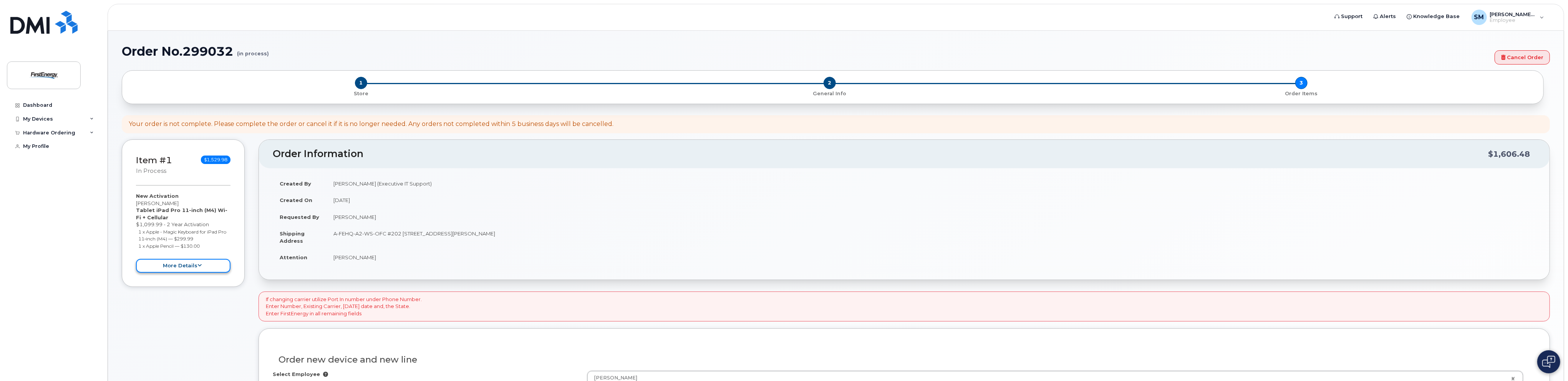
click at [211, 271] on button "more details" at bounding box center [183, 266] width 94 height 14
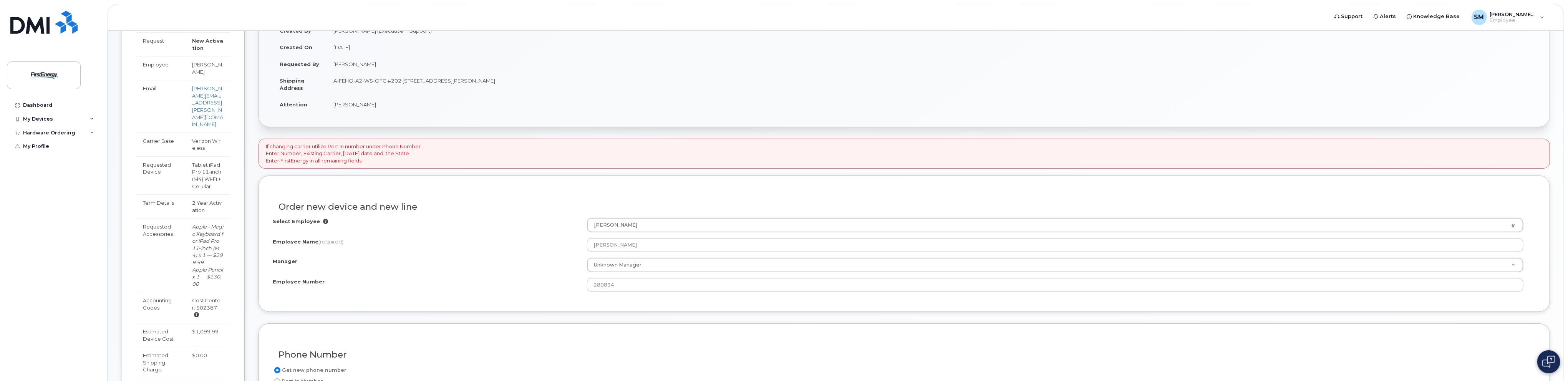
scroll to position [192, 0]
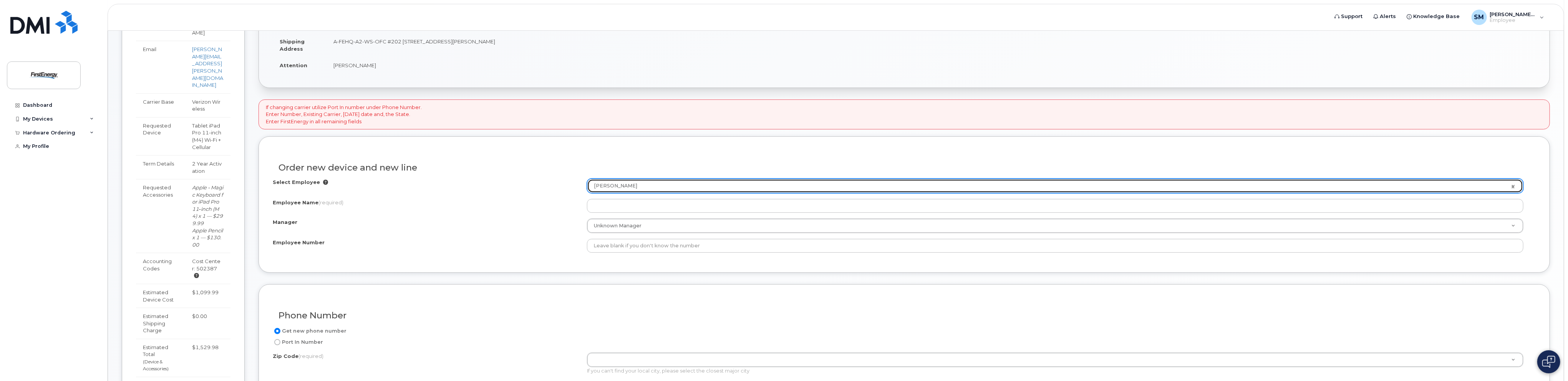
click at [1516, 183] on link "[PERSON_NAME]" at bounding box center [1055, 186] width 936 height 14
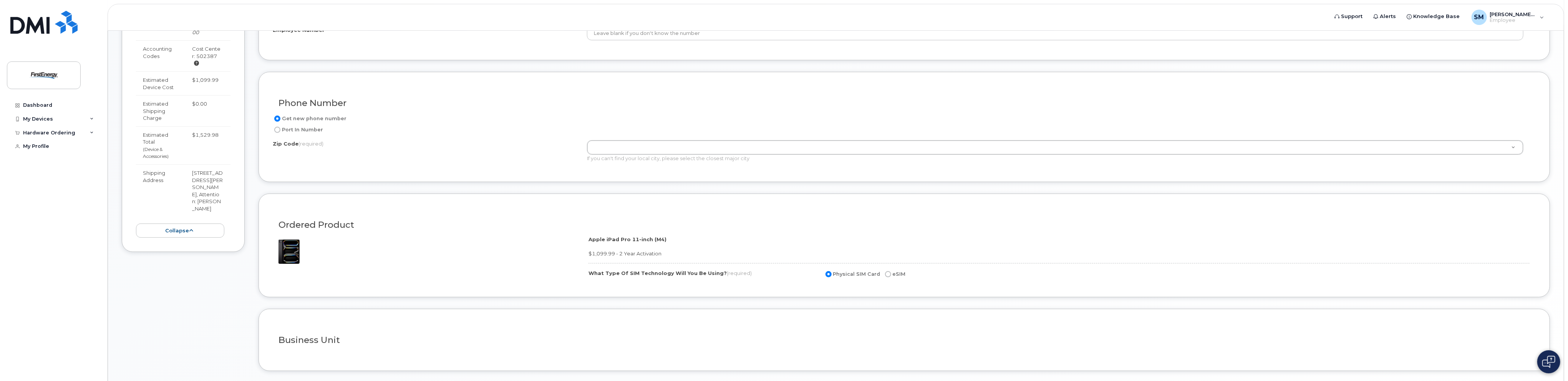
scroll to position [194, 0]
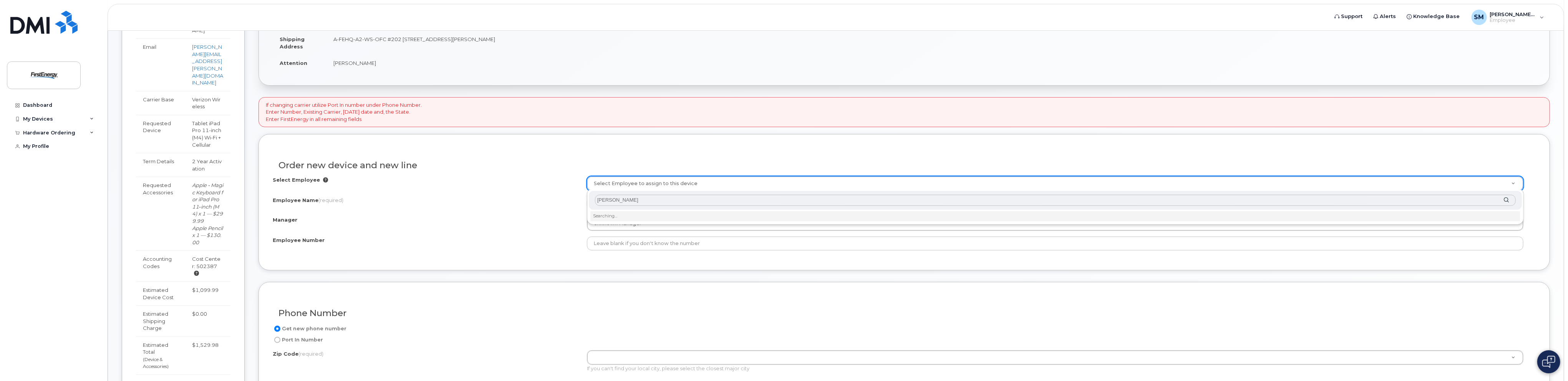
type input "[PERSON_NAME]"
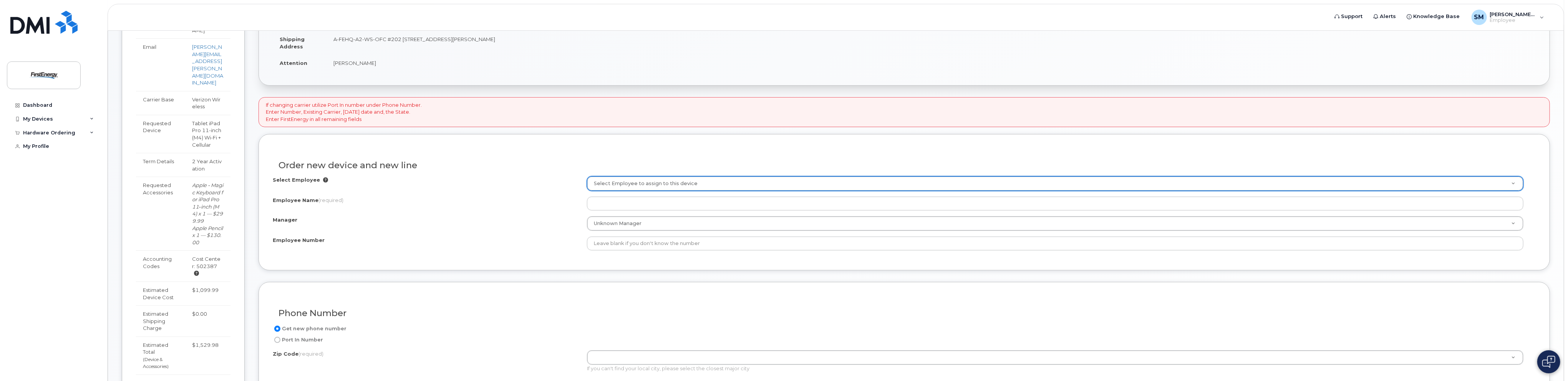
type input "B"
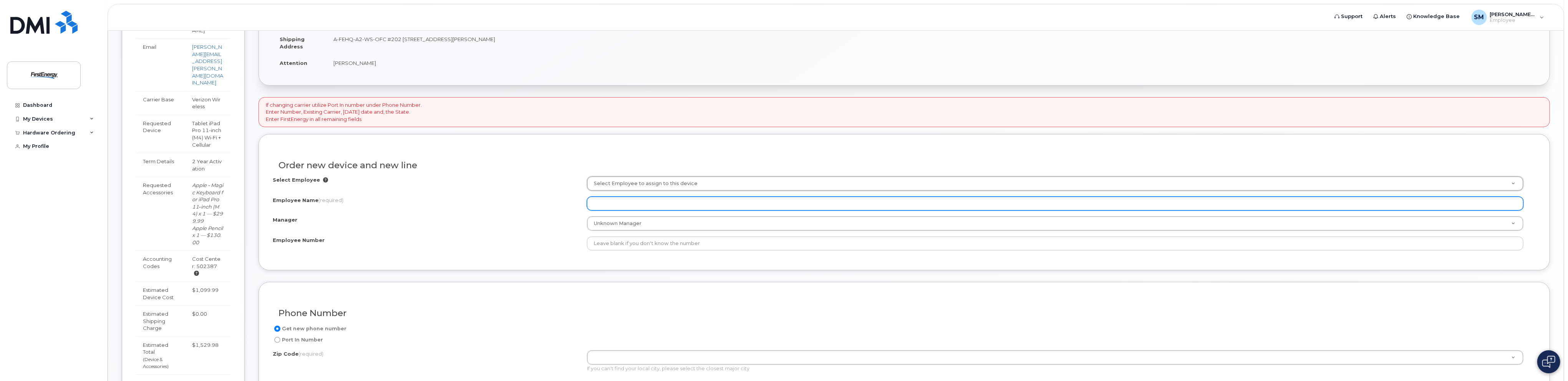
click at [671, 205] on input "Employee Name (required)" at bounding box center [1055, 204] width 936 height 14
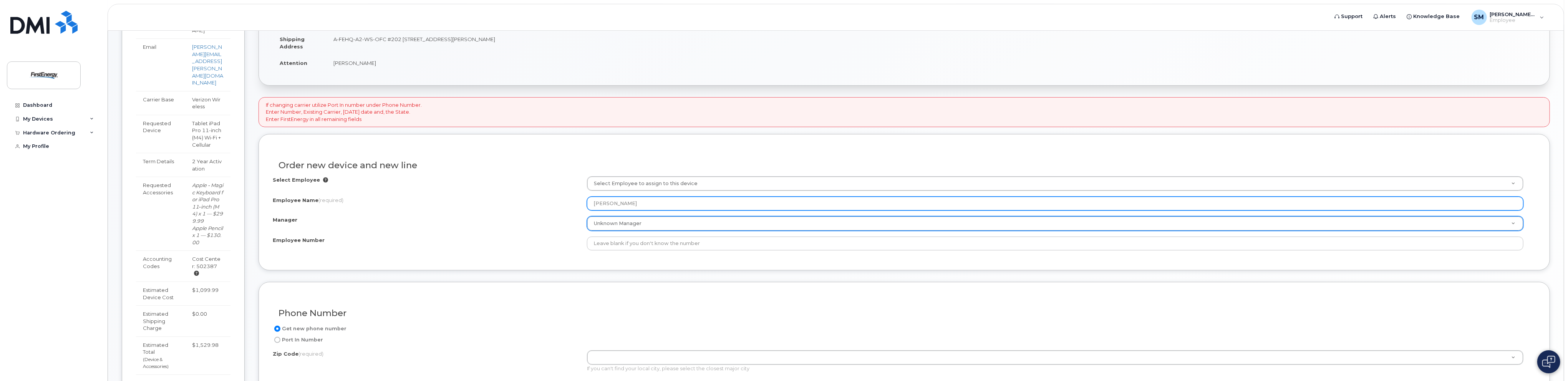
type input "[PERSON_NAME]"
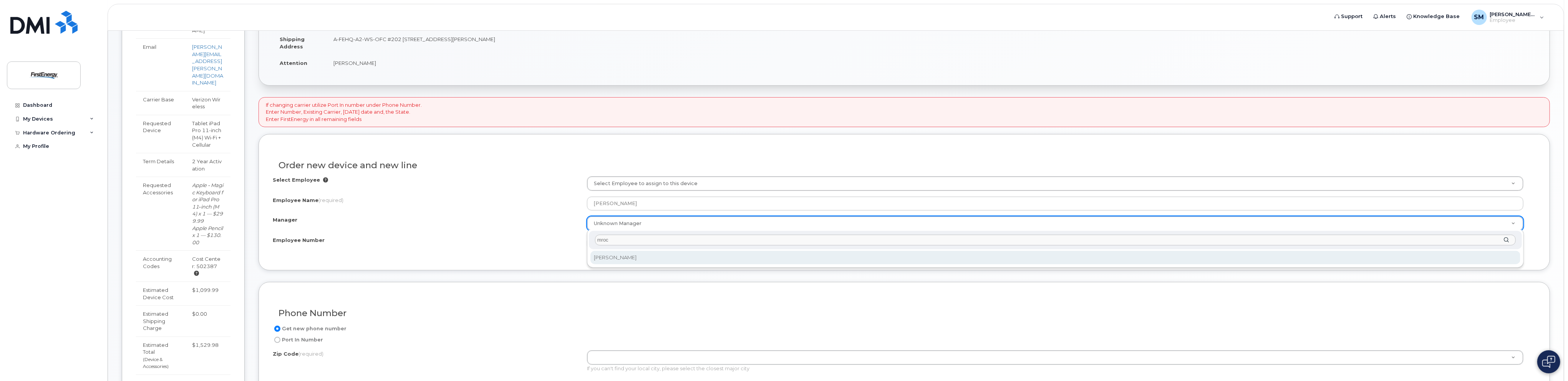
type input "mroc"
select select "2070442"
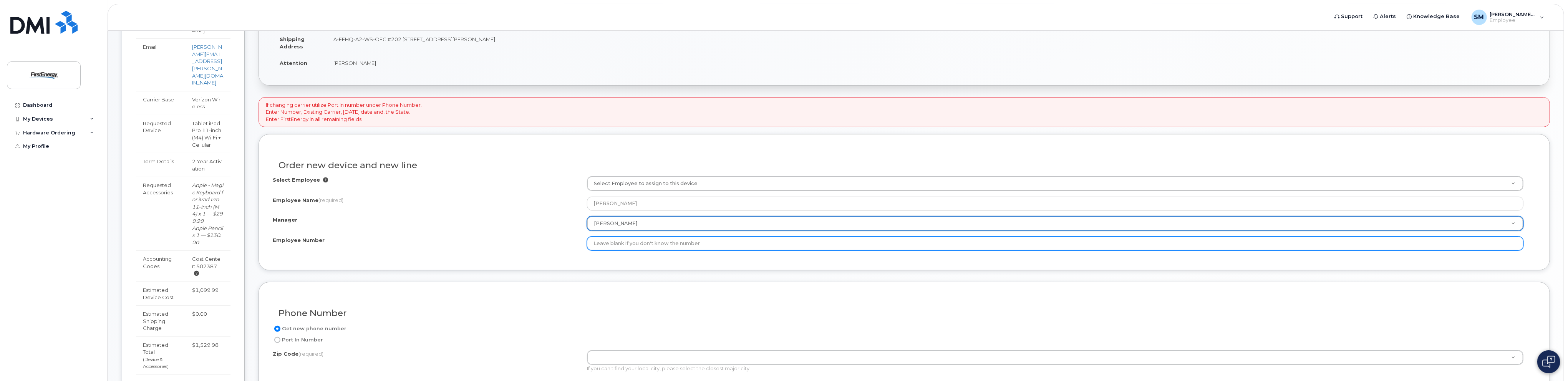
click at [647, 245] on input "Employee Number" at bounding box center [1055, 243] width 936 height 14
click at [633, 244] on input "Employee Number" at bounding box center [1055, 243] width 936 height 14
paste input "1022087"
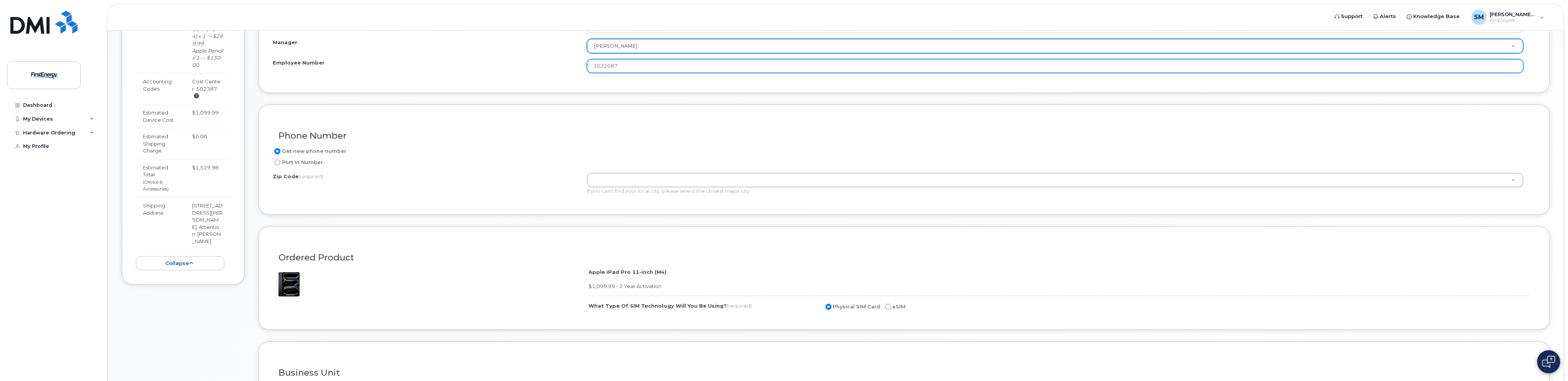
scroll to position [386, 0]
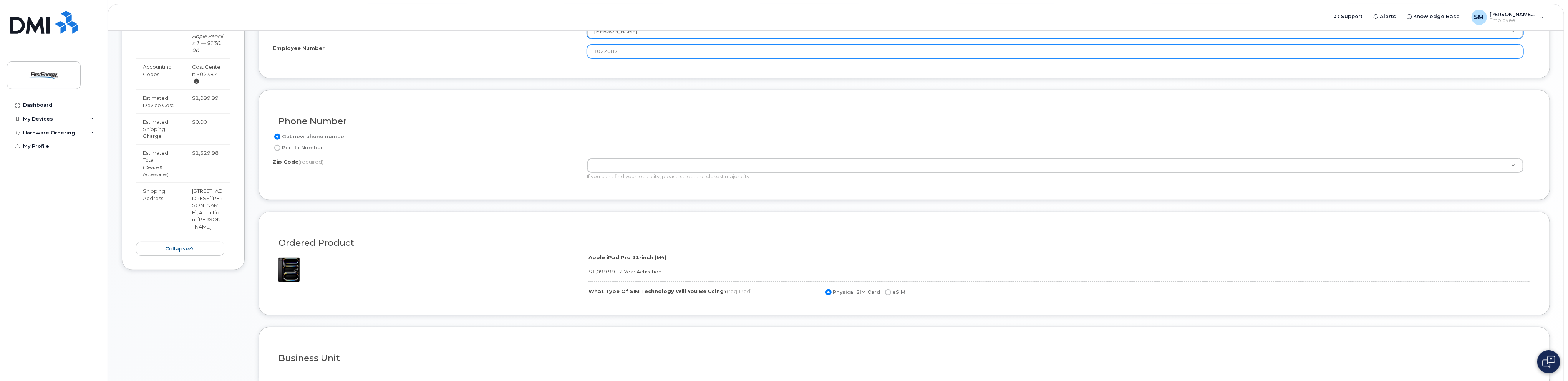
type input "1022087"
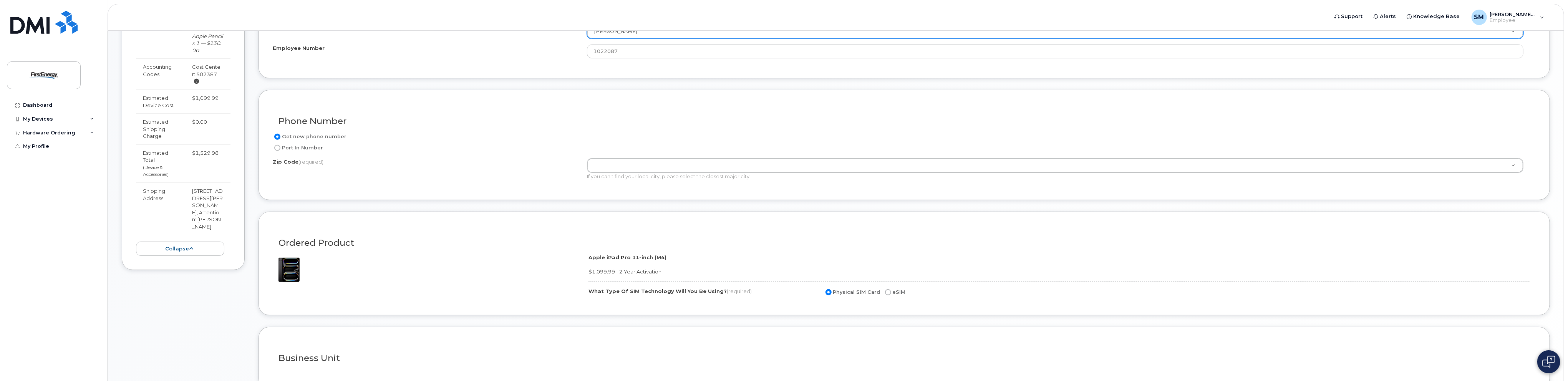
click at [888, 290] on input "eSIM" at bounding box center [888, 292] width 6 height 6
radio input "true"
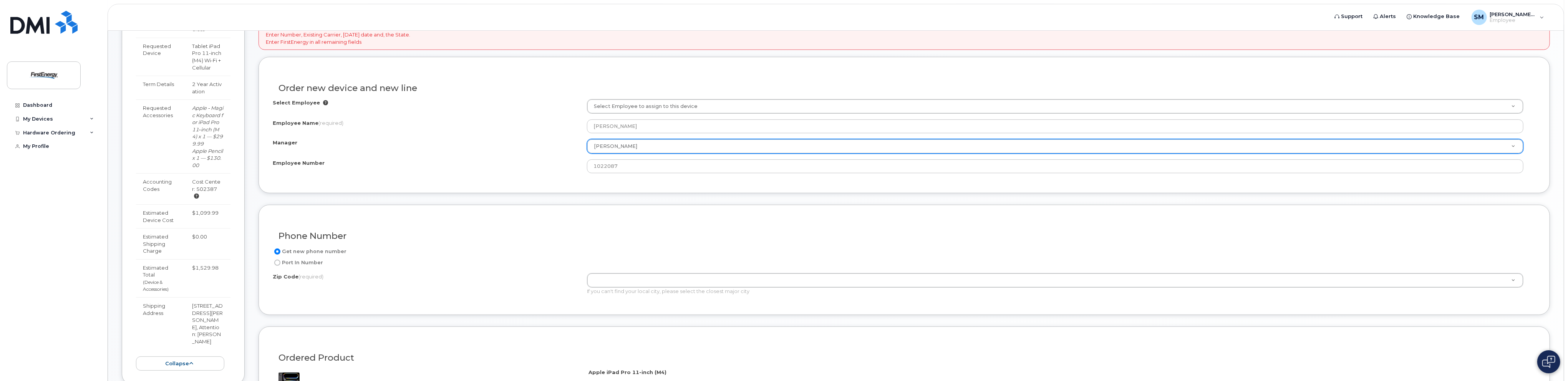
scroll to position [271, 0]
drag, startPoint x: 605, startPoint y: 271, endPoint x: 610, endPoint y: 271, distance: 5.0
click at [607, 272] on div "Get new phone number Port In Number Zip Code (required) Zip Code (required) Zip…" at bounding box center [904, 274] width 1263 height 54
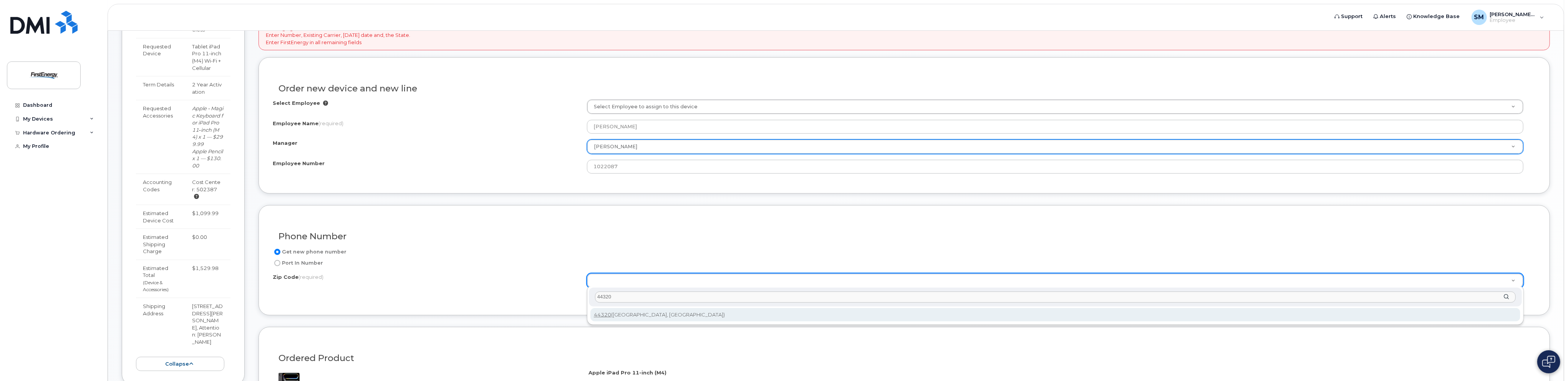
type input "44320"
type input "44320 (Akron, OH)"
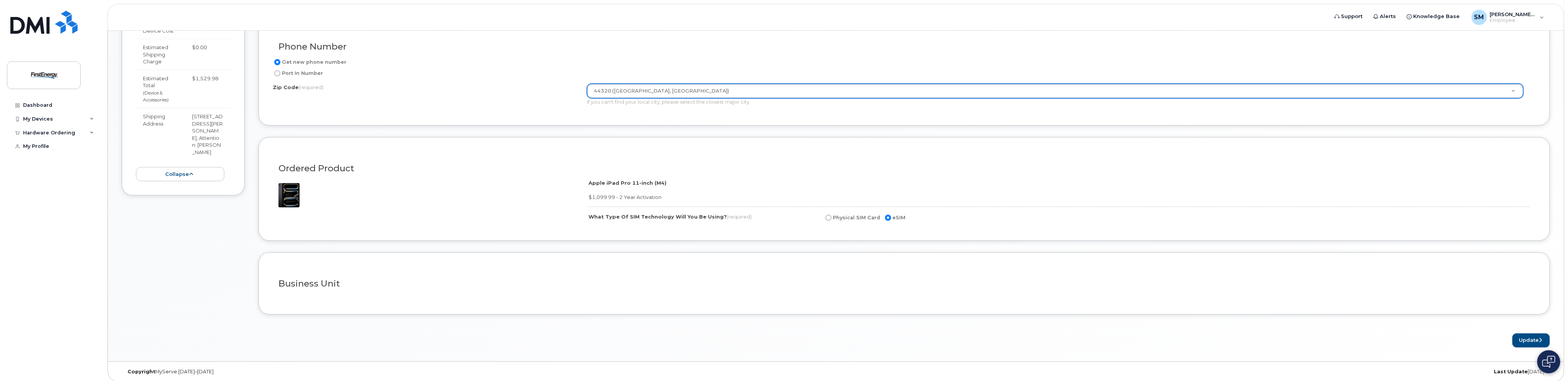
scroll to position [463, 0]
click at [1522, 332] on button "Update" at bounding box center [1531, 338] width 38 height 14
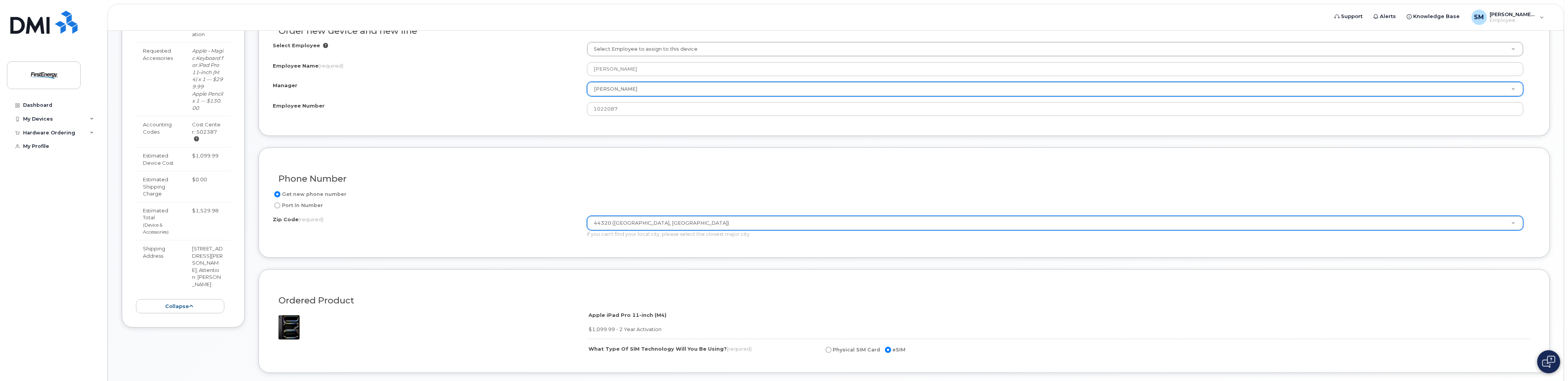
scroll to position [310, 0]
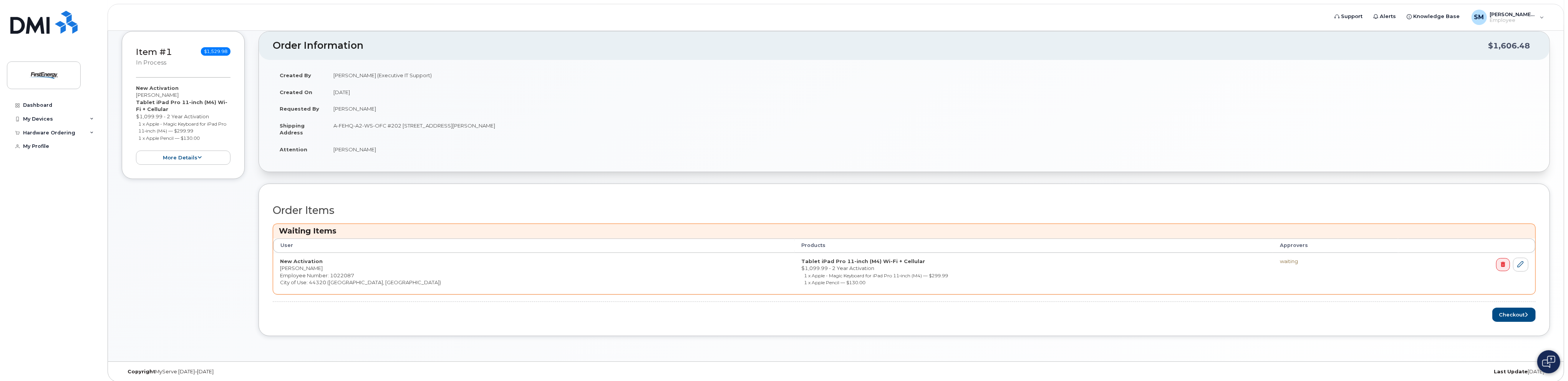
scroll to position [144, 0]
click at [1509, 308] on button "Checkout" at bounding box center [1514, 311] width 43 height 14
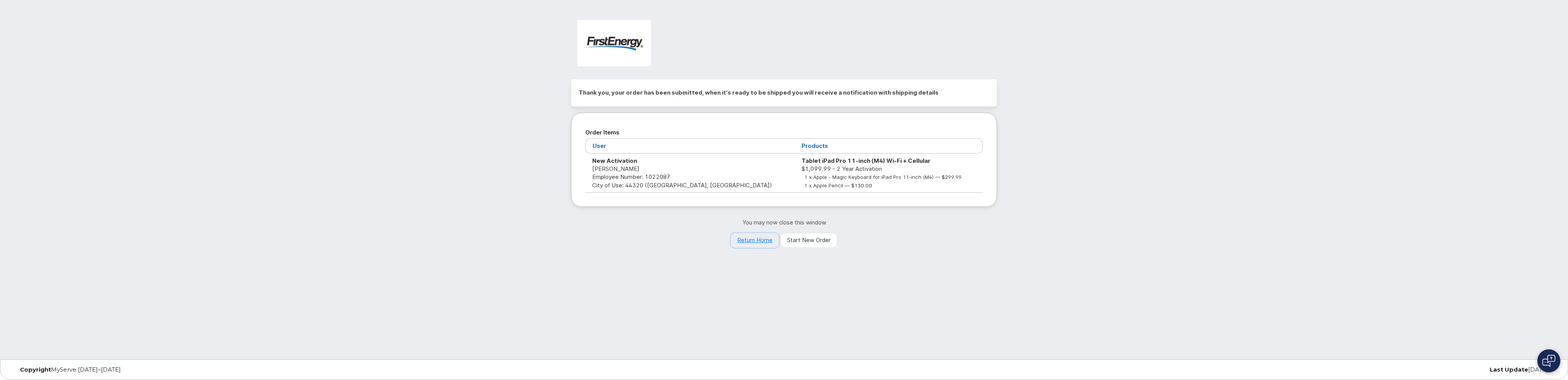
click at [746, 239] on link "Return Home" at bounding box center [754, 240] width 48 height 15
